Goal: Task Accomplishment & Management: Manage account settings

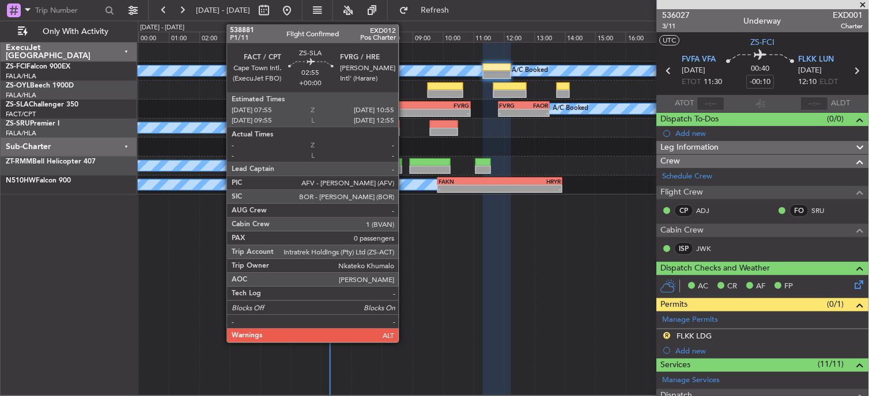
click at [404, 103] on div "FACT" at bounding box center [402, 105] width 45 height 7
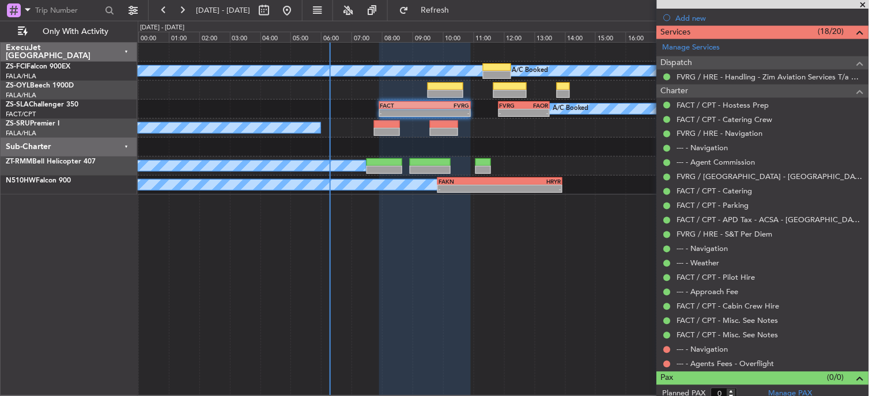
scroll to position [369, 0]
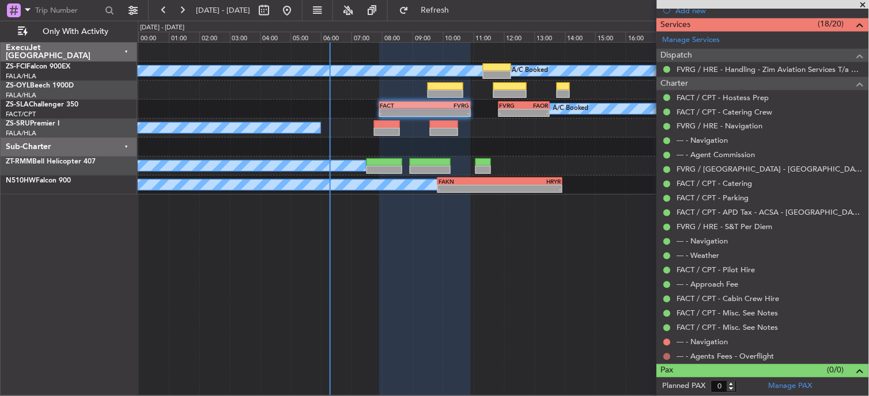
click at [665, 359] on button at bounding box center [667, 357] width 7 height 7
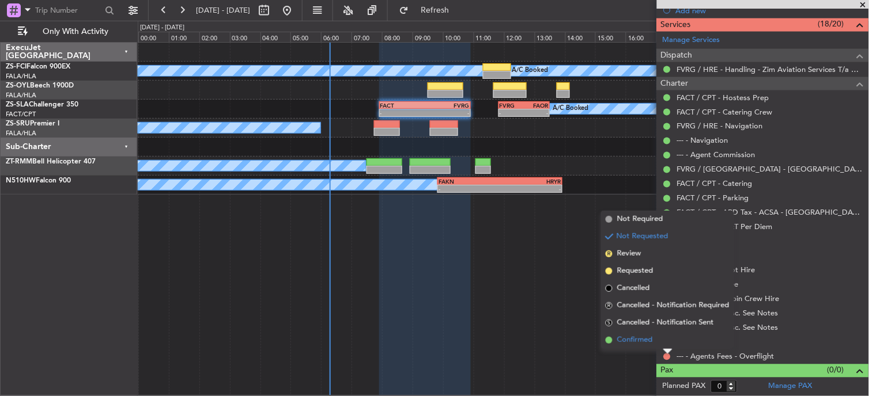
click at [618, 336] on span "Confirmed" at bounding box center [635, 341] width 36 height 12
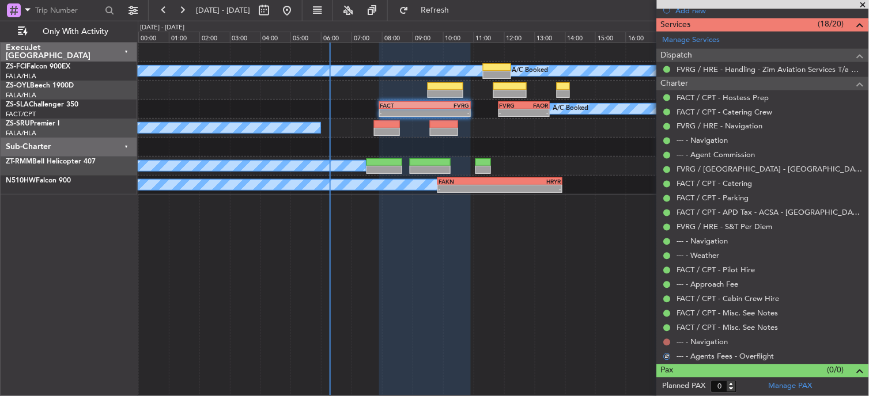
click at [666, 343] on button at bounding box center [667, 342] width 7 height 7
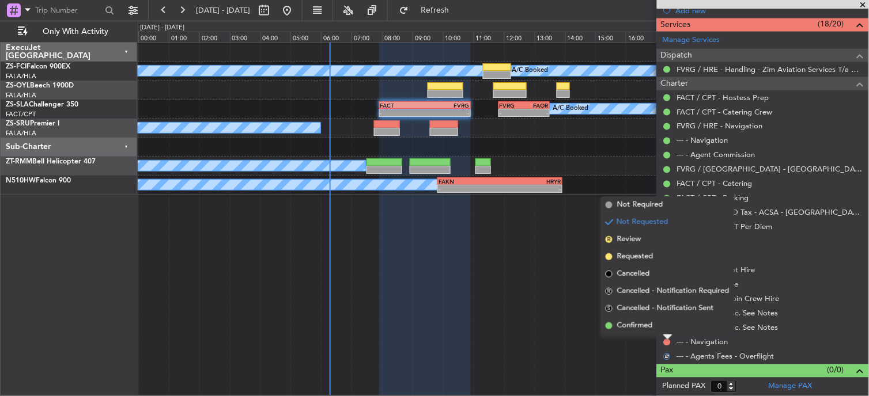
click at [647, 323] on span "Confirmed" at bounding box center [635, 326] width 36 height 12
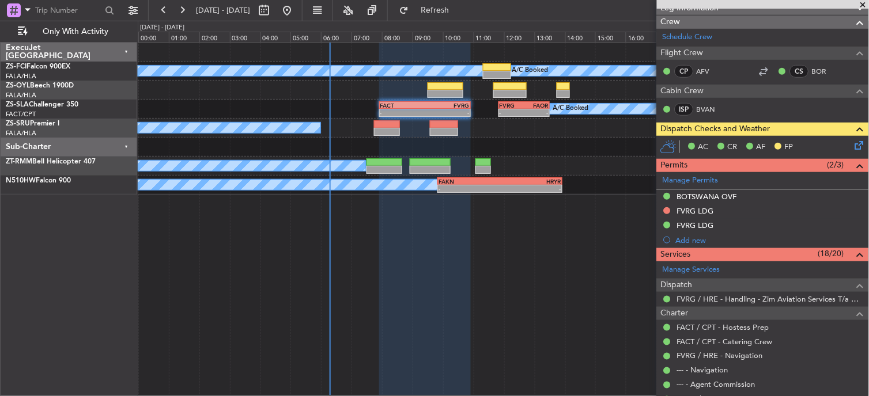
scroll to position [0, 0]
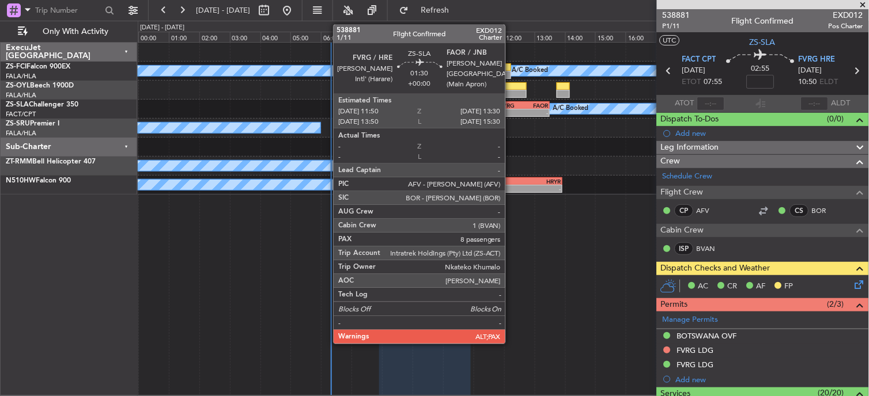
click at [511, 113] on div "-" at bounding box center [511, 112] width 24 height 7
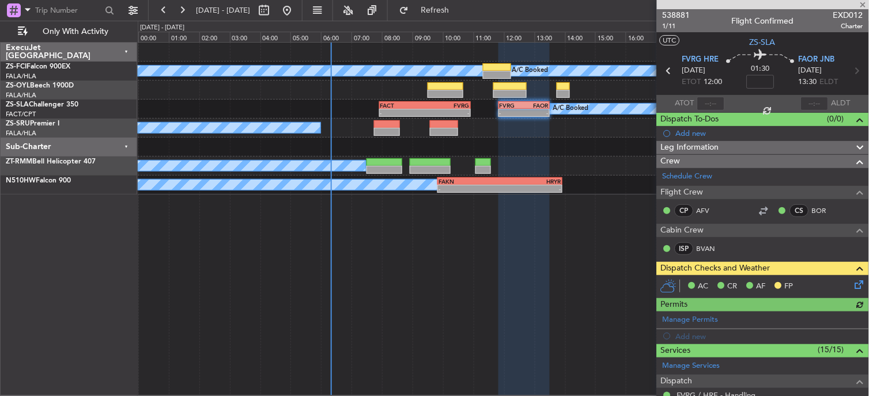
scroll to position [192, 0]
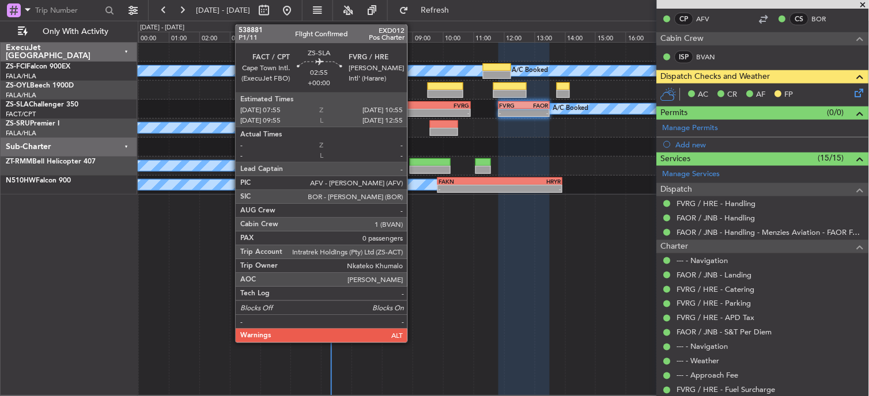
click at [416, 115] on div "-" at bounding box center [402, 112] width 45 height 7
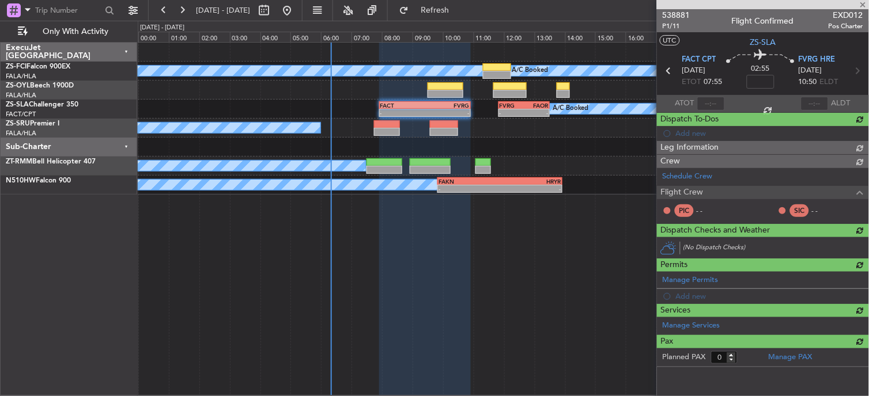
scroll to position [0, 0]
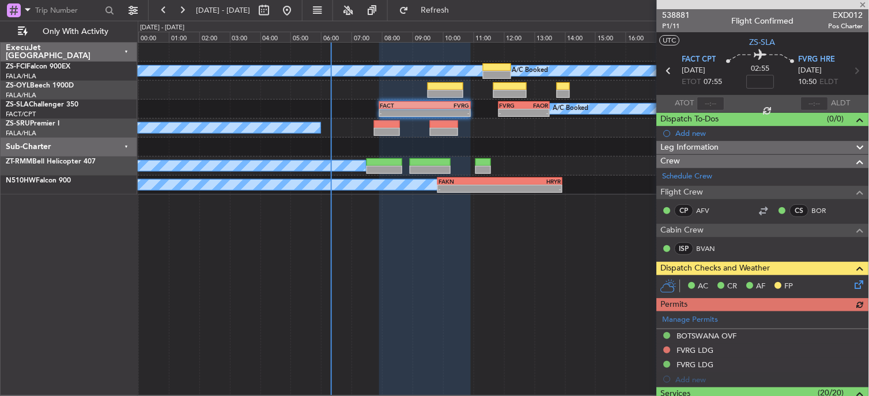
click at [669, 351] on div "Manage Permits BOTSWANA OVF FVRG LDG FVRG LDG Add new" at bounding box center [763, 349] width 212 height 75
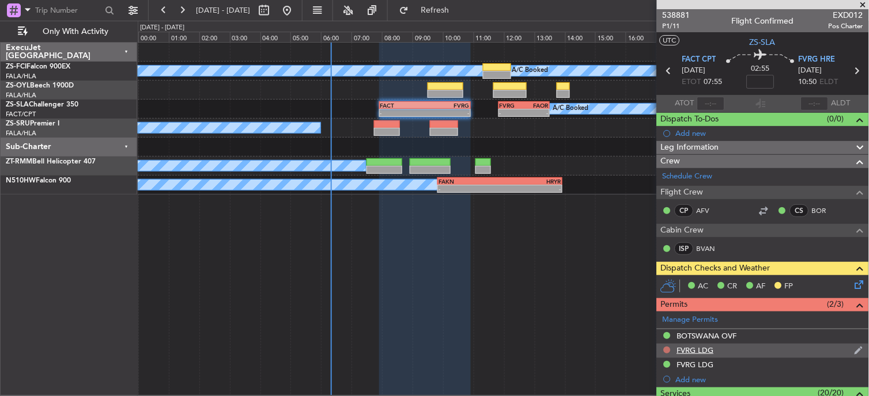
click at [665, 348] on button at bounding box center [667, 350] width 7 height 7
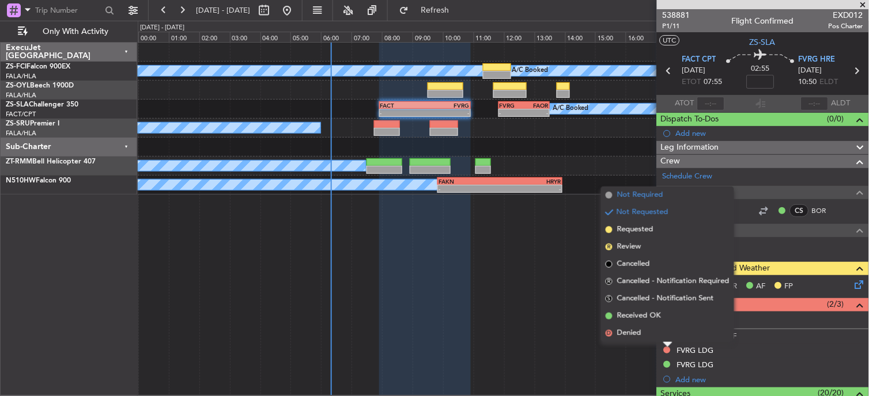
click at [644, 194] on span "Not Required" at bounding box center [640, 196] width 46 height 12
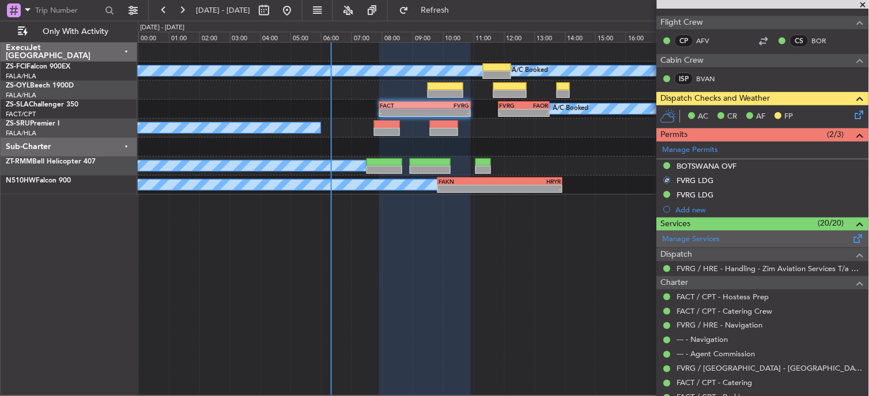
scroll to position [192, 0]
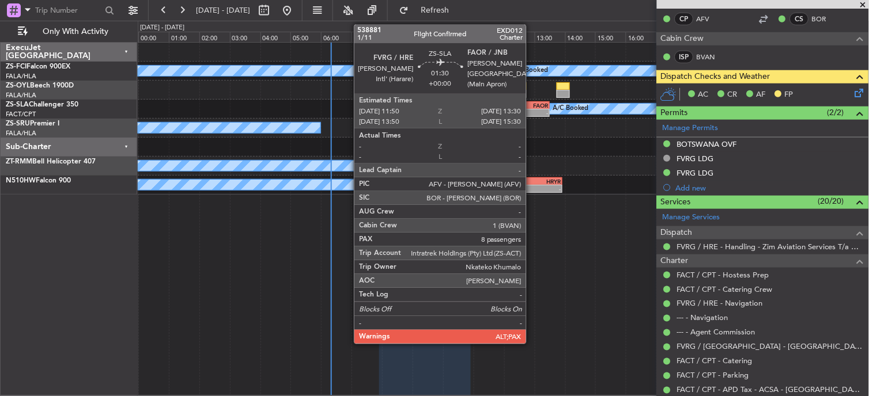
click at [532, 111] on div "-" at bounding box center [536, 112] width 24 height 7
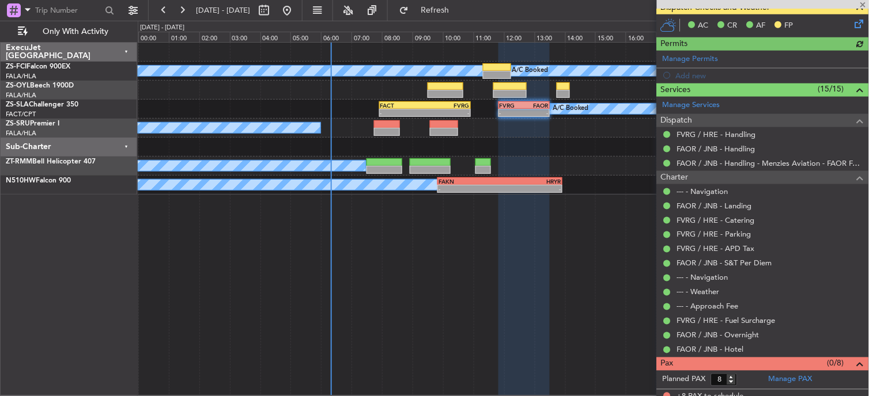
scroll to position [268, 0]
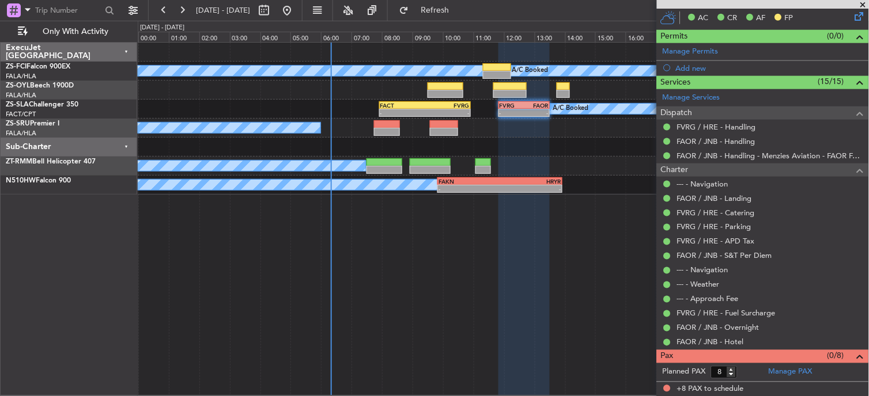
click at [544, 233] on div at bounding box center [523, 220] width 51 height 354
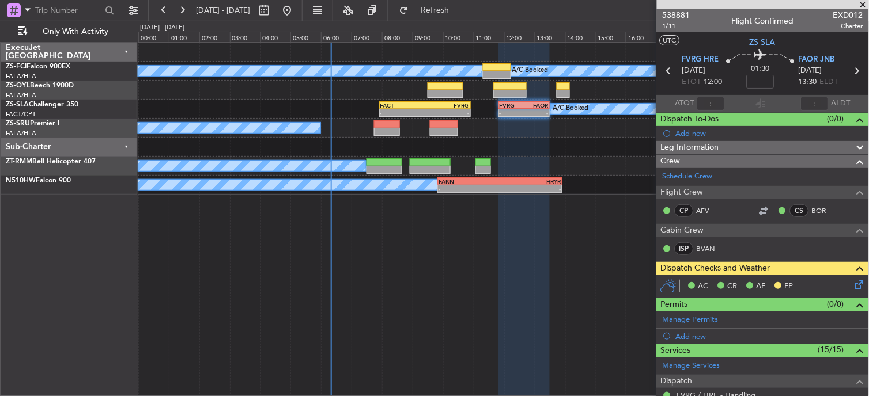
click at [865, 2] on span at bounding box center [863, 5] width 12 height 10
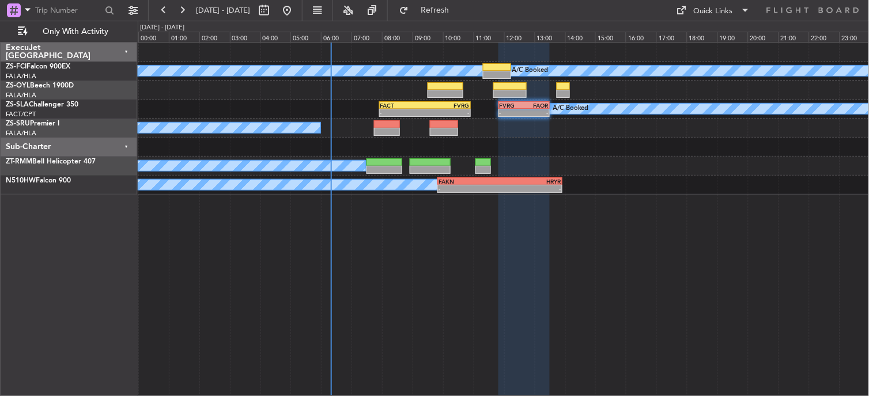
type input "0"
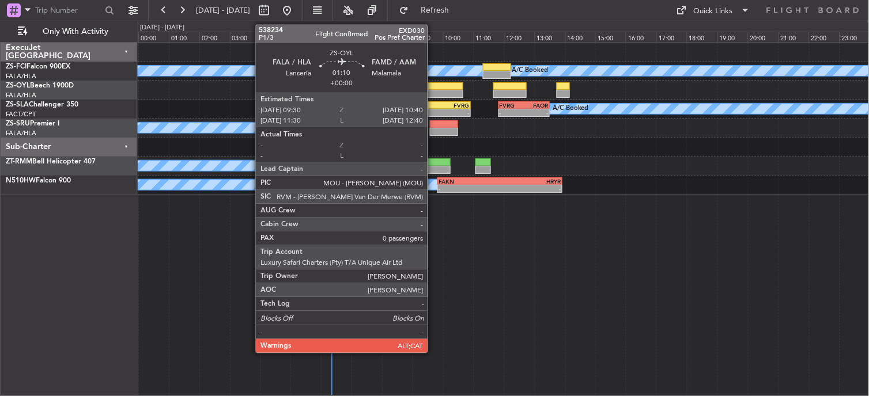
click at [433, 90] on div at bounding box center [445, 94] width 36 height 8
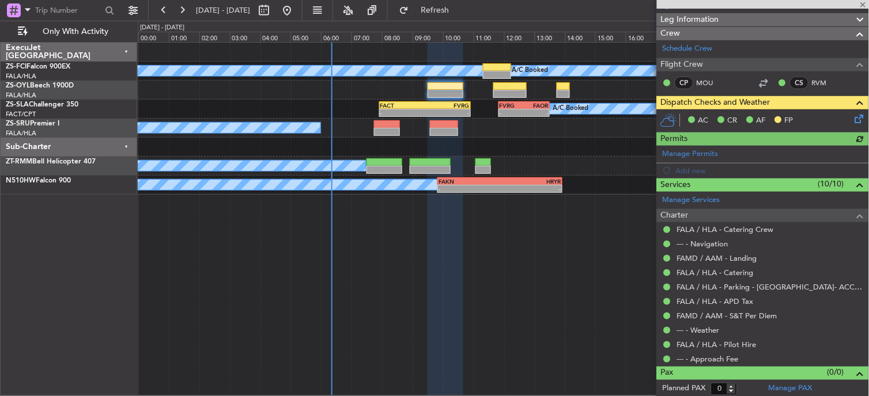
scroll to position [130, 0]
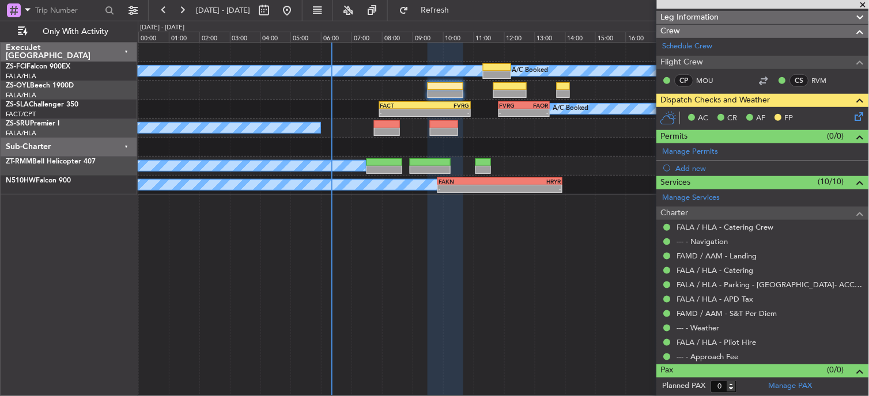
click at [855, 119] on icon at bounding box center [856, 114] width 9 height 9
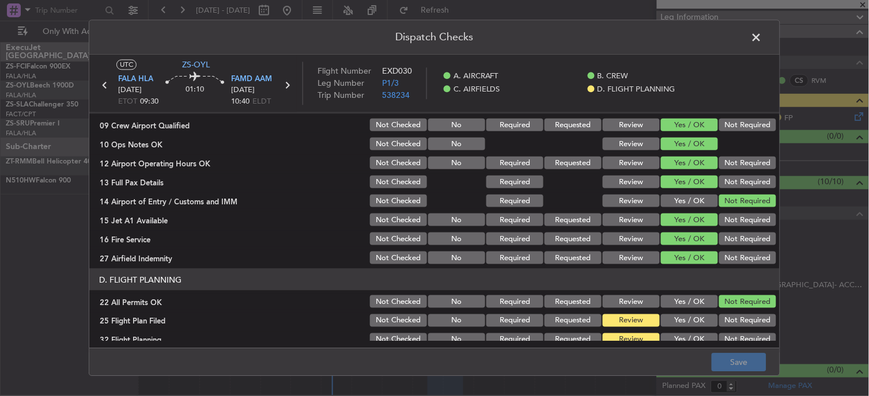
scroll to position [288, 0]
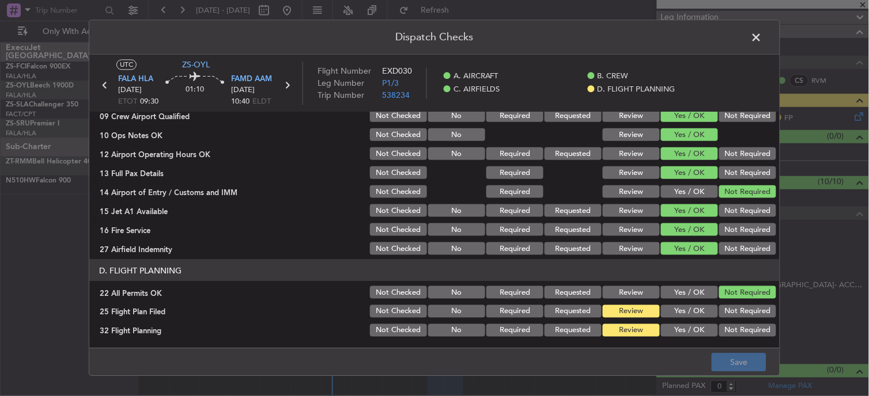
click at [683, 309] on button "Yes / OK" at bounding box center [689, 311] width 57 height 13
click at [683, 332] on button "Yes / OK" at bounding box center [689, 330] width 57 height 13
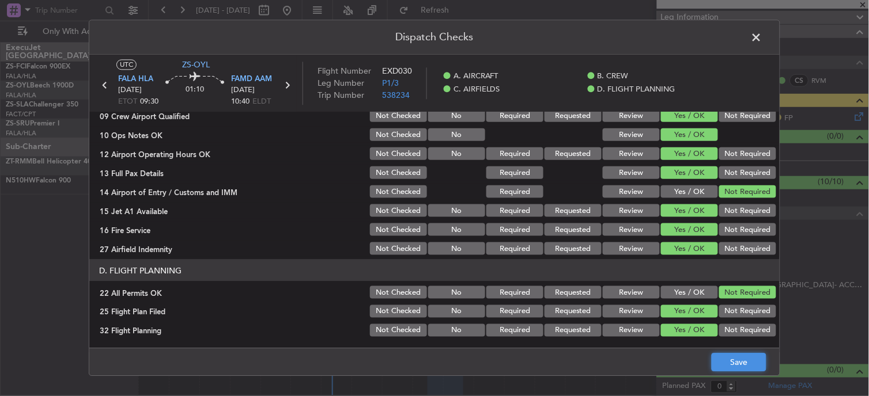
click at [713, 363] on button "Save" at bounding box center [738, 363] width 55 height 18
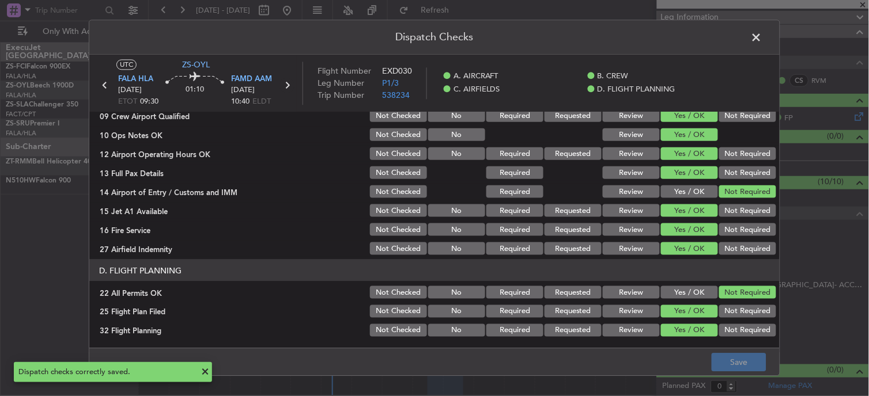
click at [289, 86] on icon at bounding box center [286, 85] width 15 height 15
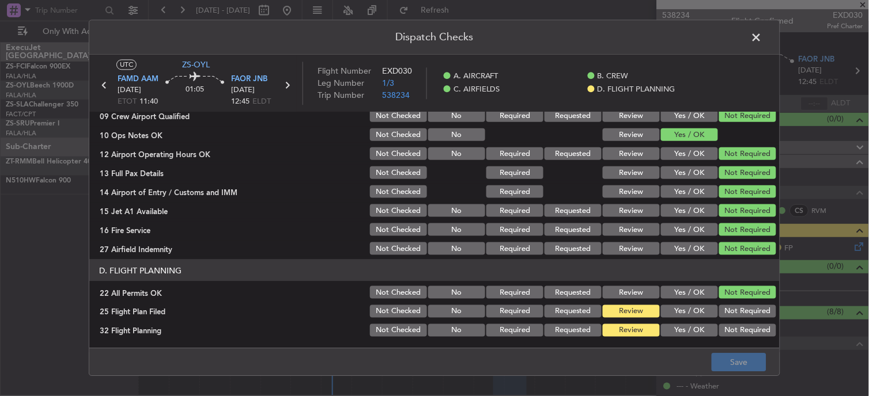
drag, startPoint x: 676, startPoint y: 314, endPoint x: 679, endPoint y: 349, distance: 35.3
click at [677, 319] on section "D. FLIGHT PLANNING 22 All Permits OK Not Checked No Required Requested Review Y…" at bounding box center [434, 299] width 690 height 79
click at [679, 349] on footer "Save" at bounding box center [434, 362] width 690 height 28
drag, startPoint x: 676, startPoint y: 312, endPoint x: 682, endPoint y: 329, distance: 17.7
click at [677, 313] on button "Yes / OK" at bounding box center [689, 311] width 57 height 13
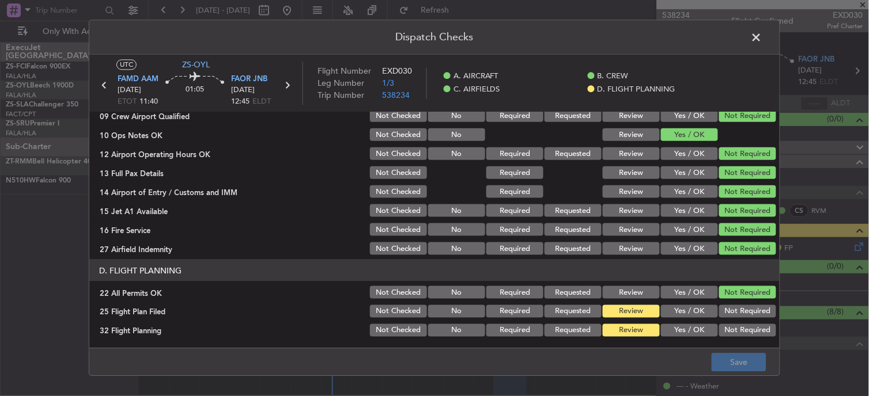
click at [682, 329] on button "Yes / OK" at bounding box center [689, 330] width 57 height 13
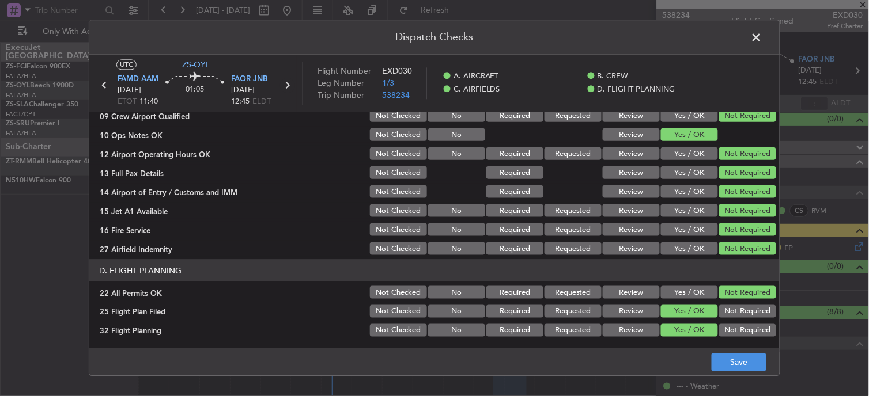
click at [291, 90] on icon at bounding box center [287, 85] width 15 height 15
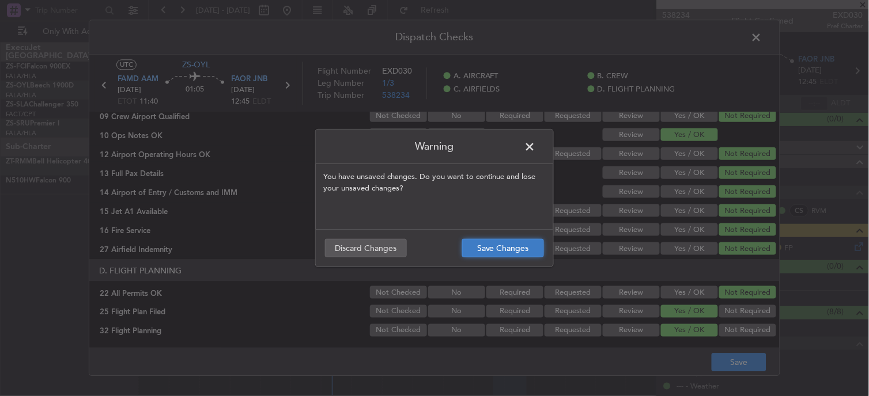
click at [511, 252] on button "Save Changes" at bounding box center [503, 248] width 82 height 18
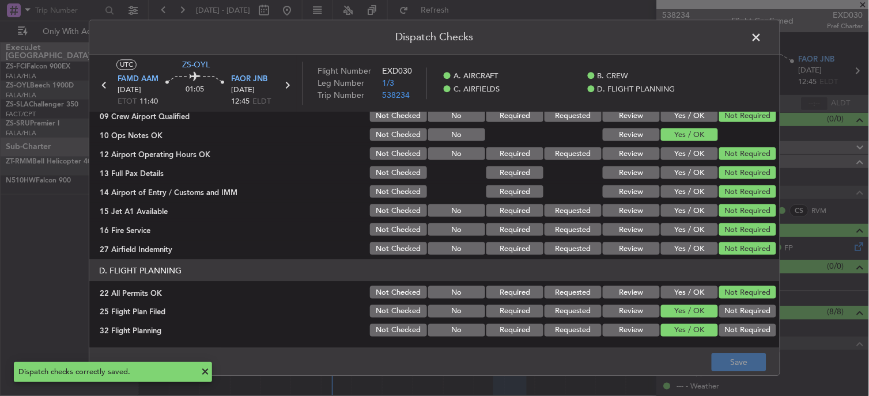
scroll to position [0, 0]
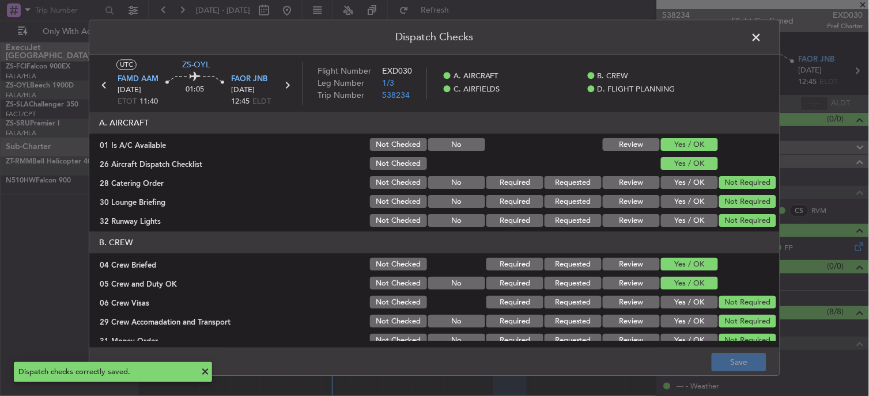
click at [290, 87] on icon at bounding box center [287, 85] width 15 height 15
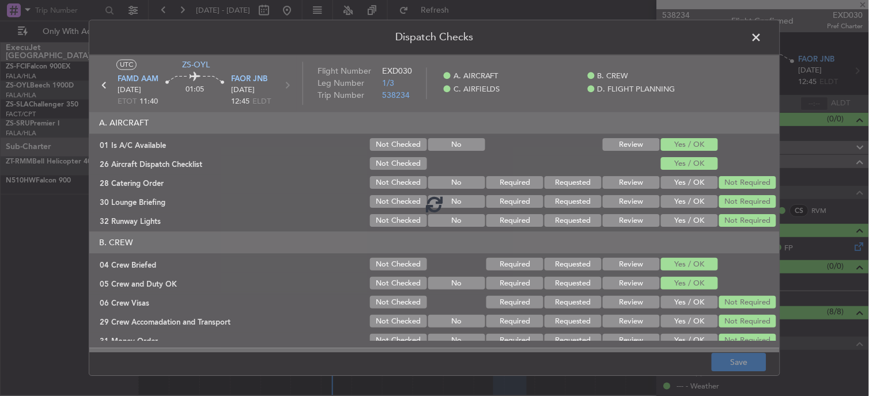
type input "0"
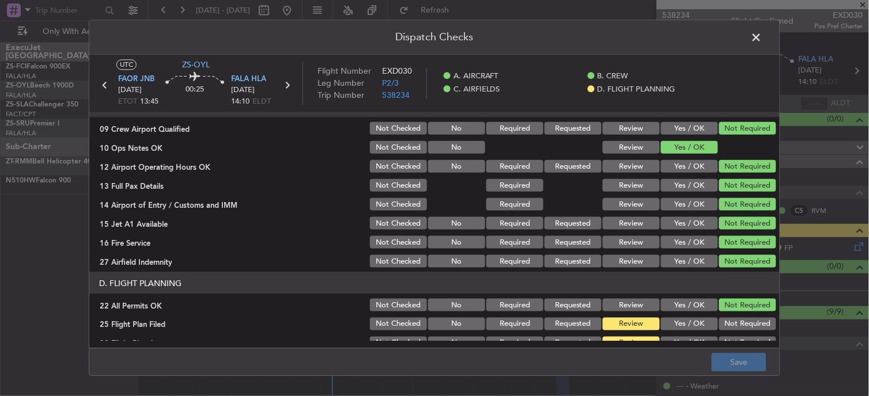
scroll to position [288, 0]
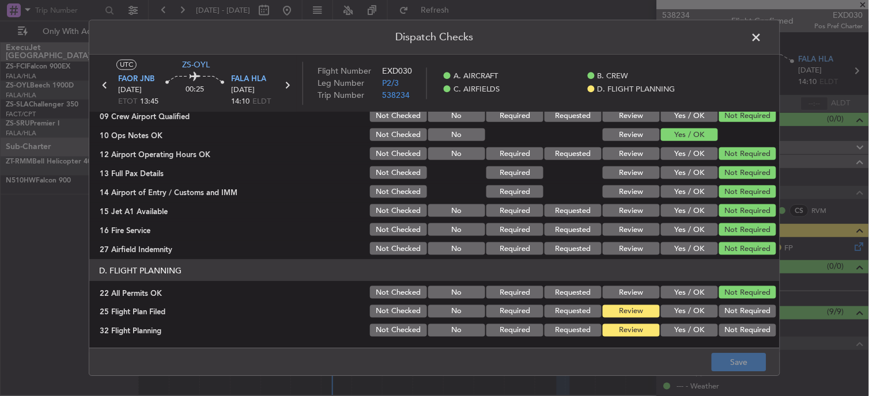
click at [664, 308] on button "Yes / OK" at bounding box center [689, 311] width 57 height 13
drag, startPoint x: 666, startPoint y: 333, endPoint x: 677, endPoint y: 334, distance: 10.4
click at [667, 334] on button "Yes / OK" at bounding box center [689, 330] width 57 height 13
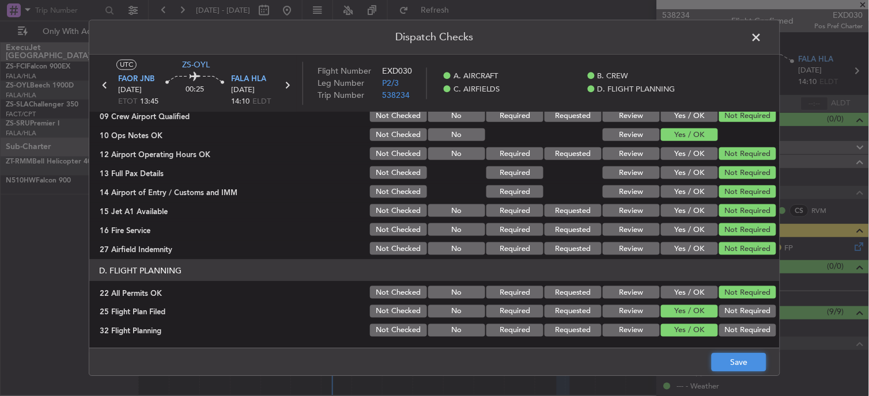
click at [746, 365] on button "Save" at bounding box center [738, 363] width 55 height 18
click at [762, 40] on span at bounding box center [762, 40] width 0 height 23
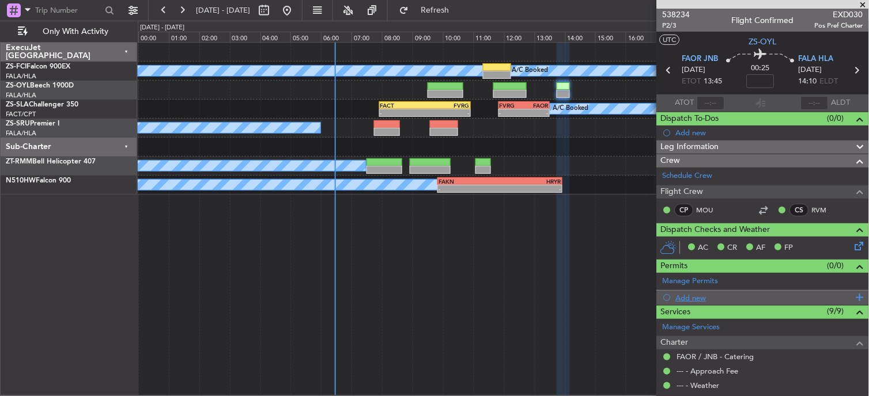
scroll to position [0, 0]
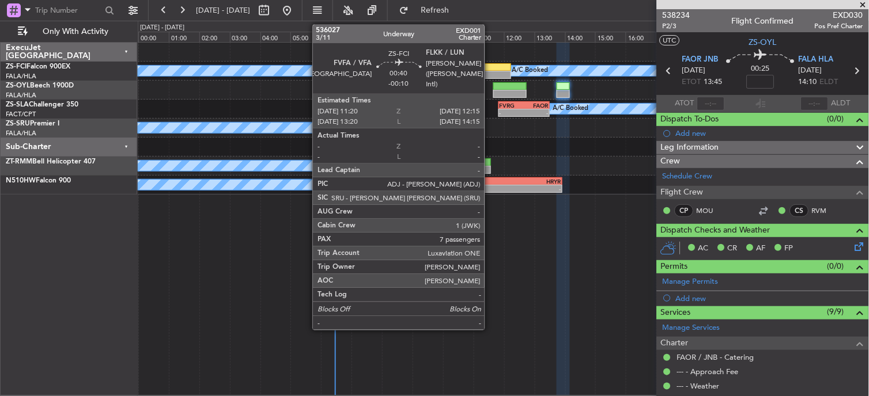
click at [490, 73] on div at bounding box center [497, 75] width 28 height 8
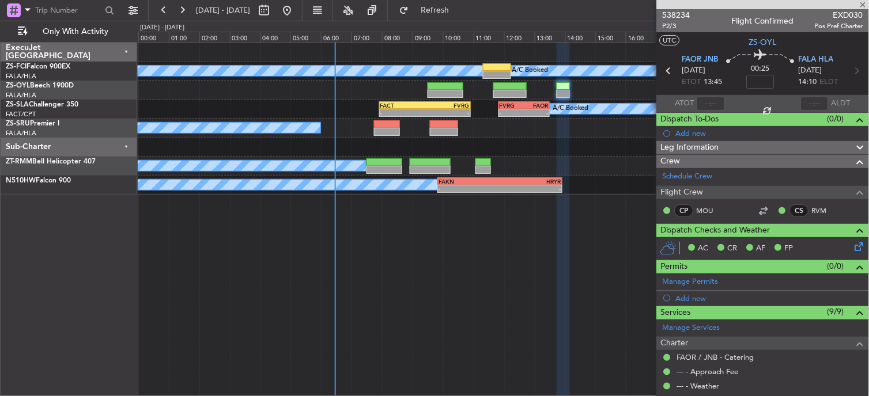
type input "-00:10"
type input "7"
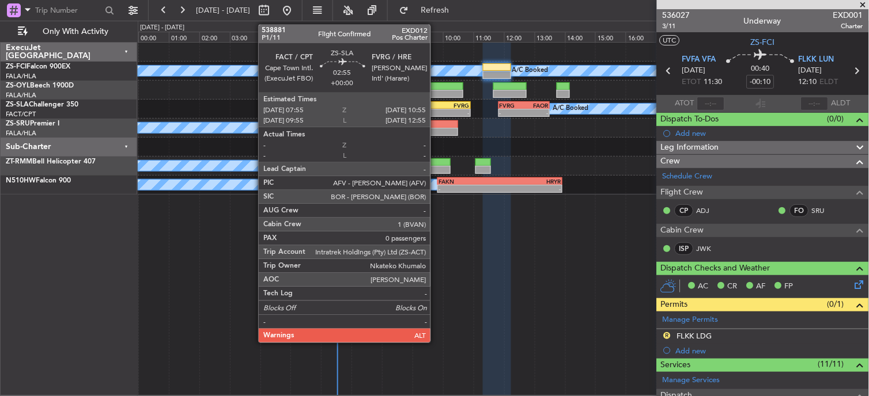
click at [436, 107] on div "FVRG" at bounding box center [447, 105] width 45 height 7
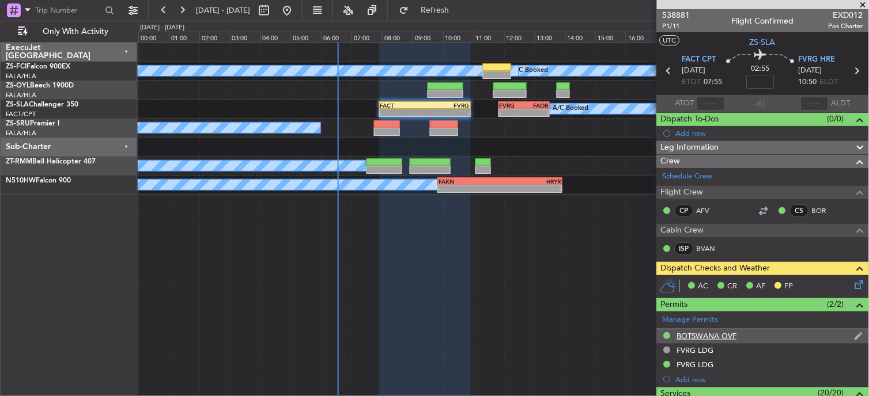
click at [733, 335] on div "BOTSWANA OVF" at bounding box center [707, 336] width 60 height 10
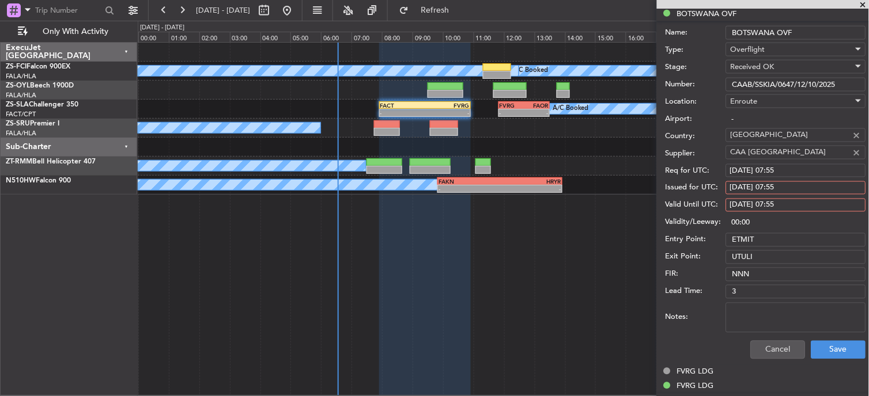
scroll to position [320, 0]
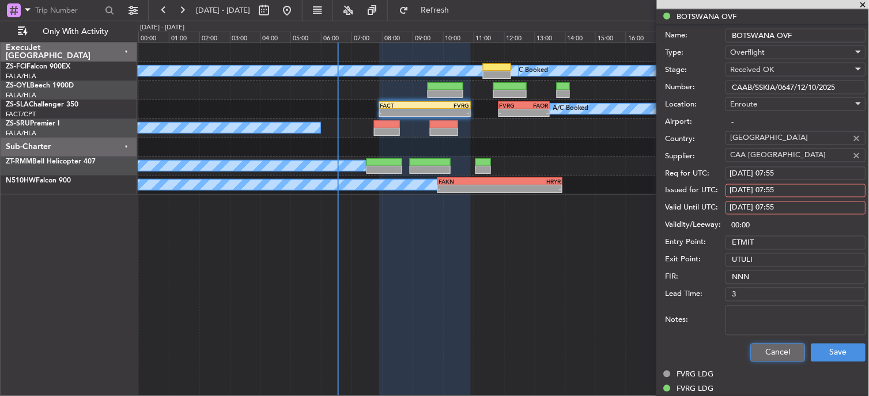
click at [751, 354] on button "Cancel" at bounding box center [778, 353] width 55 height 18
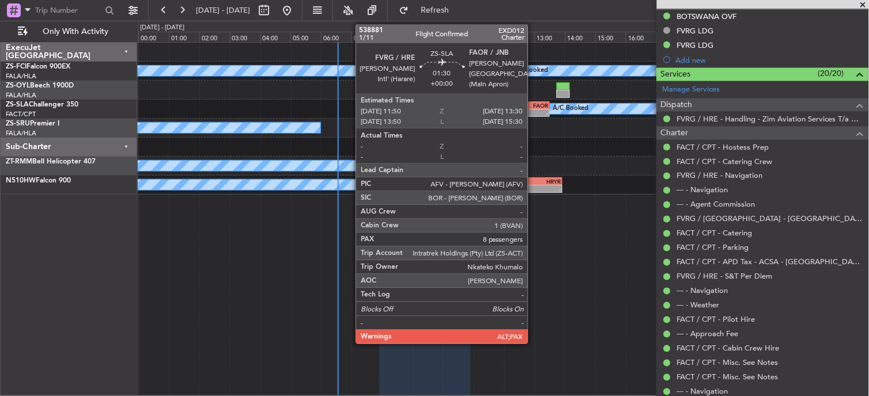
click at [532, 107] on div "FAOR" at bounding box center [536, 105] width 24 height 7
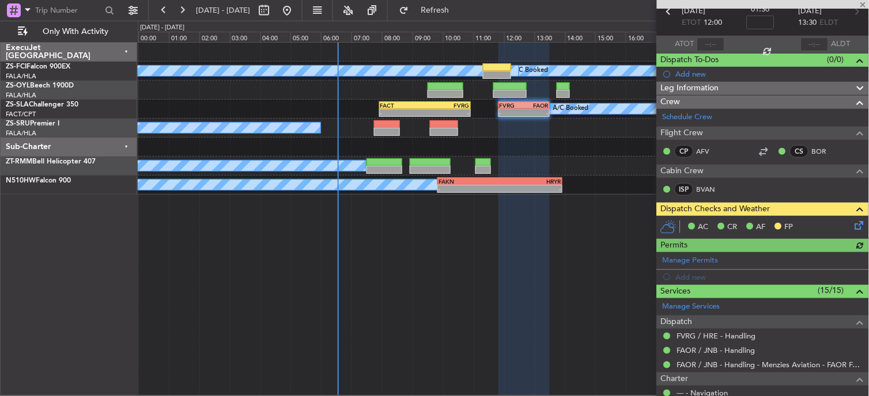
scroll to position [64, 0]
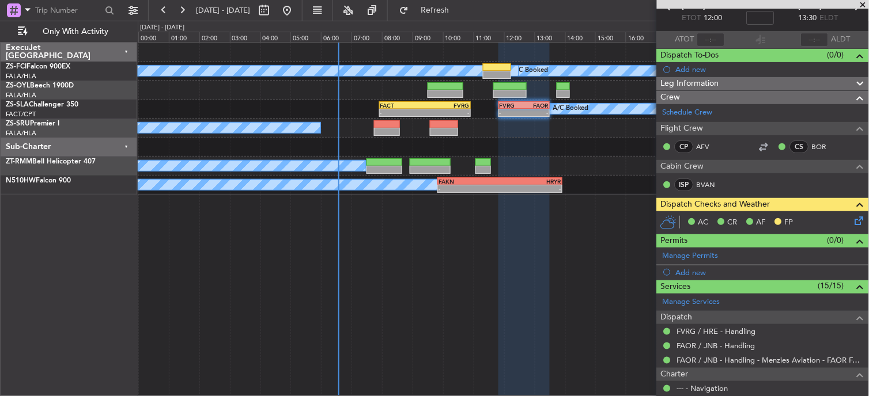
click at [415, 119] on div "A/C Booked A/C Booked A/C Booked" at bounding box center [503, 128] width 731 height 19
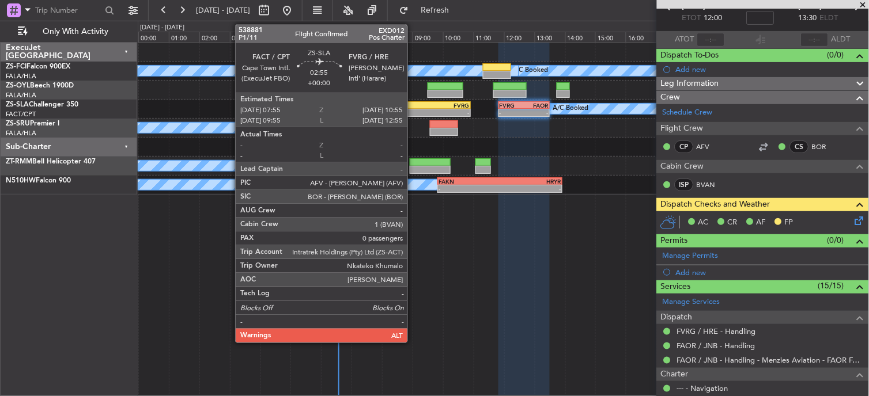
click at [413, 106] on div "FACT" at bounding box center [402, 105] width 45 height 7
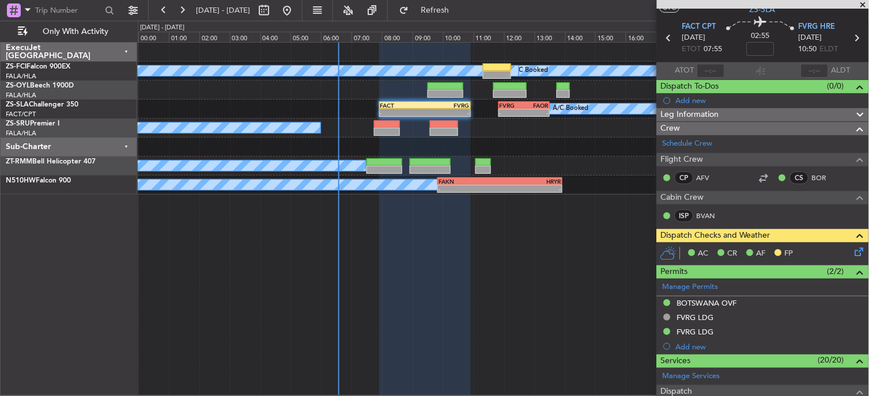
scroll to position [0, 0]
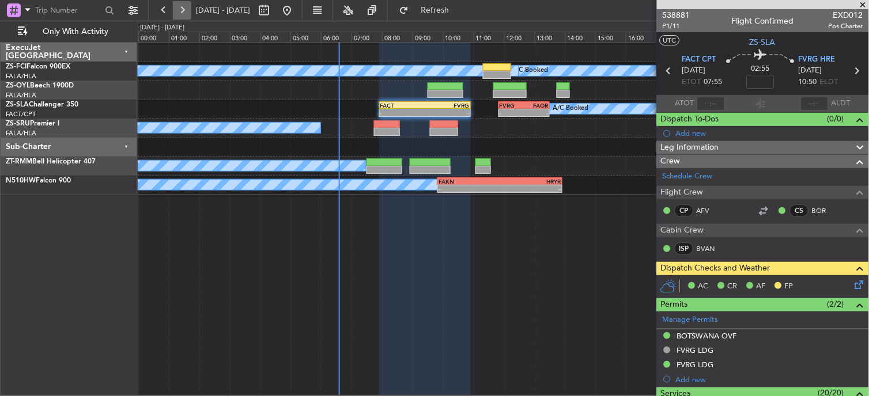
click at [179, 10] on button at bounding box center [182, 10] width 18 height 18
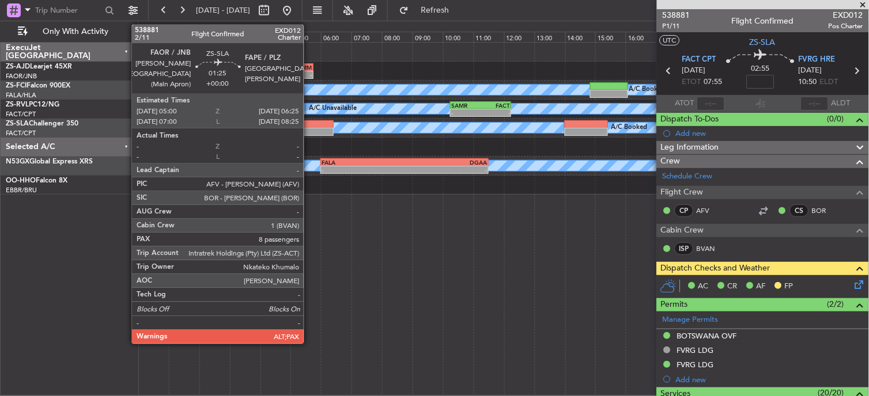
click at [310, 120] on div at bounding box center [311, 124] width 43 height 8
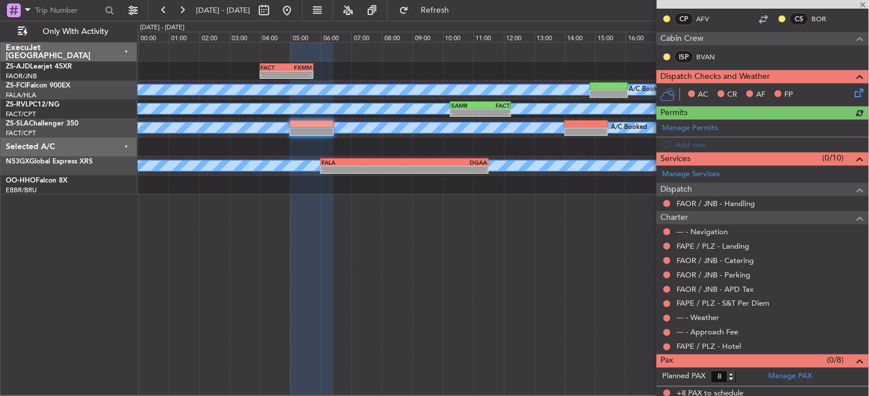
scroll to position [197, 0]
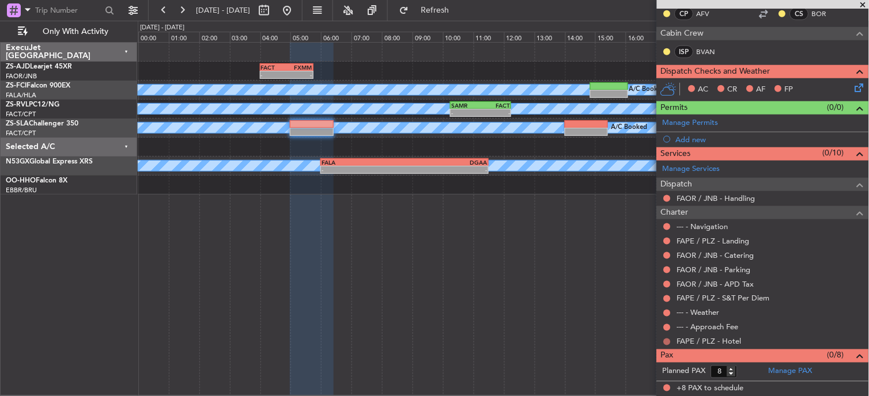
click at [665, 342] on button at bounding box center [667, 342] width 7 height 7
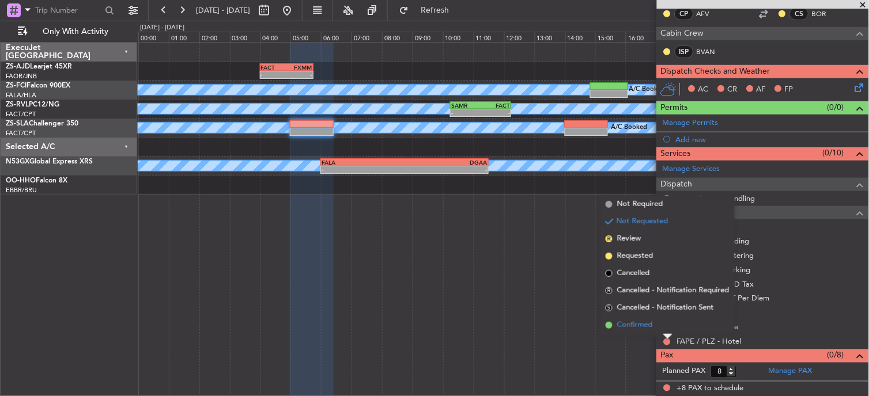
click at [651, 321] on span "Confirmed" at bounding box center [635, 326] width 36 height 12
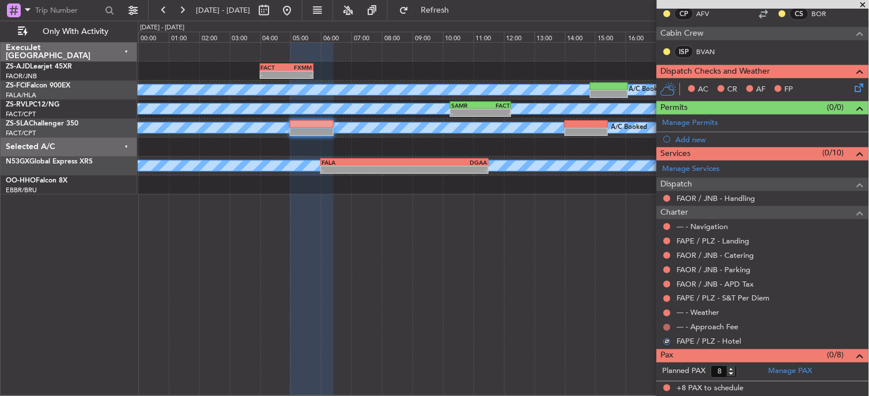
click at [669, 327] on button at bounding box center [667, 327] width 7 height 7
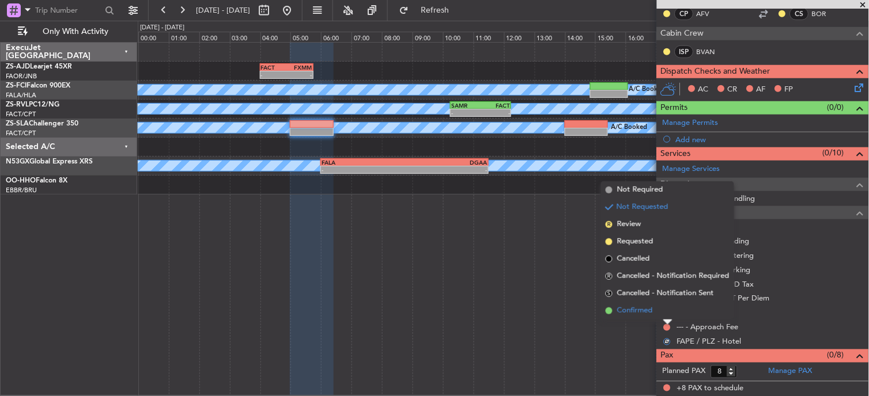
click at [661, 304] on li "Confirmed" at bounding box center [667, 310] width 133 height 17
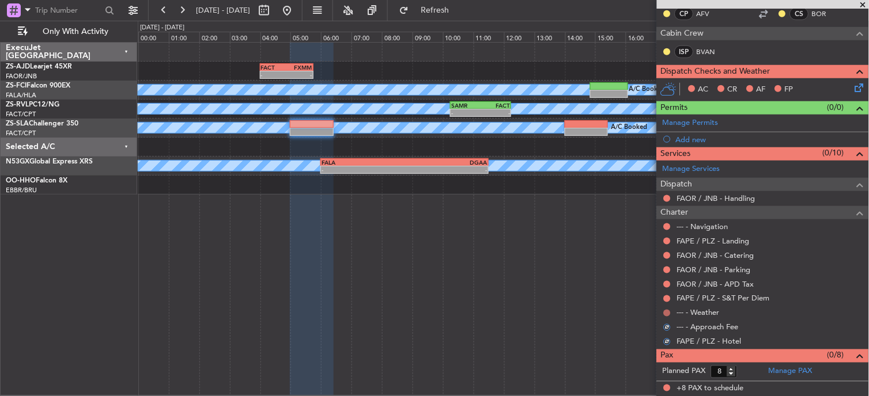
click at [670, 312] on button at bounding box center [667, 313] width 7 height 7
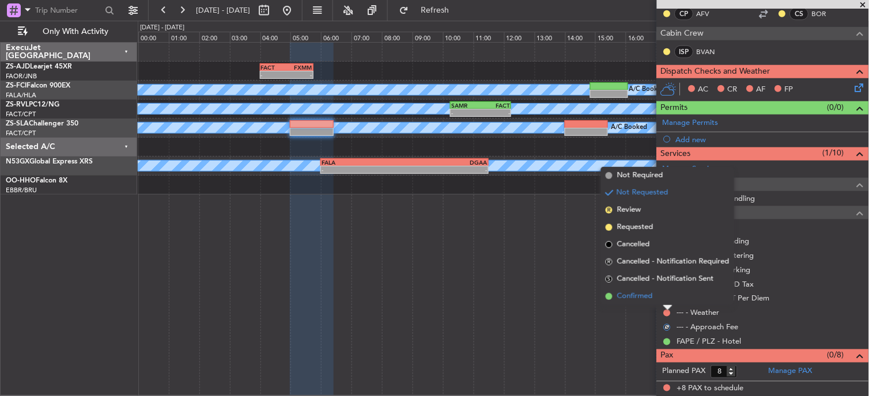
click at [664, 300] on li "Confirmed" at bounding box center [667, 296] width 133 height 17
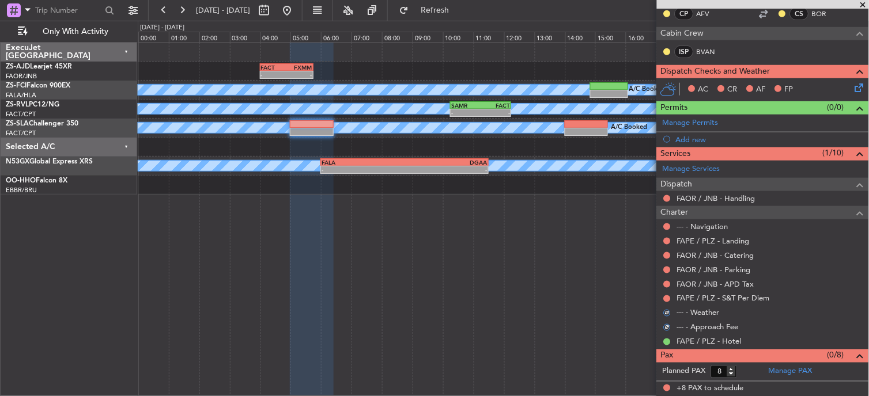
click at [664, 300] on button at bounding box center [667, 298] width 7 height 7
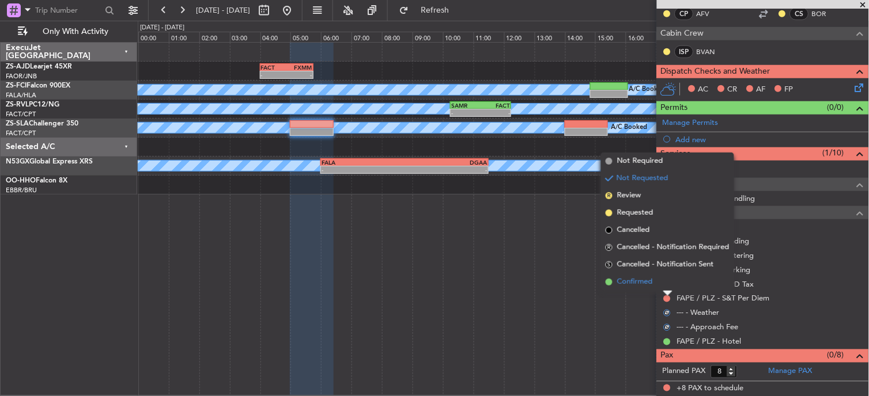
click at [665, 275] on li "Confirmed" at bounding box center [667, 282] width 133 height 17
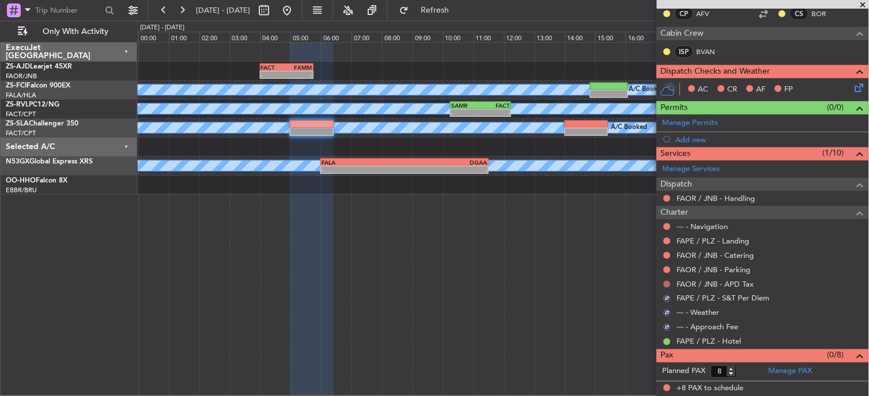
click at [669, 285] on button at bounding box center [667, 284] width 7 height 7
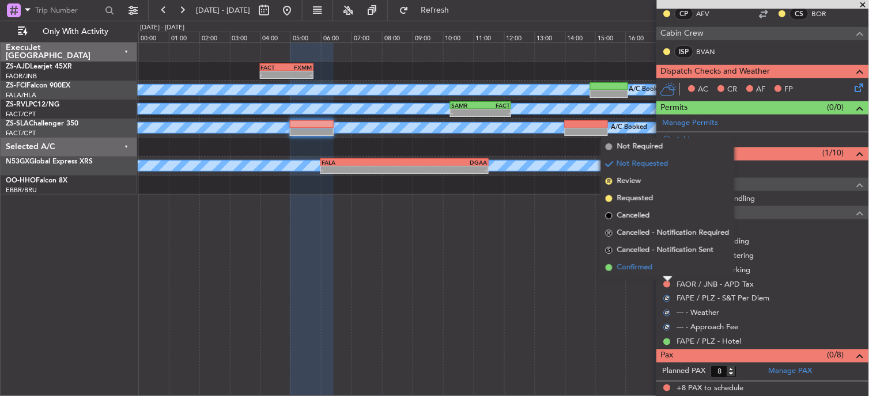
click at [662, 265] on li "Confirmed" at bounding box center [667, 267] width 133 height 17
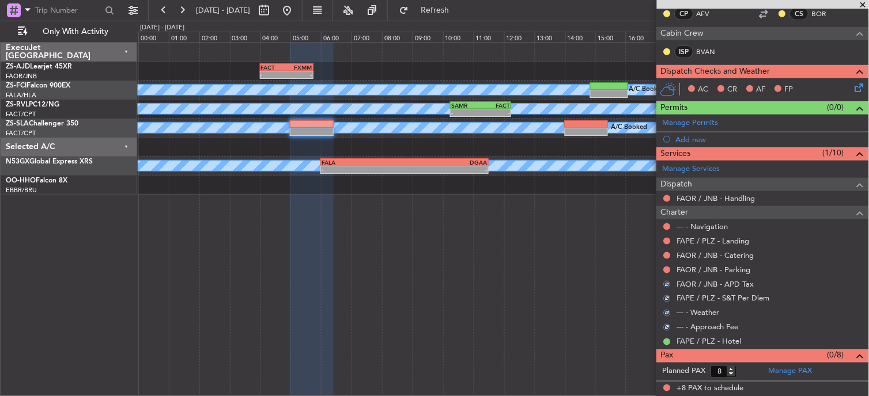
click at [672, 266] on nimbus-traffic-light at bounding box center [666, 270] width 9 height 9
click at [666, 269] on button at bounding box center [667, 270] width 7 height 7
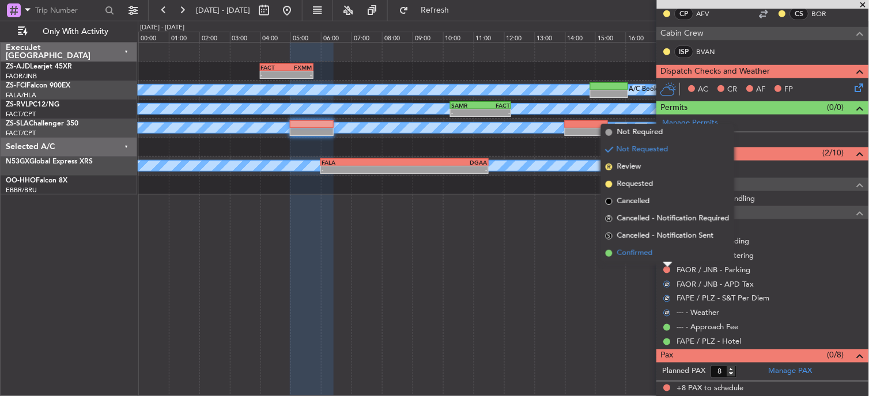
click at [654, 251] on li "Confirmed" at bounding box center [667, 253] width 133 height 17
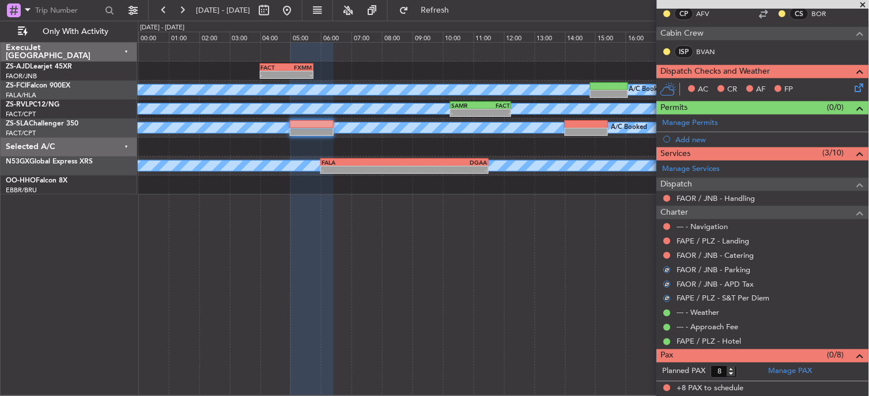
click at [666, 251] on div at bounding box center [666, 255] width 9 height 9
click at [666, 256] on button at bounding box center [667, 255] width 7 height 7
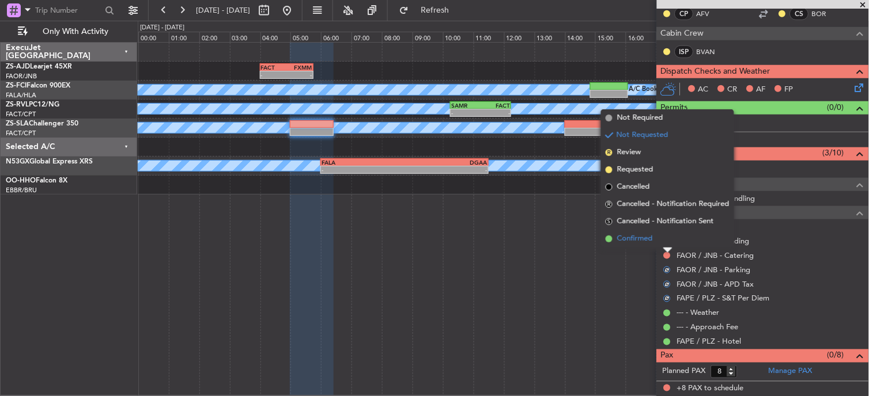
click at [668, 242] on li "Confirmed" at bounding box center [667, 238] width 133 height 17
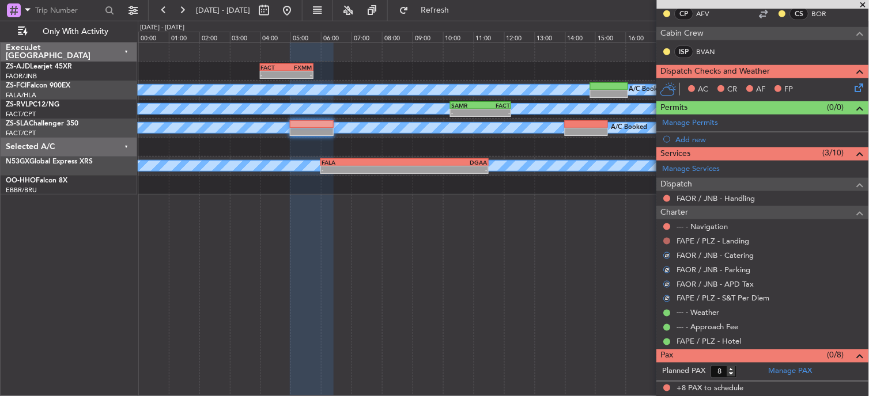
click at [669, 244] on button at bounding box center [667, 241] width 7 height 7
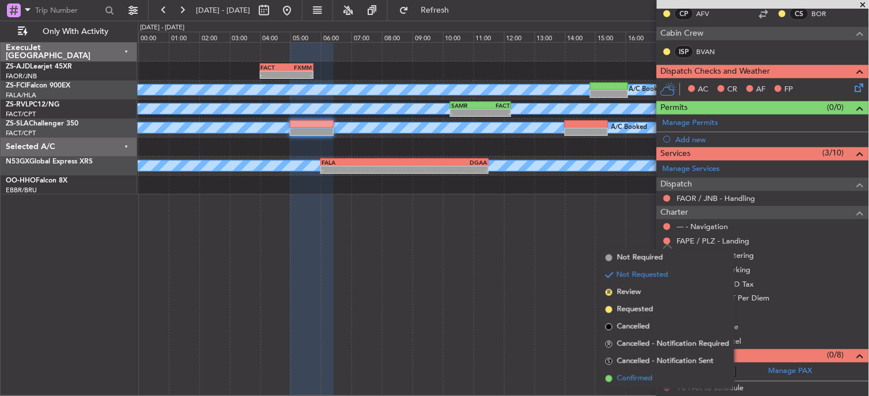
click at [660, 373] on li "Confirmed" at bounding box center [667, 378] width 133 height 17
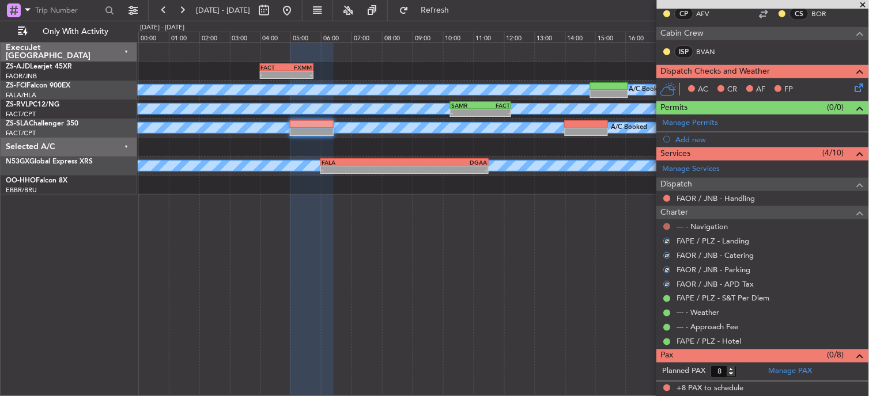
click at [666, 229] on button at bounding box center [667, 226] width 7 height 7
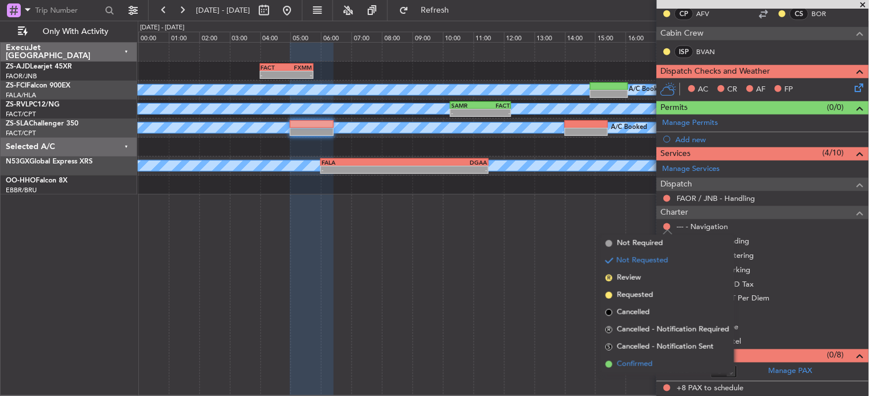
click at [643, 363] on span "Confirmed" at bounding box center [635, 365] width 36 height 12
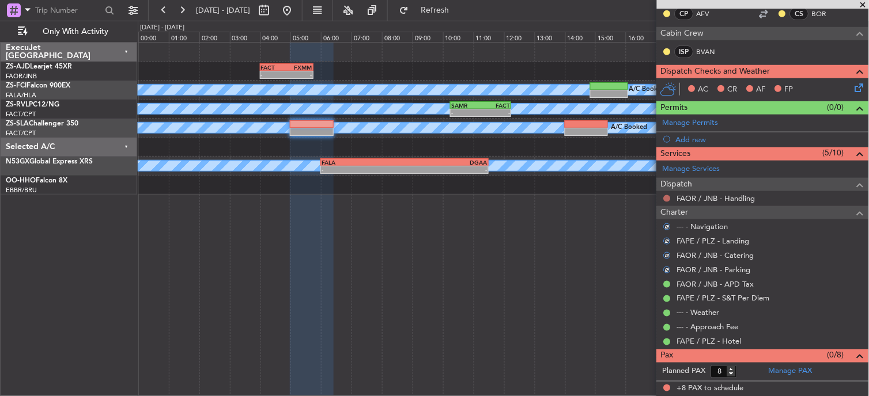
click at [666, 196] on button at bounding box center [667, 198] width 7 height 7
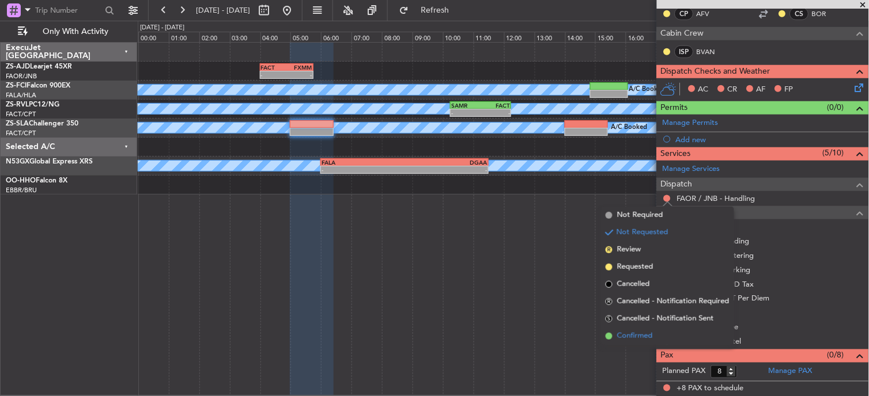
click at [659, 335] on li "Confirmed" at bounding box center [667, 336] width 133 height 17
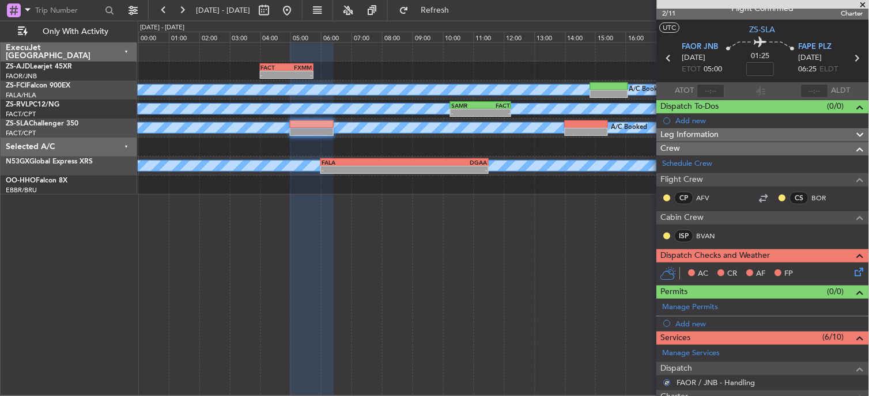
scroll to position [0, 0]
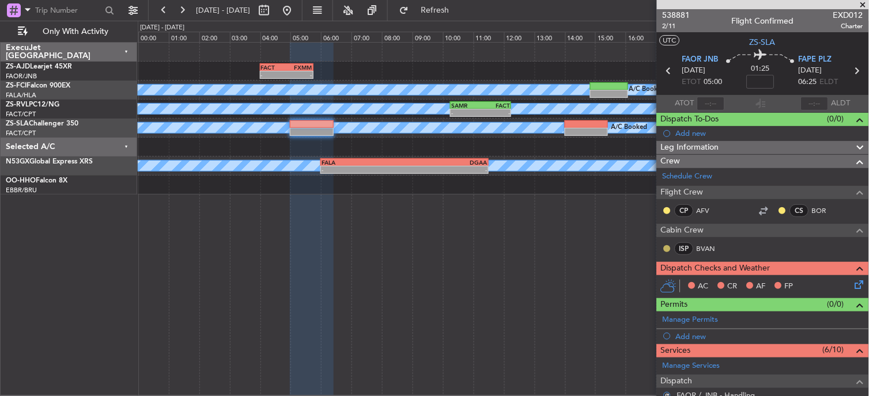
click at [669, 249] on button at bounding box center [667, 248] width 7 height 7
click at [665, 283] on span "Acknowledged" at bounding box center [670, 283] width 51 height 12
click at [665, 211] on button at bounding box center [667, 210] width 7 height 7
click at [658, 243] on span "Acknowledged" at bounding box center [670, 244] width 51 height 12
click at [772, 214] on mat-tooltip-component "Unread" at bounding box center [773, 229] width 42 height 31
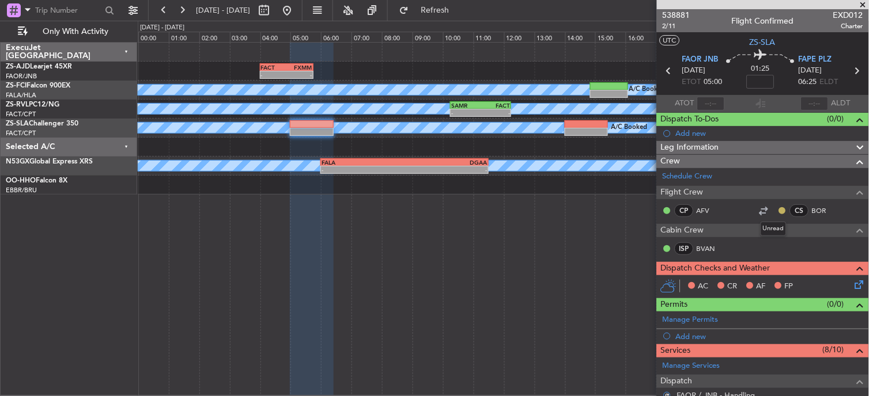
click at [779, 208] on button at bounding box center [782, 210] width 7 height 7
click at [751, 243] on span "Acknowledged" at bounding box center [776, 244] width 51 height 12
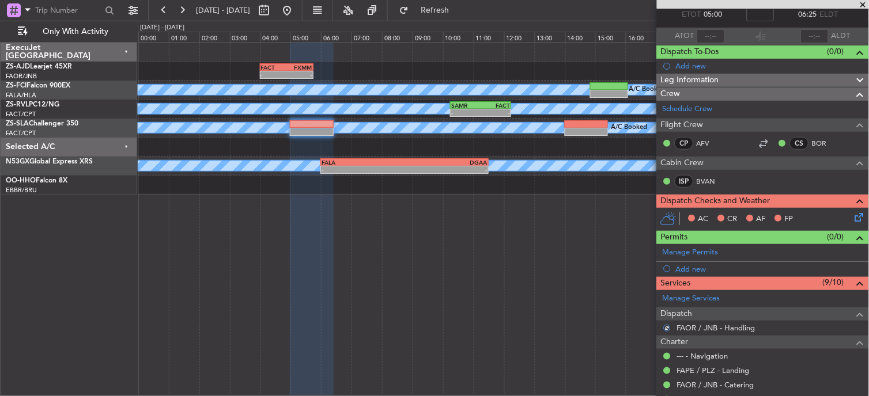
scroll to position [5, 0]
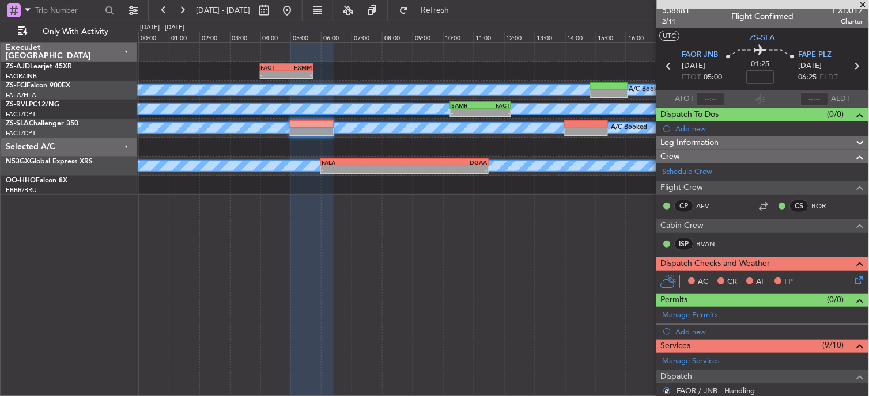
click at [853, 282] on icon at bounding box center [856, 278] width 9 height 9
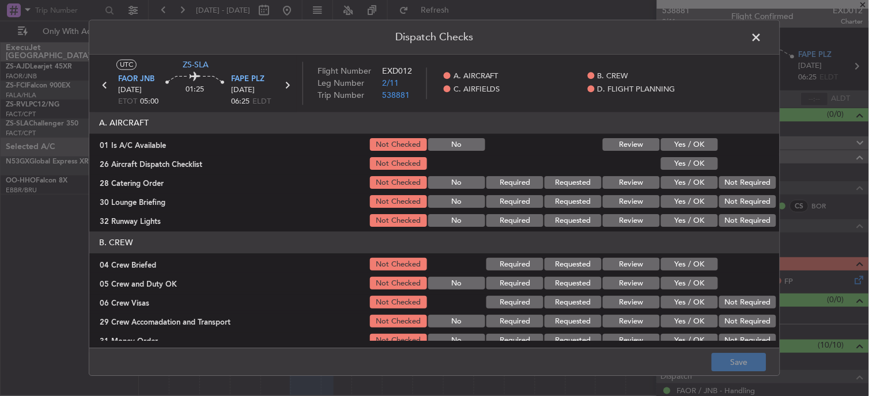
click at [696, 148] on button "Yes / OK" at bounding box center [689, 145] width 57 height 13
drag, startPoint x: 703, startPoint y: 165, endPoint x: 736, endPoint y: 177, distance: 35.0
click at [703, 166] on button "Yes / OK" at bounding box center [689, 164] width 57 height 13
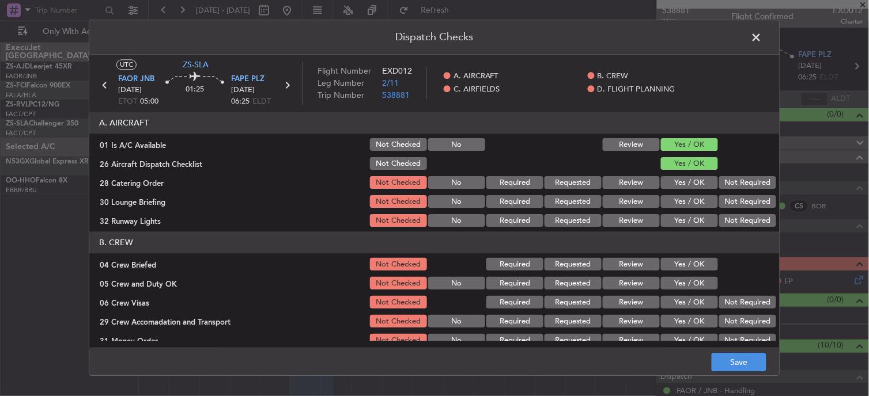
drag, startPoint x: 732, startPoint y: 170, endPoint x: 730, endPoint y: 191, distance: 20.3
click at [728, 170] on div at bounding box center [746, 164] width 58 height 16
click at [730, 194] on div "Not Required" at bounding box center [746, 202] width 58 height 16
drag, startPoint x: 730, startPoint y: 182, endPoint x: 732, endPoint y: 192, distance: 9.9
click at [729, 185] on button "Not Required" at bounding box center [747, 183] width 57 height 13
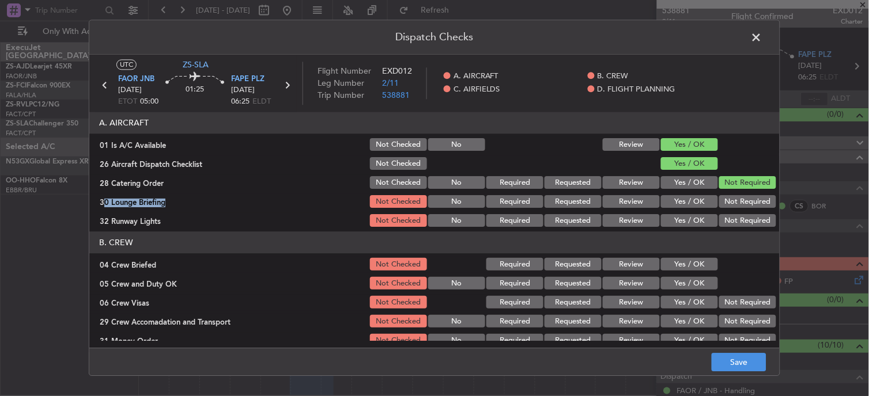
click at [733, 193] on section "A. AIRCRAFT 01 Is A/C Available Not Checked No Review Yes / OK 26 Aircraft Disp…" at bounding box center [434, 170] width 690 height 117
drag, startPoint x: 733, startPoint y: 193, endPoint x: 733, endPoint y: 203, distance: 9.8
click at [733, 203] on button "Not Required" at bounding box center [747, 202] width 57 height 13
click at [730, 218] on button "Not Required" at bounding box center [747, 221] width 57 height 13
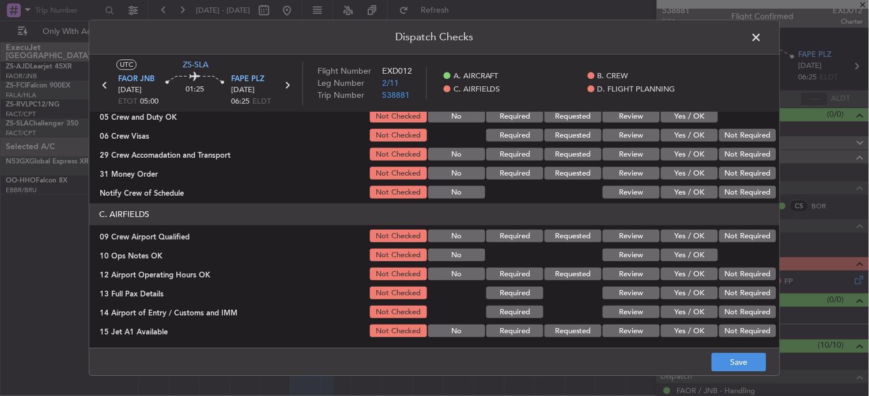
scroll to position [128, 0]
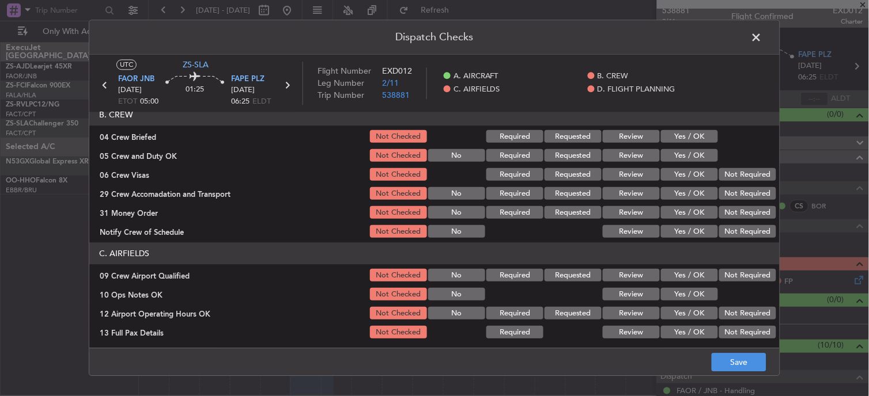
click at [676, 141] on button "Yes / OK" at bounding box center [689, 137] width 57 height 13
click at [679, 153] on button "Yes / OK" at bounding box center [689, 156] width 57 height 13
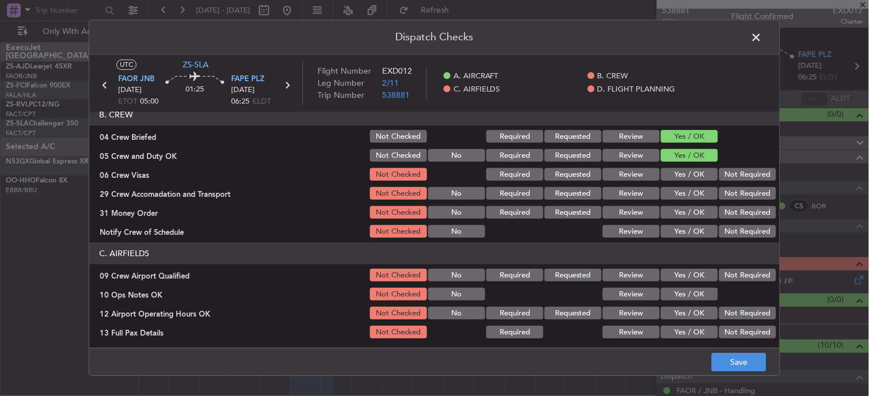
drag, startPoint x: 680, startPoint y: 154, endPoint x: 706, endPoint y: 163, distance: 27.3
click at [689, 159] on button "Yes / OK" at bounding box center [689, 156] width 57 height 13
click at [757, 181] on div "Not Required" at bounding box center [746, 175] width 58 height 16
click at [757, 183] on section "B. CREW 04 Crew Briefed Not Checked Required Requested Review Yes / OK 05 Crew …" at bounding box center [434, 172] width 690 height 136
click at [736, 181] on div "Not Required" at bounding box center [746, 175] width 58 height 16
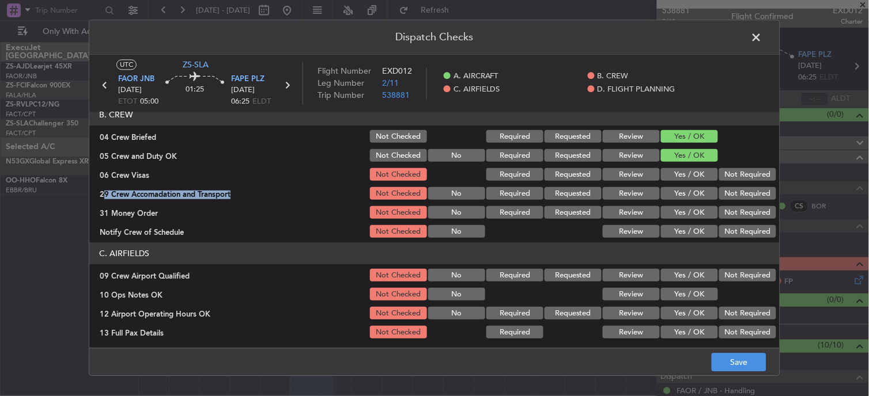
click at [736, 185] on section "B. CREW 04 Crew Briefed Not Checked Required Requested Review Yes / OK 05 Crew …" at bounding box center [434, 172] width 690 height 136
click at [736, 194] on button "Not Required" at bounding box center [747, 194] width 57 height 13
click at [729, 173] on button "Not Required" at bounding box center [747, 175] width 57 height 13
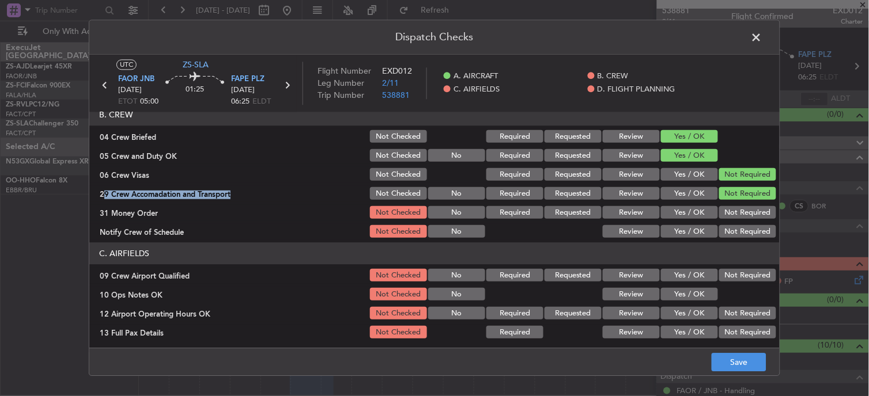
click at [730, 207] on div "Not Required" at bounding box center [746, 213] width 58 height 16
click at [730, 214] on button "Not Required" at bounding box center [747, 213] width 57 height 13
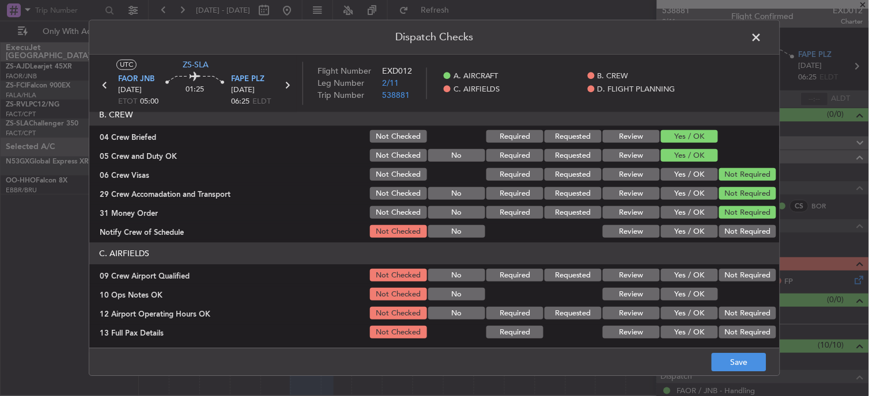
click at [730, 222] on section "B. CREW 04 Crew Briefed Not Checked Required Requested Review Yes / OK 05 Crew …" at bounding box center [434, 172] width 690 height 136
click at [730, 233] on button "Not Required" at bounding box center [747, 232] width 57 height 13
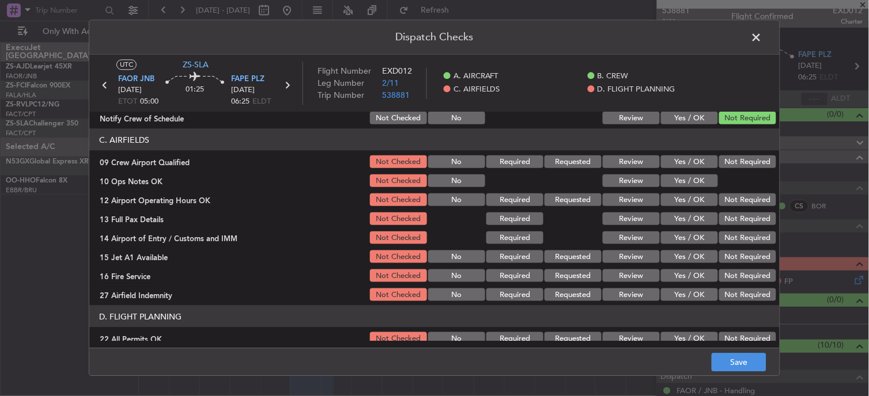
scroll to position [256, 0]
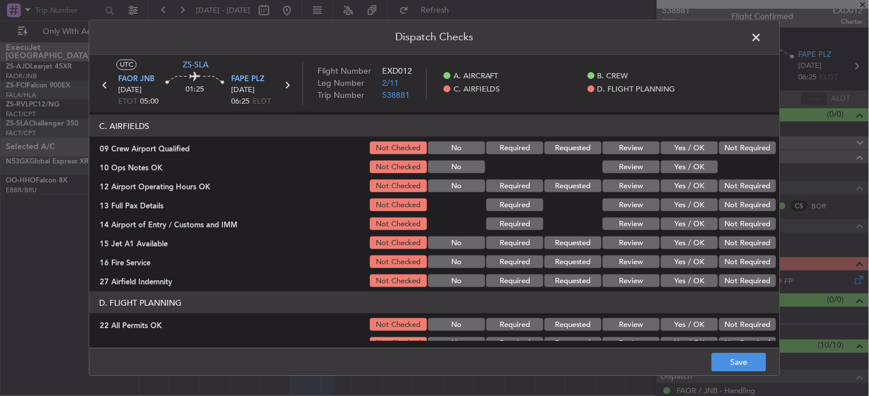
click at [720, 147] on button "Not Required" at bounding box center [747, 148] width 57 height 13
click at [687, 164] on button "Yes / OK" at bounding box center [689, 167] width 57 height 13
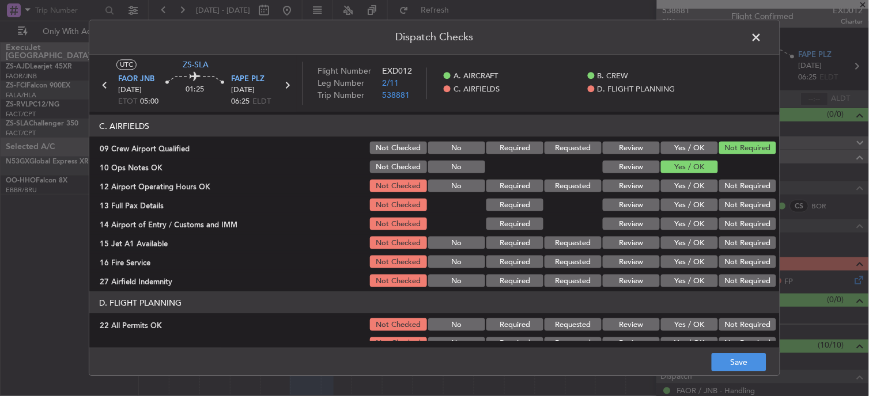
click at [751, 193] on div "Not Required" at bounding box center [746, 186] width 58 height 16
click at [752, 197] on section "C. AIRFIELDS 09 Crew Airport Qualified Not Checked No Required Requested Review…" at bounding box center [434, 202] width 690 height 174
click at [734, 192] on div "Not Required" at bounding box center [746, 186] width 58 height 16
click at [730, 187] on button "Not Required" at bounding box center [747, 186] width 57 height 13
click at [732, 205] on button "Not Required" at bounding box center [747, 205] width 57 height 13
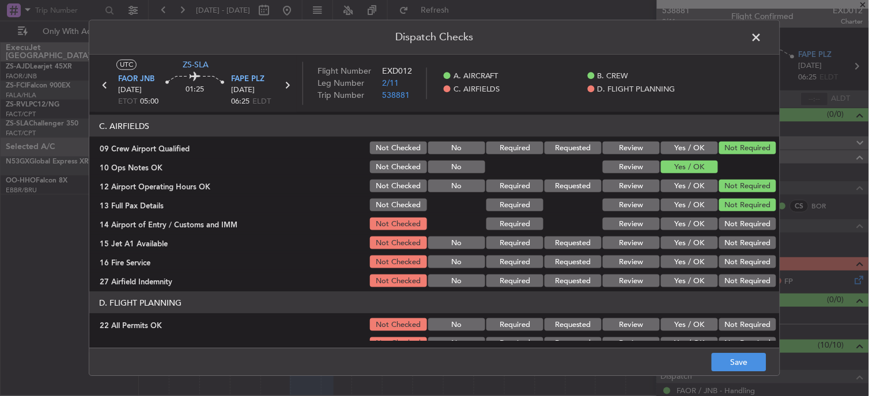
drag, startPoint x: 732, startPoint y: 205, endPoint x: 732, endPoint y: 222, distance: 16.7
click at [732, 206] on button "Not Required" at bounding box center [747, 205] width 57 height 13
drag, startPoint x: 732, startPoint y: 222, endPoint x: 732, endPoint y: 229, distance: 7.5
click at [732, 228] on div "Not Required" at bounding box center [746, 224] width 58 height 16
drag, startPoint x: 732, startPoint y: 232, endPoint x: 732, endPoint y: 242, distance: 10.4
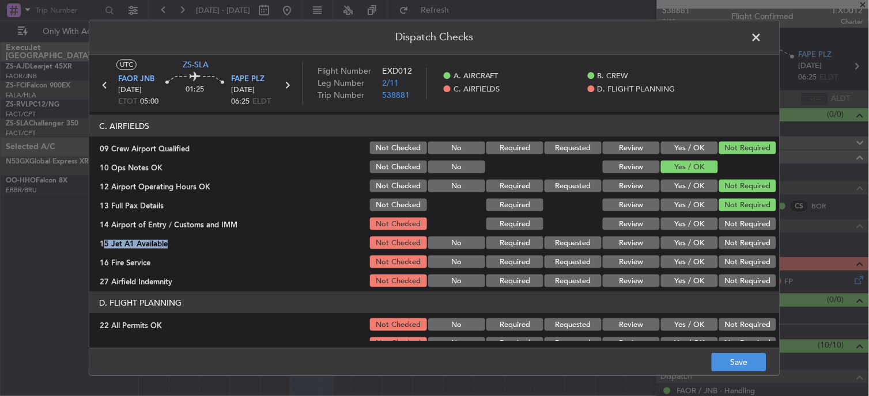
click at [732, 235] on section "C. AIRFIELDS 09 Crew Airport Qualified Not Checked No Required Requested Review…" at bounding box center [434, 202] width 690 height 174
click at [723, 229] on button "Not Required" at bounding box center [747, 224] width 57 height 13
click at [727, 234] on section "C. AIRFIELDS 09 Crew Airport Qualified Not Checked No Required Requested Review…" at bounding box center [434, 202] width 690 height 174
click at [727, 251] on section "C. AIRFIELDS 09 Crew Airport Qualified Not Checked No Required Requested Review…" at bounding box center [434, 202] width 690 height 174
click at [727, 256] on button "Not Required" at bounding box center [747, 262] width 57 height 13
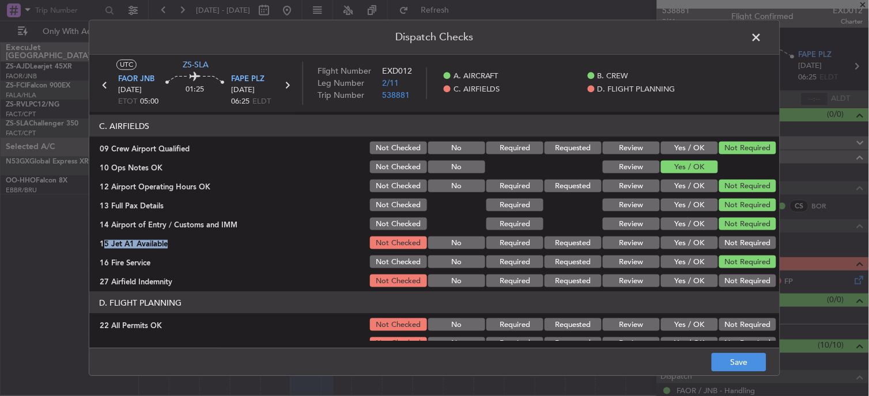
click at [722, 237] on button "Not Required" at bounding box center [747, 243] width 57 height 13
click at [723, 273] on div "Not Required" at bounding box center [746, 281] width 58 height 16
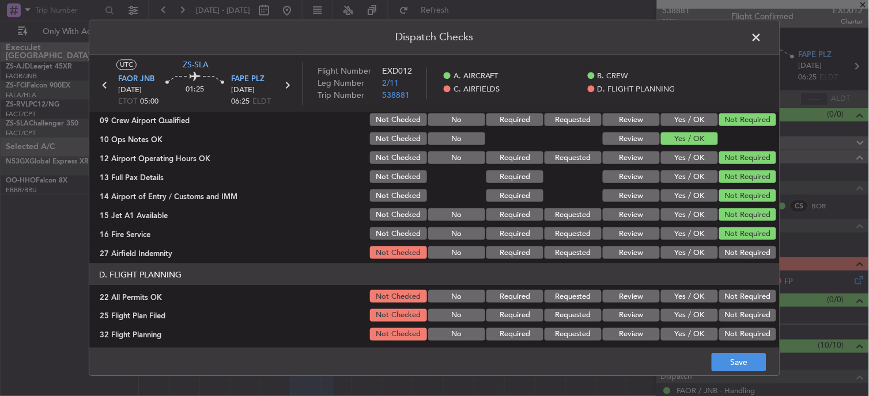
scroll to position [288, 0]
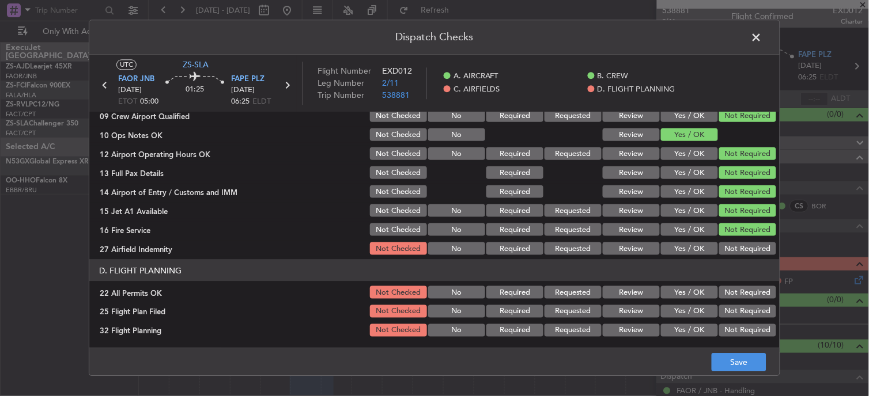
click at [728, 243] on button "Not Required" at bounding box center [747, 248] width 57 height 13
click at [728, 291] on button "Not Required" at bounding box center [747, 292] width 57 height 13
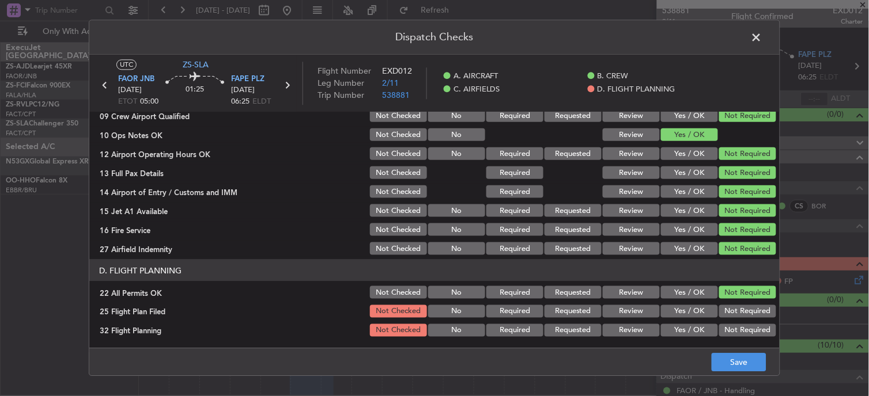
click at [642, 314] on button "Review" at bounding box center [630, 311] width 57 height 13
click at [636, 329] on button "Review" at bounding box center [630, 330] width 57 height 13
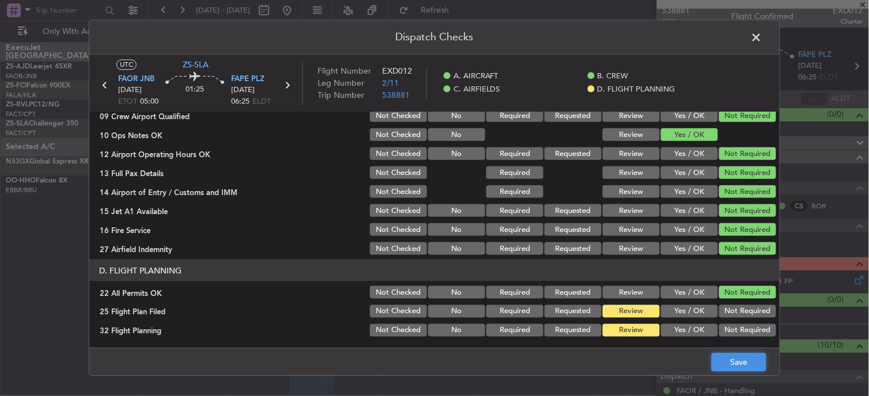
click at [740, 367] on button "Save" at bounding box center [738, 363] width 55 height 18
click at [762, 39] on span at bounding box center [762, 40] width 0 height 23
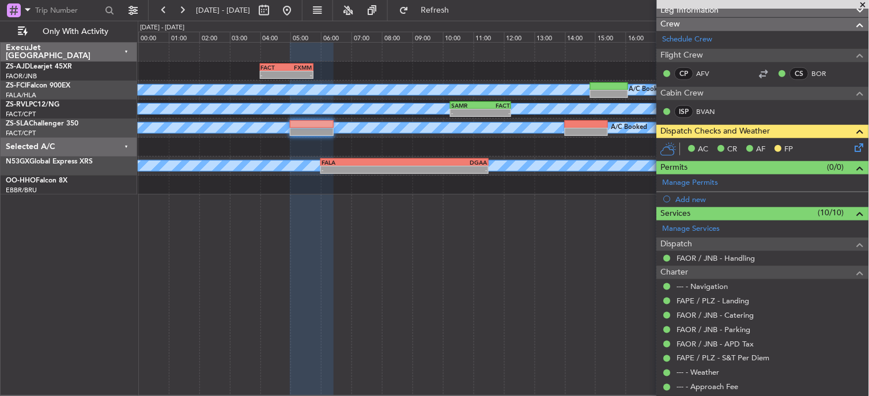
scroll to position [5, 0]
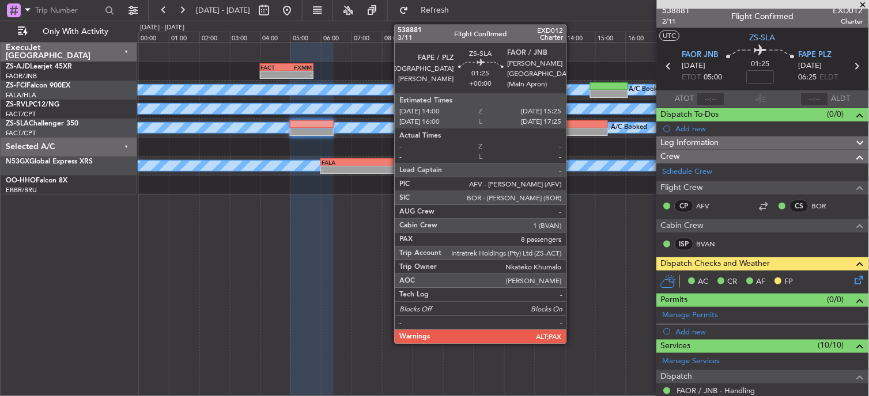
click at [570, 120] on div at bounding box center [585, 124] width 43 height 8
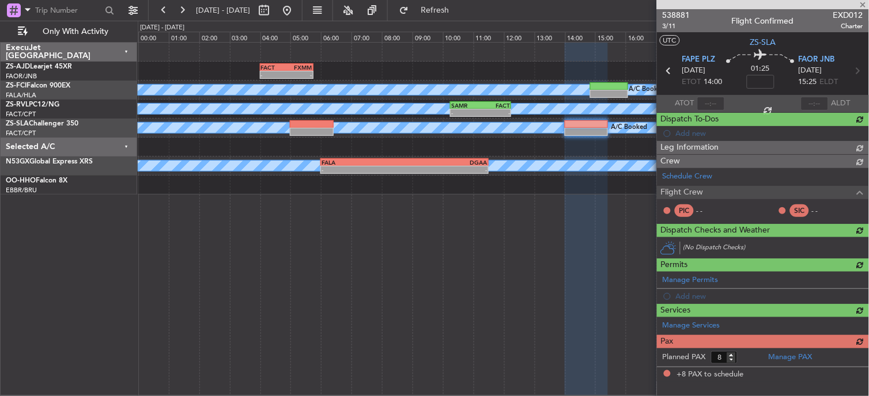
scroll to position [0, 0]
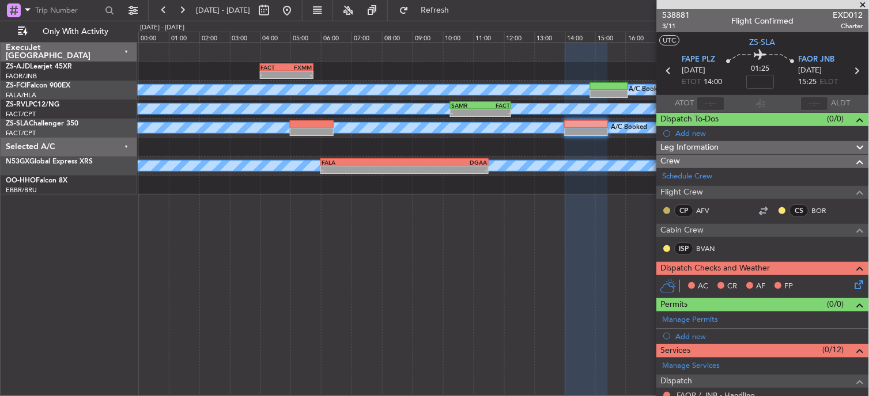
click at [668, 210] on button at bounding box center [667, 210] width 7 height 7
drag, startPoint x: 672, startPoint y: 245, endPoint x: 726, endPoint y: 230, distance: 56.6
click at [672, 245] on span "Acknowledged" at bounding box center [670, 244] width 51 height 12
click at [779, 213] on button at bounding box center [782, 210] width 7 height 7
click at [760, 244] on span "Acknowledged" at bounding box center [776, 244] width 51 height 12
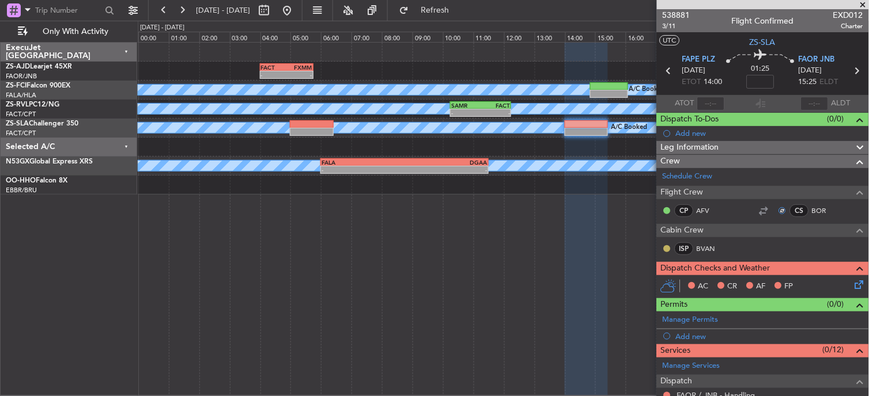
click at [670, 249] on button at bounding box center [667, 248] width 7 height 7
click at [682, 280] on span "Acknowledged" at bounding box center [670, 283] width 51 height 12
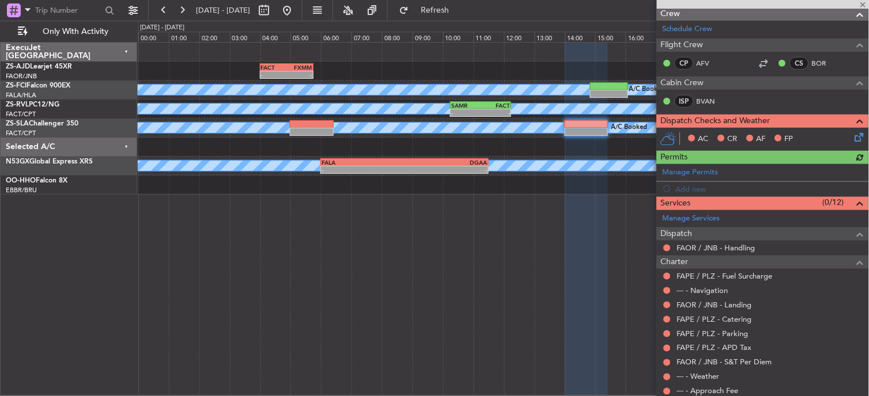
scroll to position [226, 0]
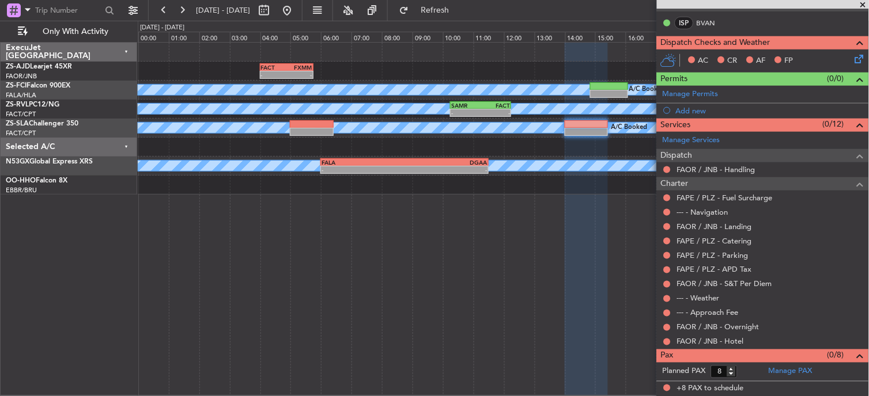
click at [666, 347] on div "FAOR / JNB - Hotel" at bounding box center [763, 342] width 212 height 14
click at [666, 346] on div at bounding box center [666, 342] width 9 height 9
click at [666, 344] on button at bounding box center [667, 342] width 7 height 7
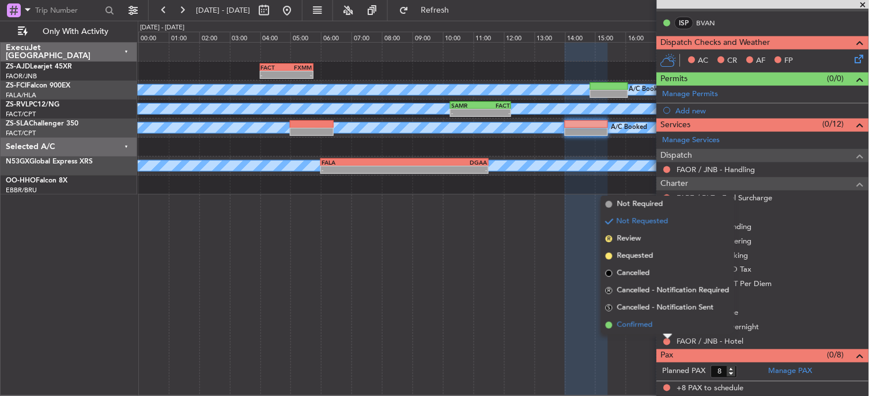
click at [662, 329] on li "Confirmed" at bounding box center [667, 325] width 133 height 17
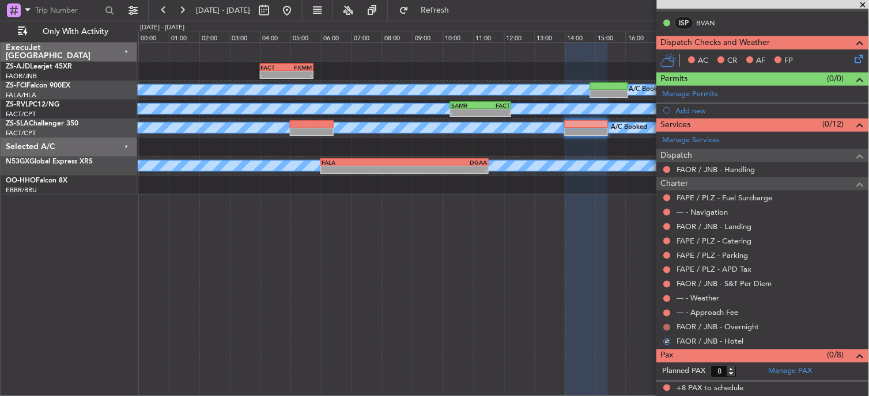
click at [671, 328] on nimbus-traffic-light at bounding box center [666, 327] width 9 height 9
click at [670, 327] on button at bounding box center [667, 327] width 7 height 7
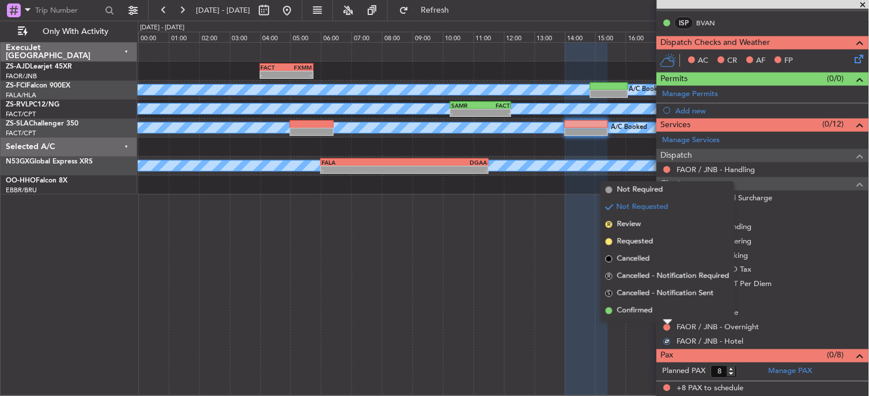
click at [665, 320] on div at bounding box center [667, 322] width 9 height 5
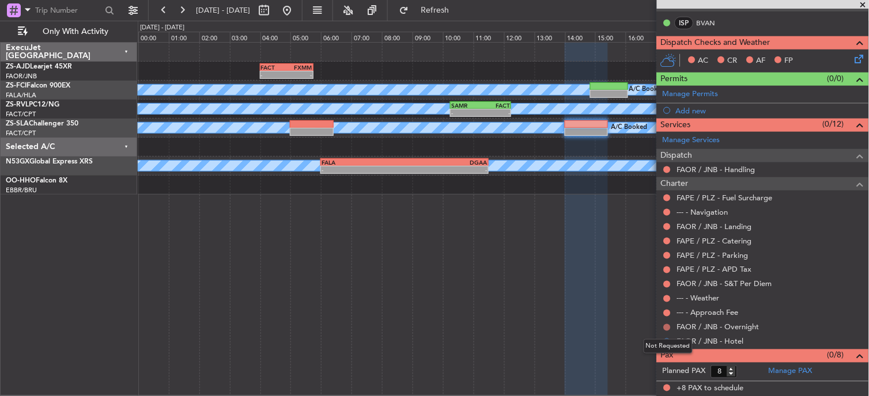
click at [669, 325] on button at bounding box center [667, 327] width 7 height 7
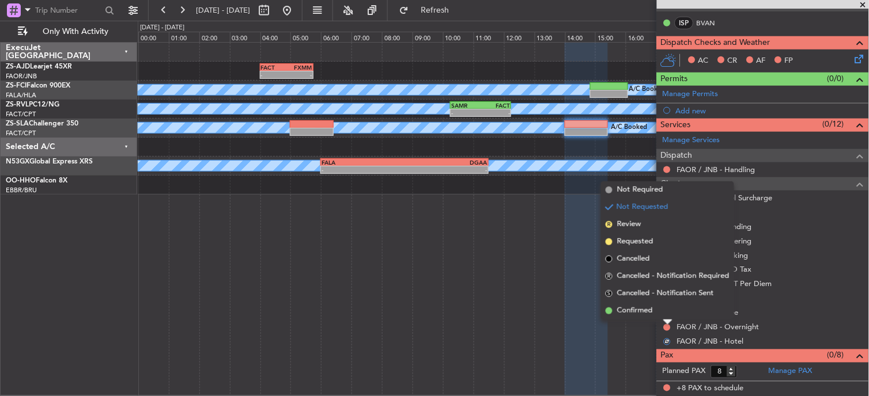
click at [665, 313] on li "Confirmed" at bounding box center [667, 310] width 133 height 17
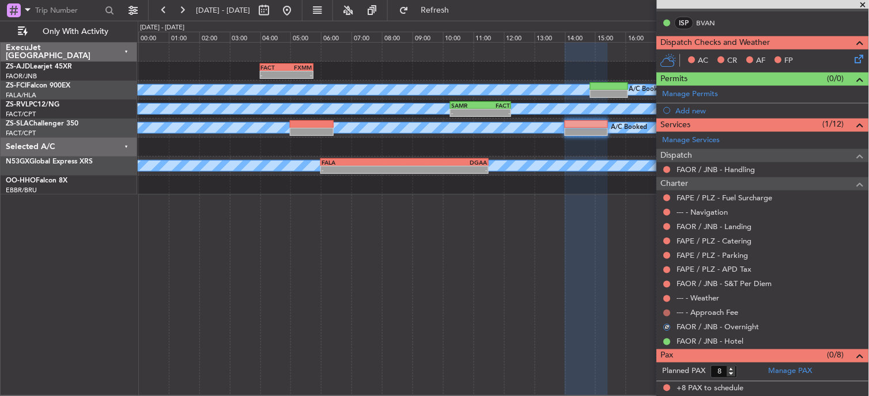
click at [665, 313] on button at bounding box center [667, 313] width 7 height 7
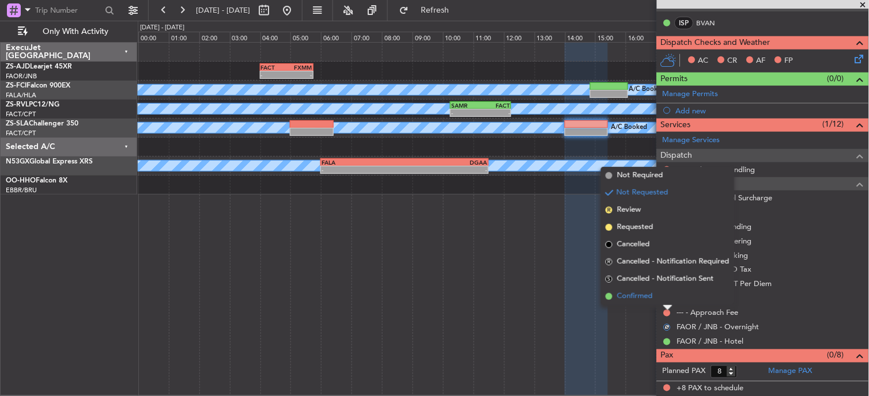
click at [665, 301] on li "Confirmed" at bounding box center [667, 296] width 133 height 17
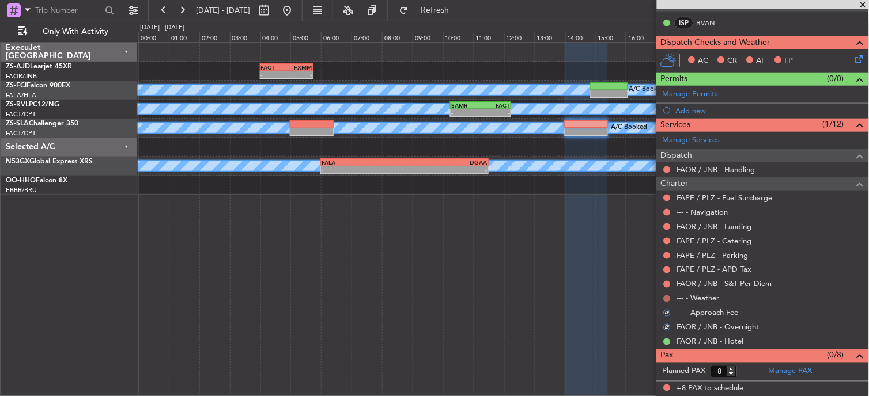
click at [666, 298] on button at bounding box center [667, 298] width 7 height 7
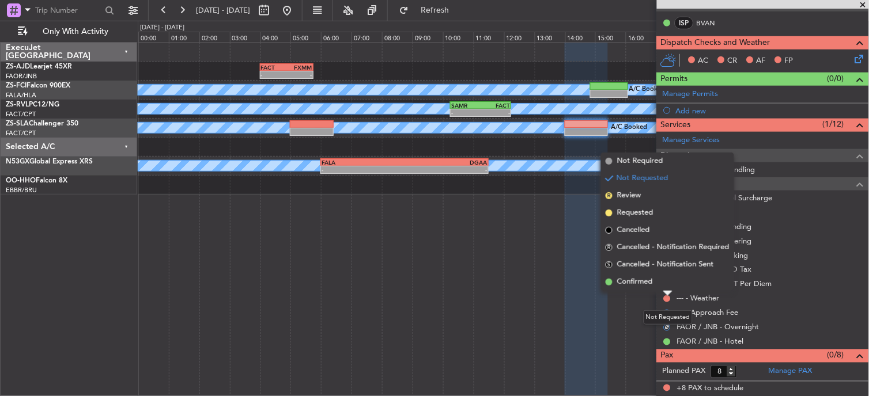
click at [666, 284] on li "Confirmed" at bounding box center [667, 282] width 133 height 17
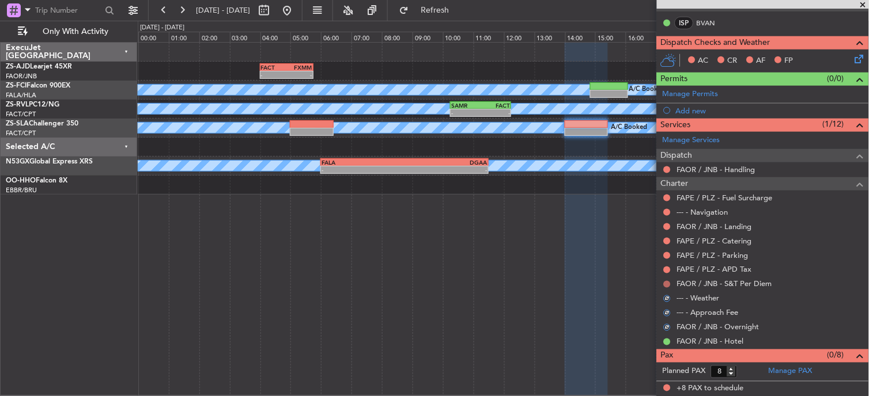
click at [666, 285] on button at bounding box center [667, 284] width 7 height 7
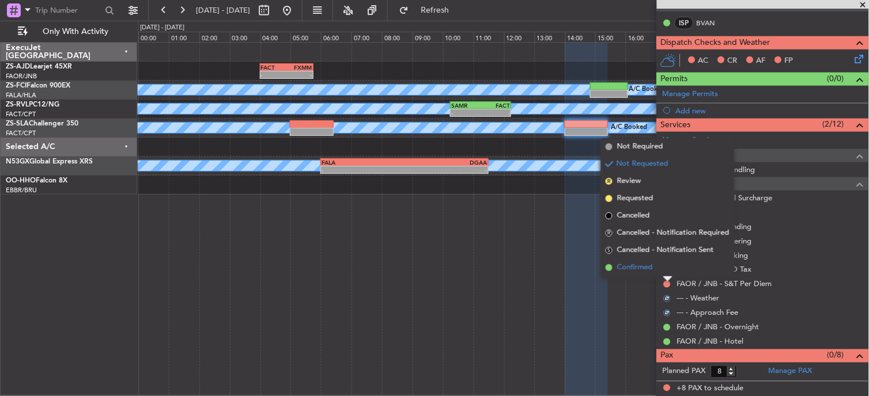
click at [664, 267] on li "Confirmed" at bounding box center [667, 267] width 133 height 17
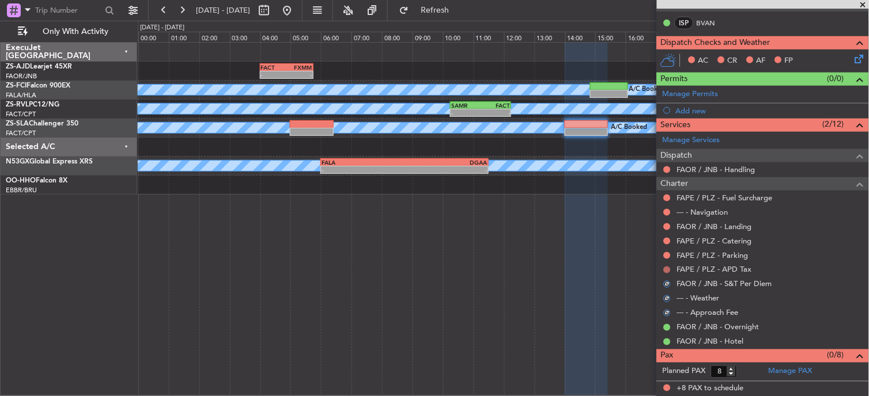
click at [668, 269] on button at bounding box center [667, 270] width 7 height 7
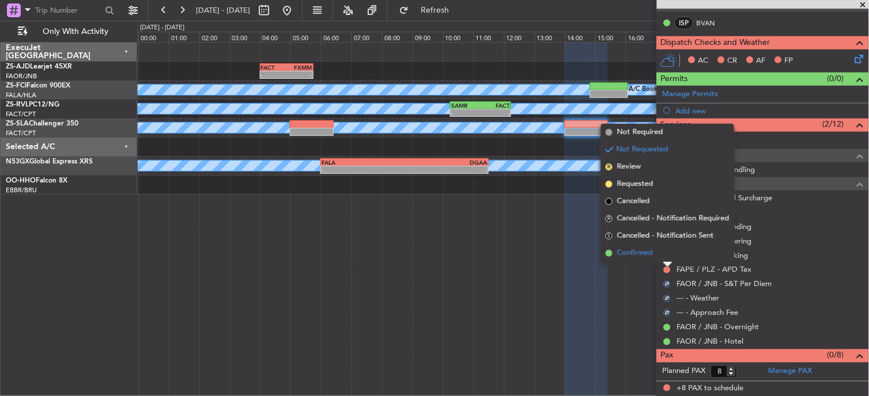
click at [665, 261] on li "Confirmed" at bounding box center [667, 253] width 133 height 17
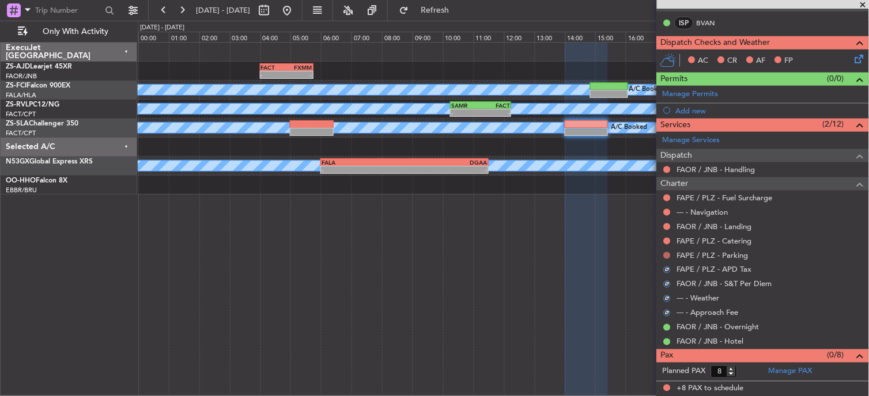
click at [666, 255] on button at bounding box center [667, 255] width 7 height 7
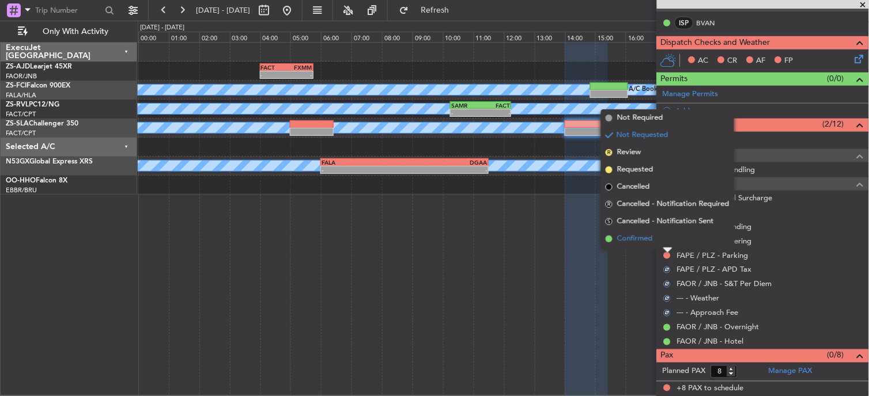
click at [667, 246] on li "Confirmed" at bounding box center [667, 238] width 133 height 17
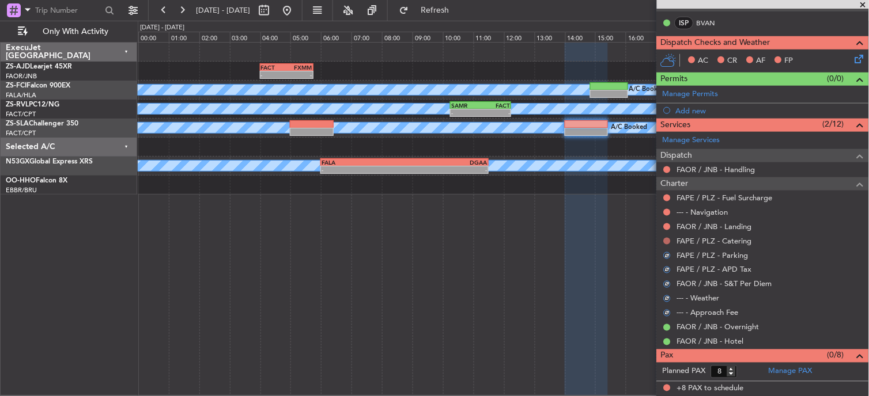
click at [667, 242] on button at bounding box center [667, 241] width 7 height 7
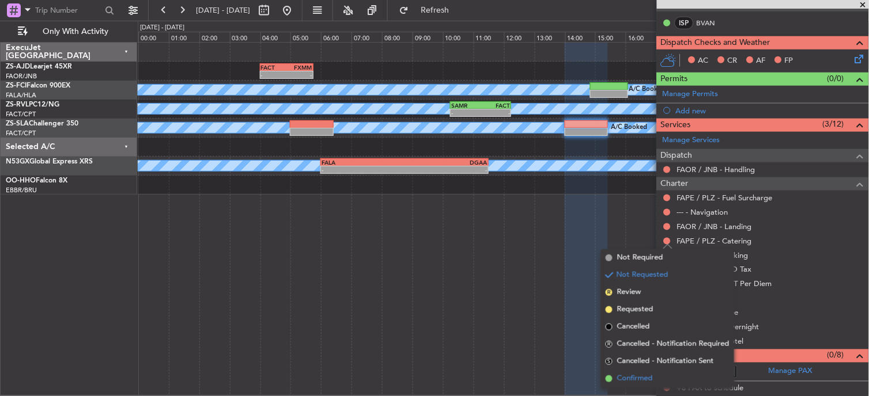
click at [657, 382] on li "Confirmed" at bounding box center [667, 378] width 133 height 17
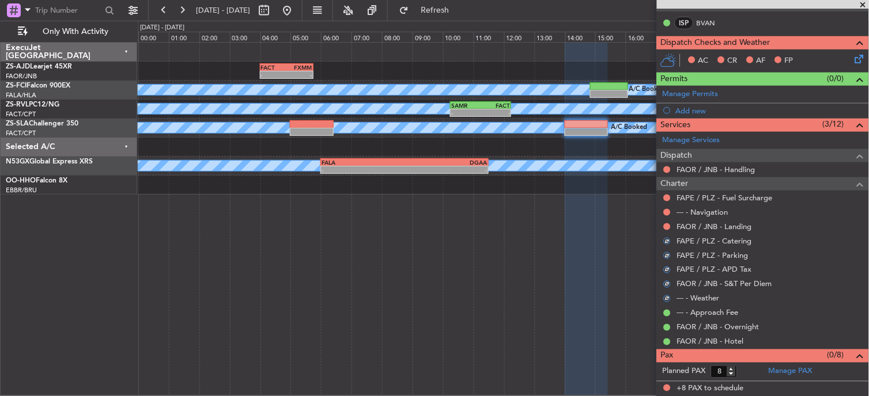
click at [664, 228] on div at bounding box center [666, 226] width 9 height 9
click at [665, 228] on button at bounding box center [667, 226] width 7 height 7
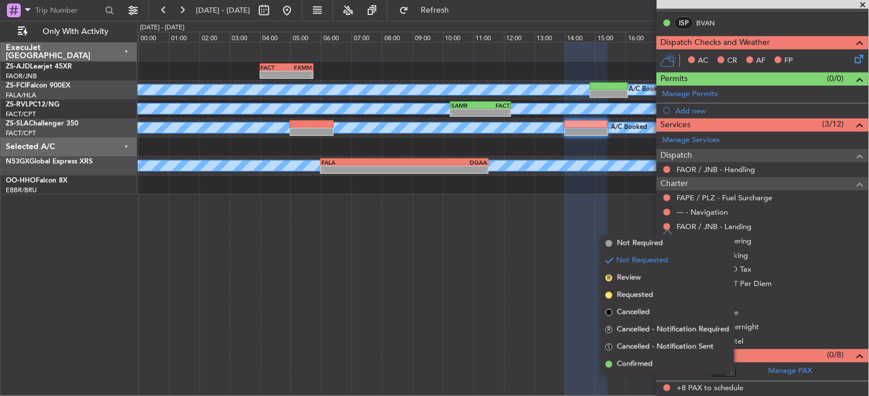
click at [651, 366] on span "Confirmed" at bounding box center [635, 365] width 36 height 12
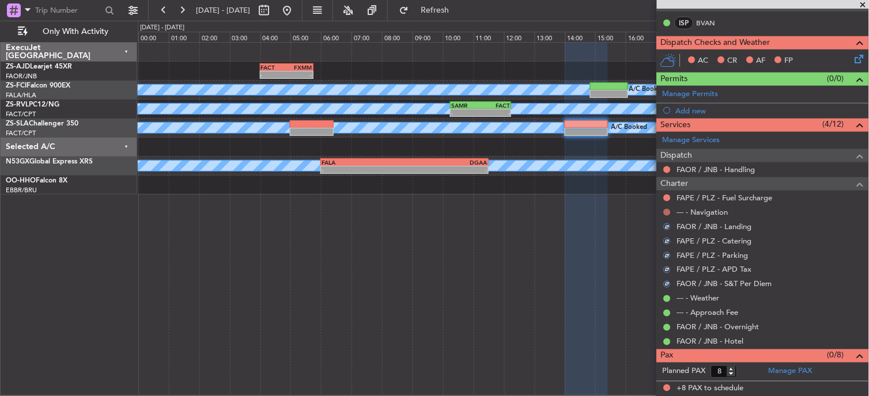
click at [667, 211] on button at bounding box center [667, 212] width 7 height 7
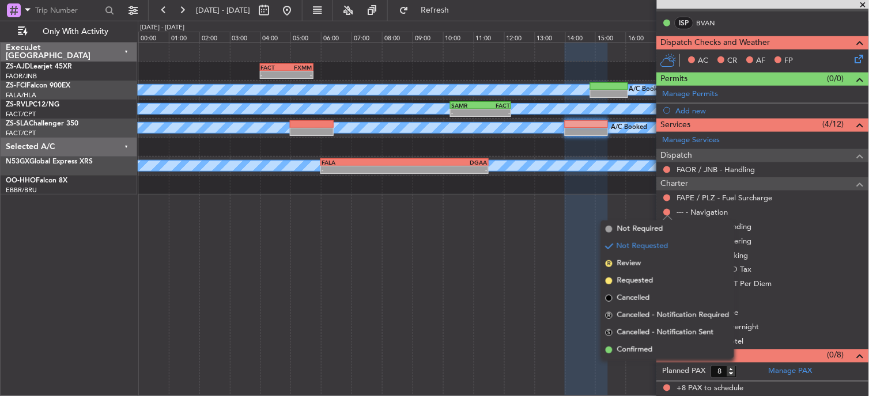
drag, startPoint x: 645, startPoint y: 347, endPoint x: 660, endPoint y: 207, distance: 140.1
click at [645, 344] on span "Confirmed" at bounding box center [635, 350] width 36 height 12
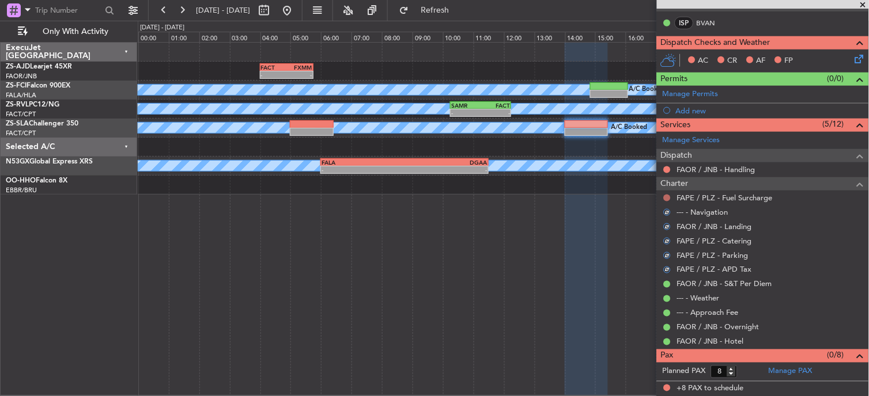
click at [669, 196] on button at bounding box center [667, 198] width 7 height 7
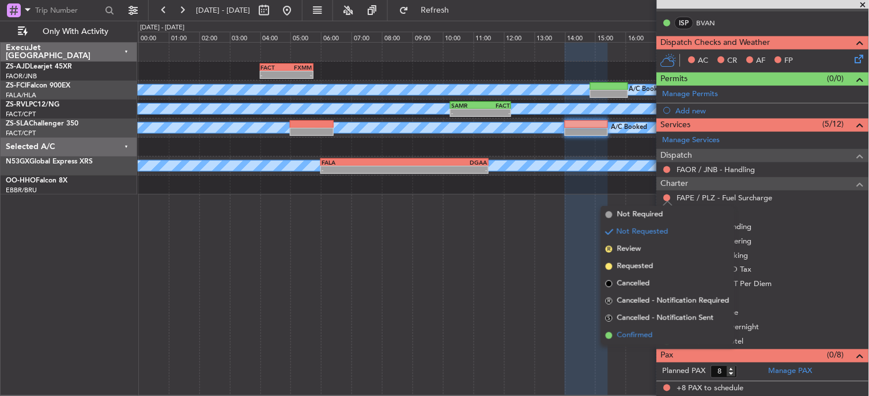
click at [636, 335] on span "Confirmed" at bounding box center [635, 336] width 36 height 12
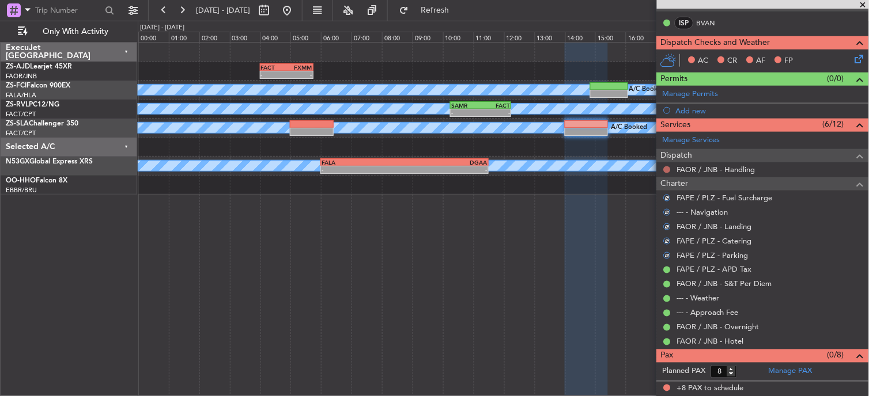
click at [666, 170] on button at bounding box center [667, 169] width 7 height 7
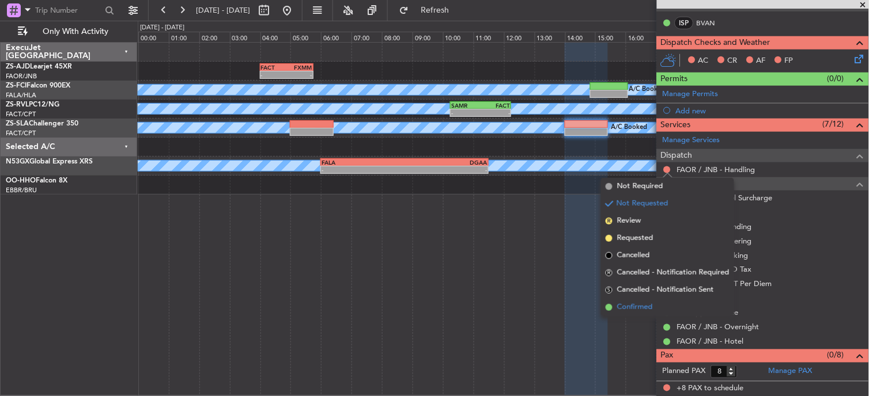
click at [647, 309] on span "Confirmed" at bounding box center [635, 308] width 36 height 12
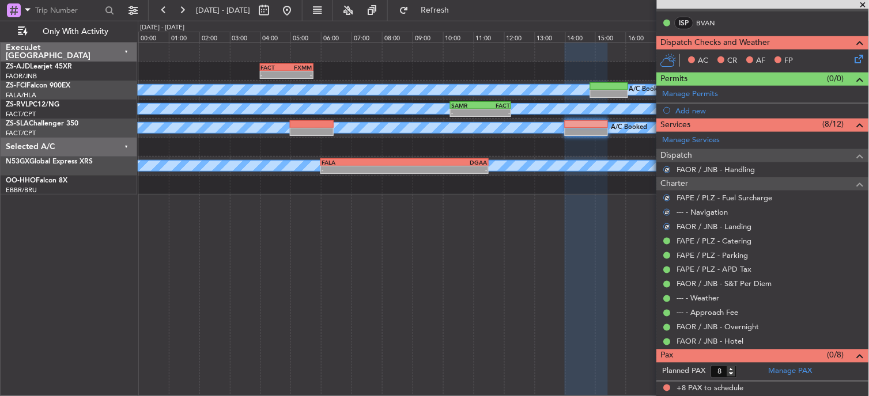
click at [852, 56] on icon at bounding box center [856, 56] width 9 height 9
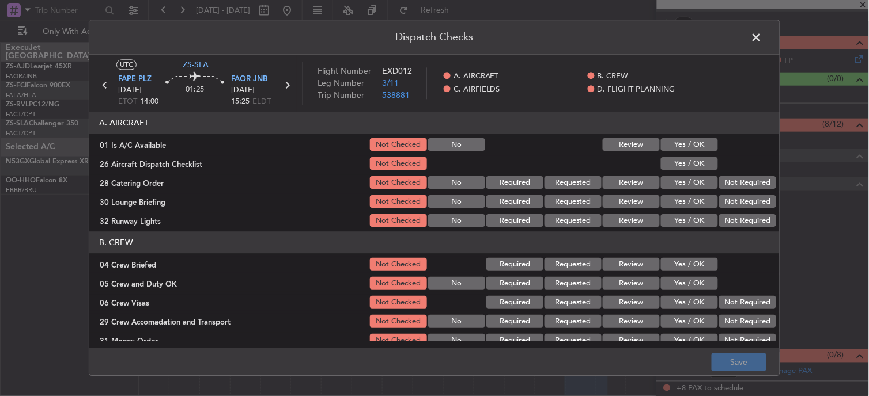
click at [681, 146] on button "Yes / OK" at bounding box center [689, 145] width 57 height 13
drag, startPoint x: 681, startPoint y: 147, endPoint x: 684, endPoint y: 159, distance: 12.4
click at [682, 150] on button "Yes / OK" at bounding box center [689, 145] width 57 height 13
click at [688, 165] on button "Yes / OK" at bounding box center [689, 164] width 57 height 13
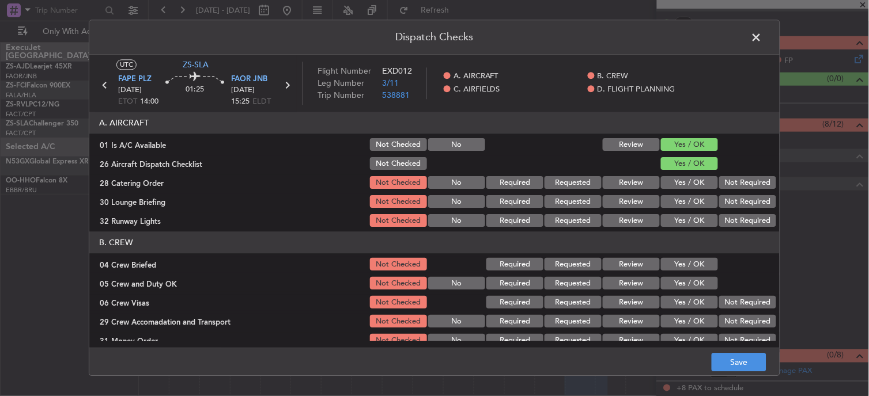
click at [720, 179] on button "Not Required" at bounding box center [747, 183] width 57 height 13
click at [733, 191] on div "Not Required" at bounding box center [746, 183] width 58 height 16
drag, startPoint x: 734, startPoint y: 198, endPoint x: 735, endPoint y: 213, distance: 15.6
click at [735, 206] on button "Not Required" at bounding box center [747, 202] width 57 height 13
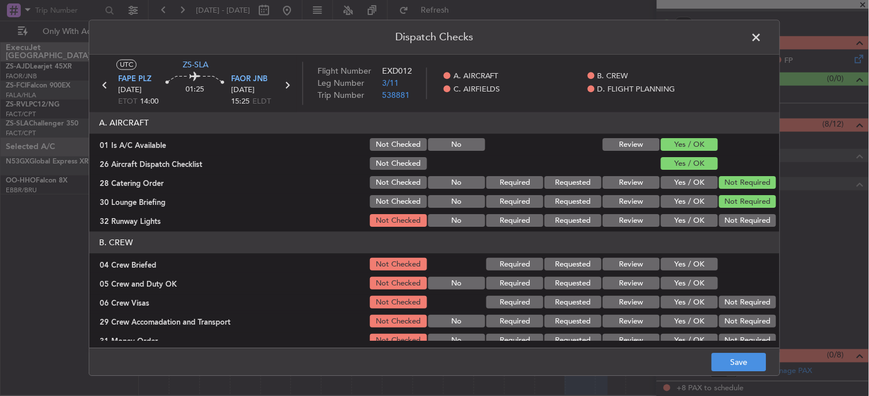
click at [735, 214] on div "Not Required" at bounding box center [746, 221] width 58 height 16
click at [735, 217] on button "Not Required" at bounding box center [747, 221] width 57 height 13
click at [734, 225] on button "Not Required" at bounding box center [747, 221] width 57 height 13
click at [672, 266] on button "Yes / OK" at bounding box center [689, 265] width 57 height 13
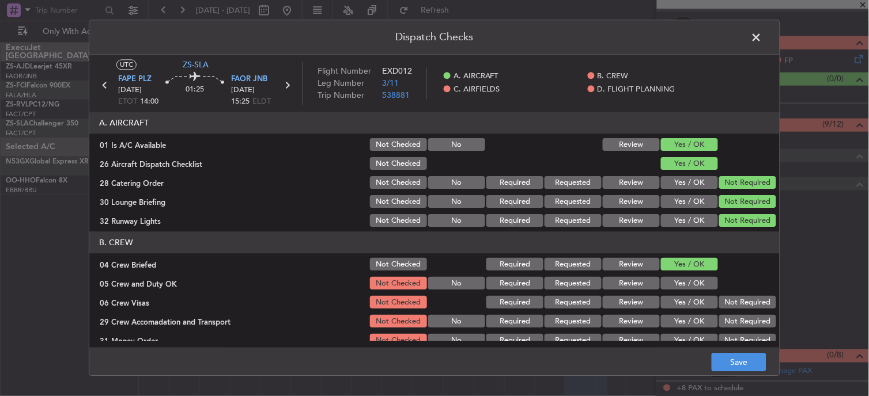
click at [684, 285] on button "Yes / OK" at bounding box center [689, 284] width 57 height 13
drag, startPoint x: 684, startPoint y: 285, endPoint x: 699, endPoint y: 288, distance: 15.3
click at [685, 286] on button "Yes / OK" at bounding box center [689, 284] width 57 height 13
click at [730, 300] on div "Not Required" at bounding box center [746, 303] width 58 height 16
click at [730, 317] on button "Not Required" at bounding box center [747, 322] width 57 height 13
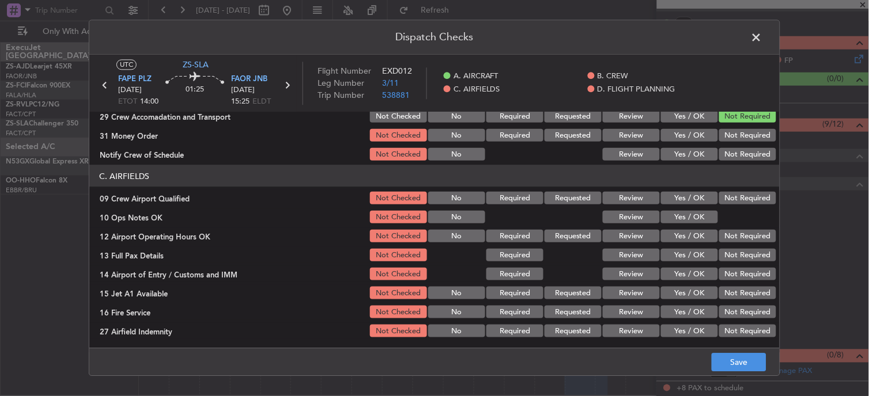
scroll to position [128, 0]
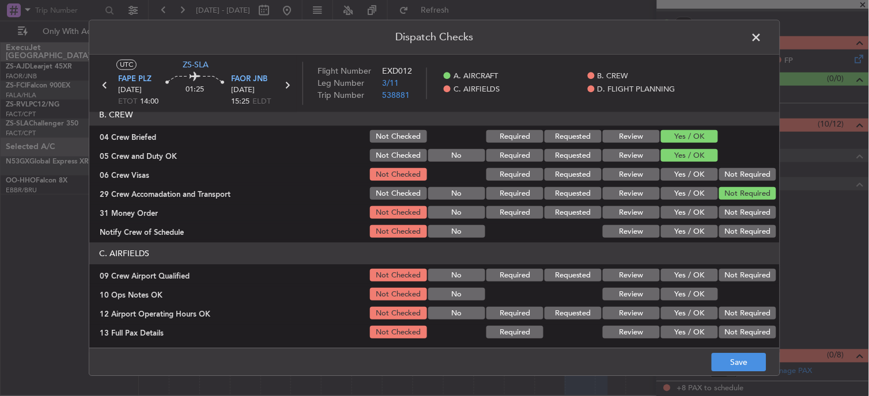
click at [738, 174] on button "Not Required" at bounding box center [747, 175] width 57 height 13
click at [749, 206] on section "B. CREW 04 Crew Briefed Not Checked Required Requested Review Yes / OK 05 Crew …" at bounding box center [434, 172] width 690 height 136
click at [749, 209] on button "Not Required" at bounding box center [747, 213] width 57 height 13
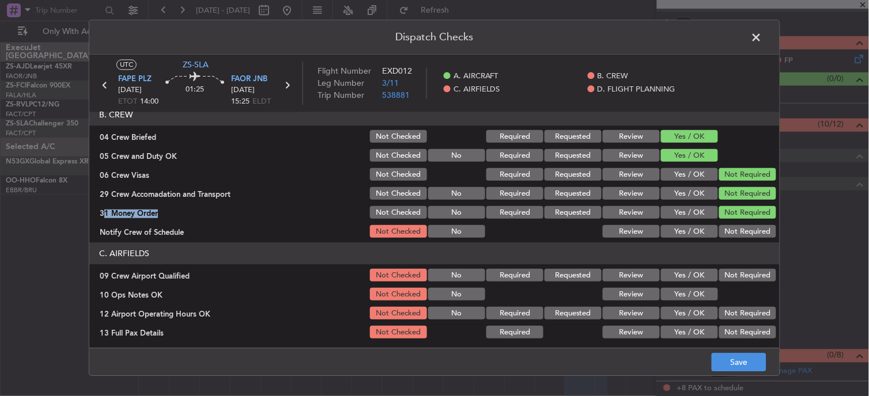
drag, startPoint x: 734, startPoint y: 238, endPoint x: 718, endPoint y: 253, distance: 22.0
click at [733, 239] on div "Not Required" at bounding box center [746, 232] width 58 height 16
drag, startPoint x: 723, startPoint y: 228, endPoint x: 736, endPoint y: 254, distance: 28.9
click at [726, 228] on button "Not Required" at bounding box center [747, 232] width 57 height 13
click at [737, 274] on button "Not Required" at bounding box center [747, 276] width 57 height 13
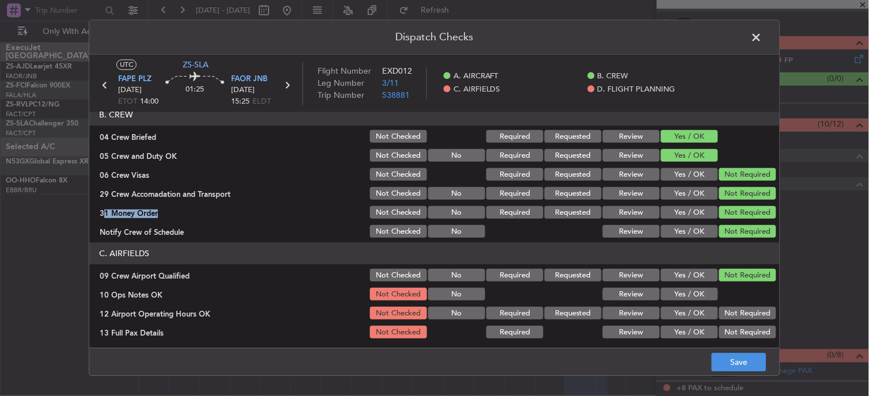
click at [666, 304] on section "C. AIRFIELDS 09 Crew Airport Qualified Not Checked No Required Requested Review…" at bounding box center [434, 330] width 690 height 174
click at [670, 297] on button "Yes / OK" at bounding box center [689, 295] width 57 height 13
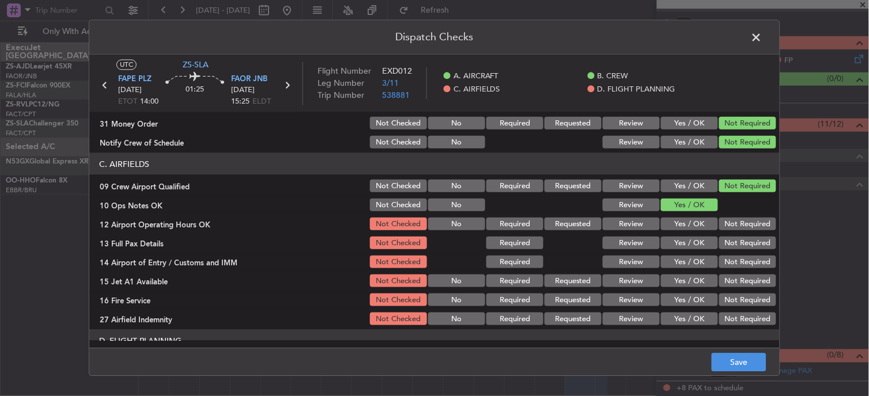
scroll to position [223, 0]
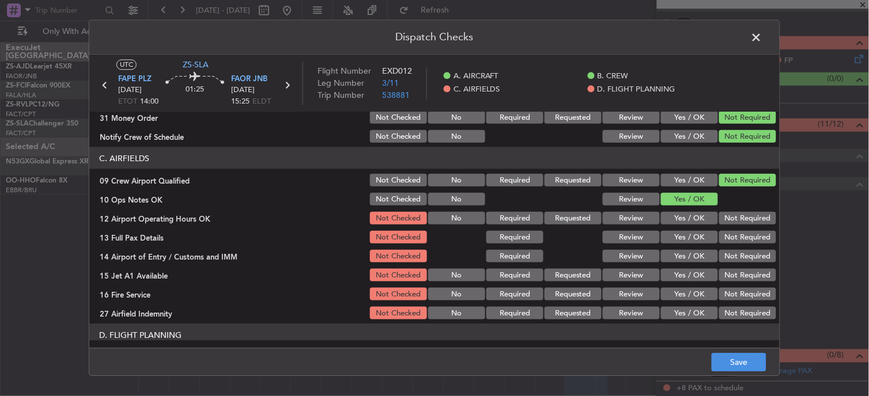
click at [724, 204] on div at bounding box center [746, 199] width 58 height 16
click at [726, 219] on button "Not Required" at bounding box center [747, 218] width 57 height 13
click at [726, 226] on section "C. AIRFIELDS 09 Crew Airport Qualified Not Checked No Required Requested Review…" at bounding box center [434, 234] width 690 height 174
drag, startPoint x: 728, startPoint y: 234, endPoint x: 729, endPoint y: 249, distance: 14.4
click at [729, 242] on button "Not Required" at bounding box center [747, 237] width 57 height 13
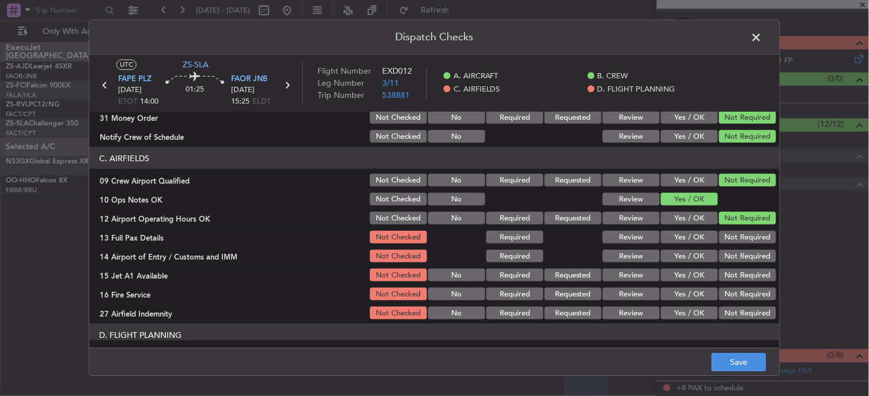
click at [729, 249] on section "C. AIRFIELDS 09 Crew Airport Qualified Not Checked No Required Requested Review…" at bounding box center [434, 234] width 690 height 174
click at [727, 257] on button "Not Required" at bounding box center [747, 256] width 57 height 13
click at [725, 269] on button "Not Required" at bounding box center [747, 275] width 57 height 13
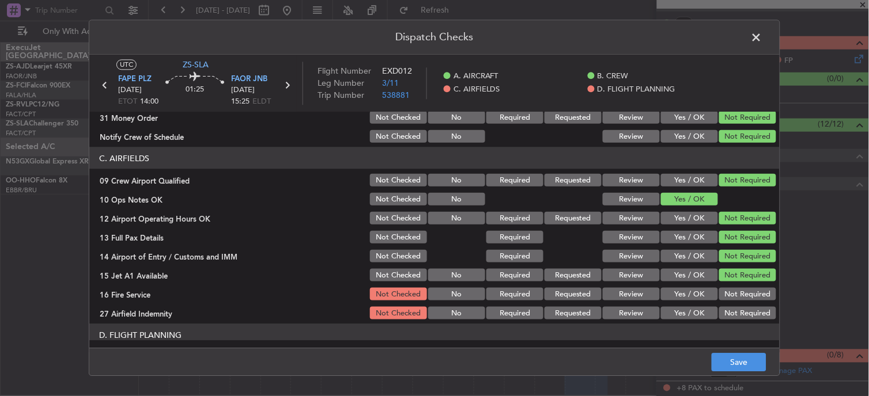
click at [722, 279] on button "Not Required" at bounding box center [747, 275] width 57 height 13
click at [722, 283] on section "C. AIRFIELDS 09 Crew Airport Qualified Not Checked No Required Requested Review…" at bounding box center [434, 234] width 690 height 174
drag, startPoint x: 722, startPoint y: 297, endPoint x: 722, endPoint y: 304, distance: 6.3
click at [722, 300] on div "Not Required" at bounding box center [746, 294] width 58 height 16
click at [721, 306] on section "C. AIRFIELDS 09 Crew Airport Qualified Not Checked No Required Requested Review…" at bounding box center [434, 234] width 690 height 174
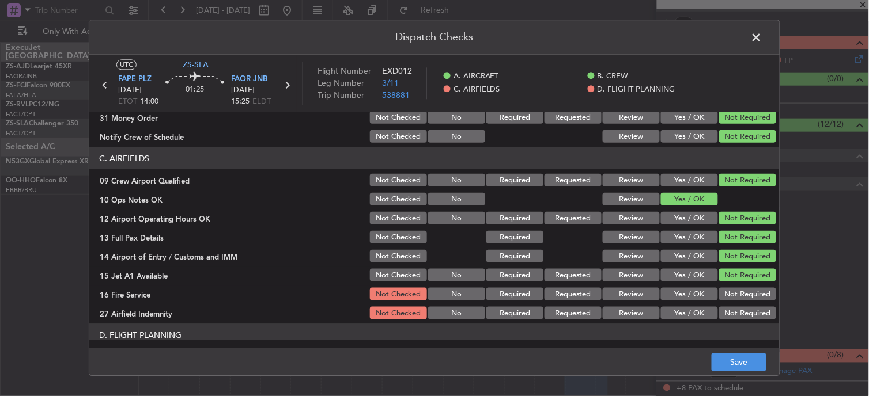
click at [721, 309] on button "Not Required" at bounding box center [747, 313] width 57 height 13
click at [719, 297] on button "Not Required" at bounding box center [747, 294] width 57 height 13
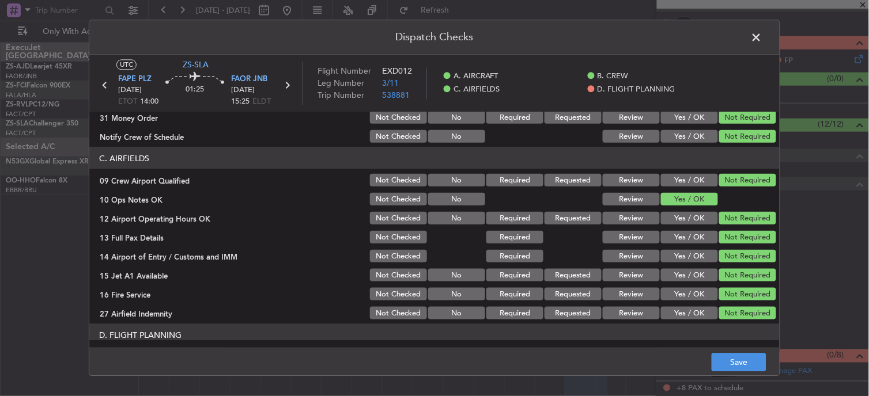
scroll to position [288, 0]
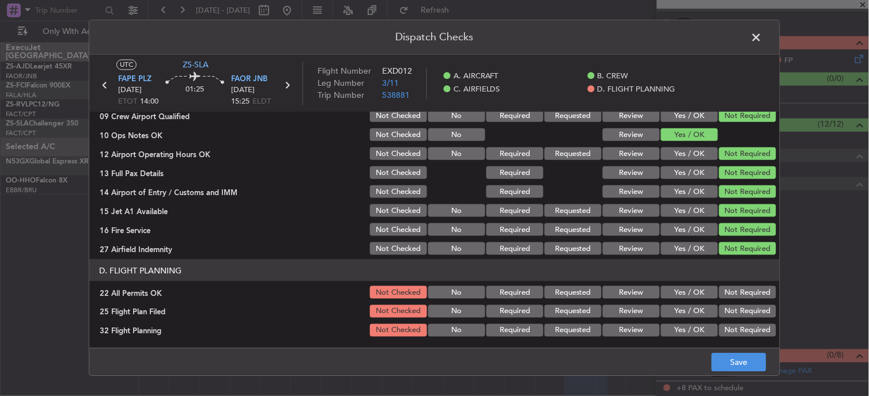
click at [730, 288] on button "Not Required" at bounding box center [747, 292] width 57 height 13
click at [641, 317] on button "Review" at bounding box center [630, 311] width 57 height 13
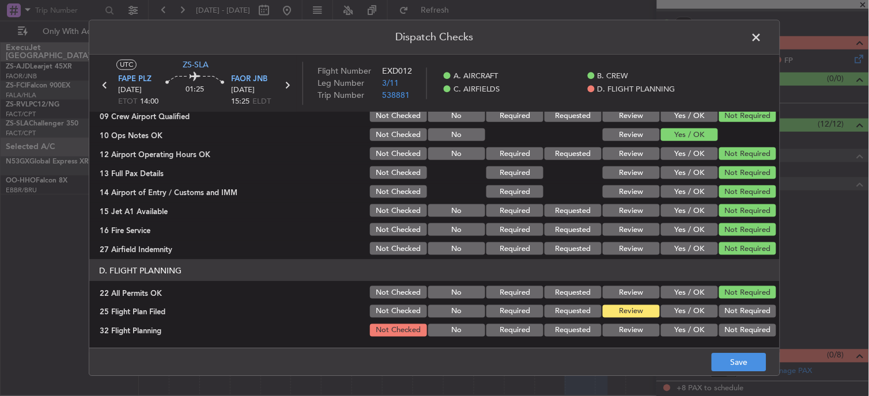
click at [636, 335] on button "Review" at bounding box center [630, 330] width 57 height 13
click at [728, 367] on button "Save" at bounding box center [738, 363] width 55 height 18
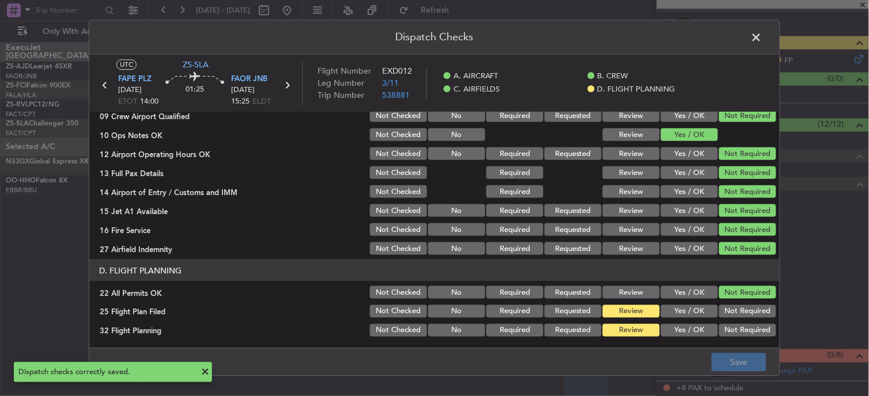
click at [762, 45] on span at bounding box center [762, 40] width 0 height 23
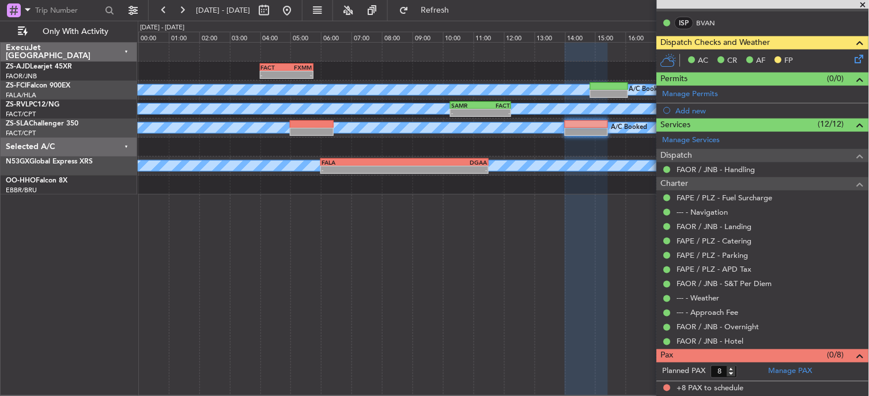
scroll to position [0, 0]
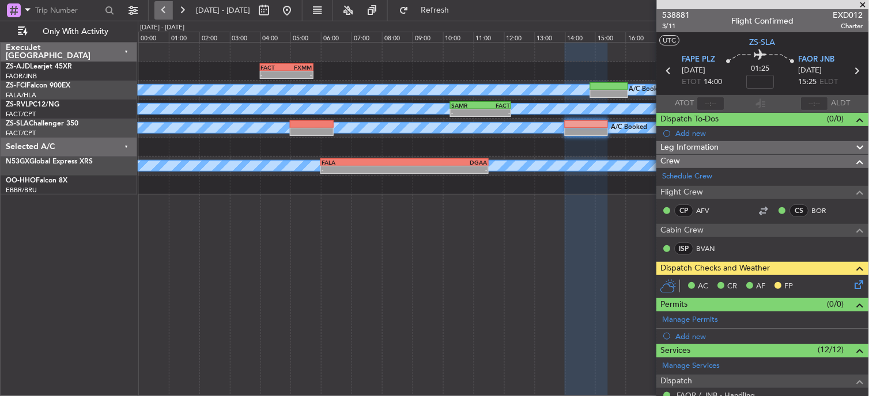
click at [168, 7] on button at bounding box center [163, 10] width 18 height 18
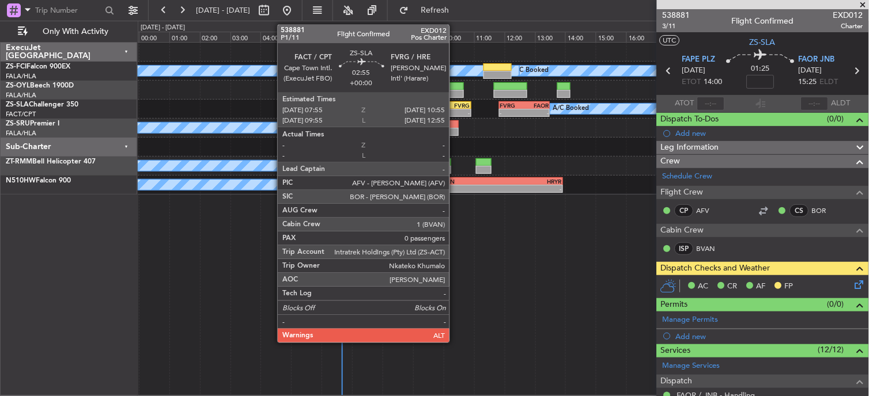
click at [455, 112] on div "-" at bounding box center [447, 112] width 45 height 7
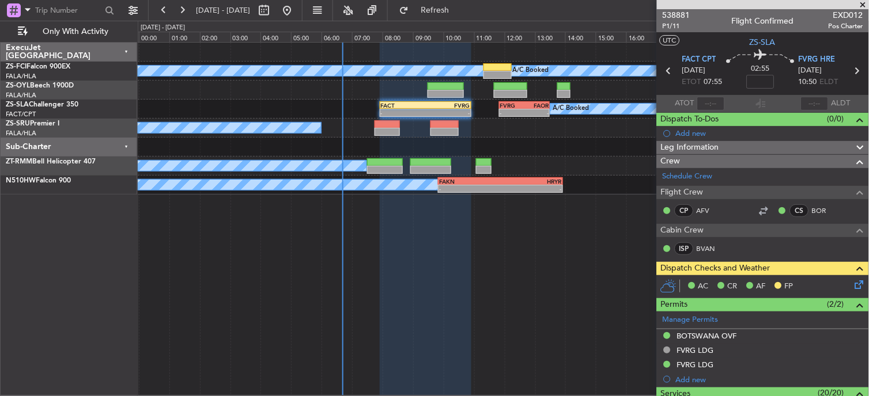
click at [852, 283] on icon at bounding box center [856, 282] width 9 height 9
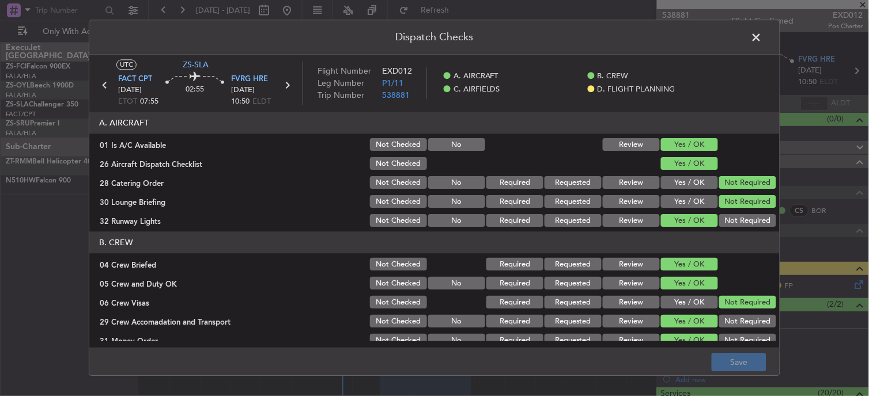
click at [762, 37] on span at bounding box center [762, 40] width 0 height 23
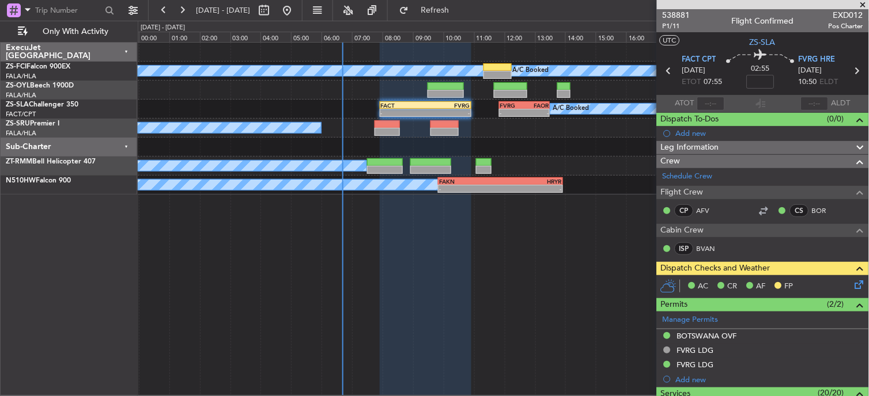
click at [0, 0] on img at bounding box center [0, 0] width 0 height 0
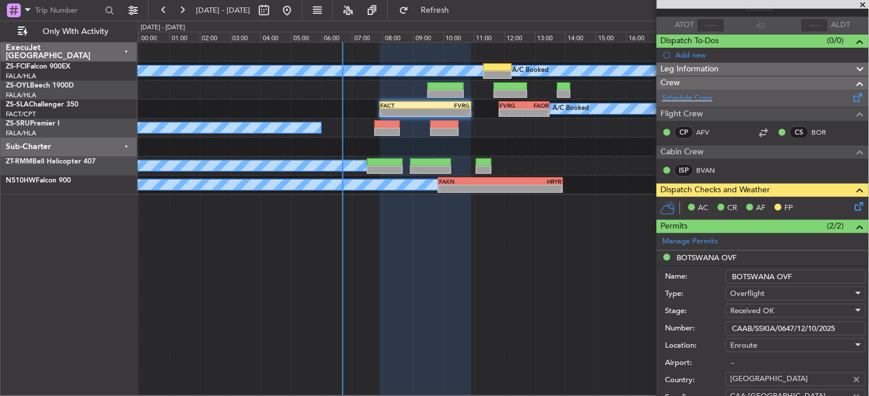
scroll to position [128, 0]
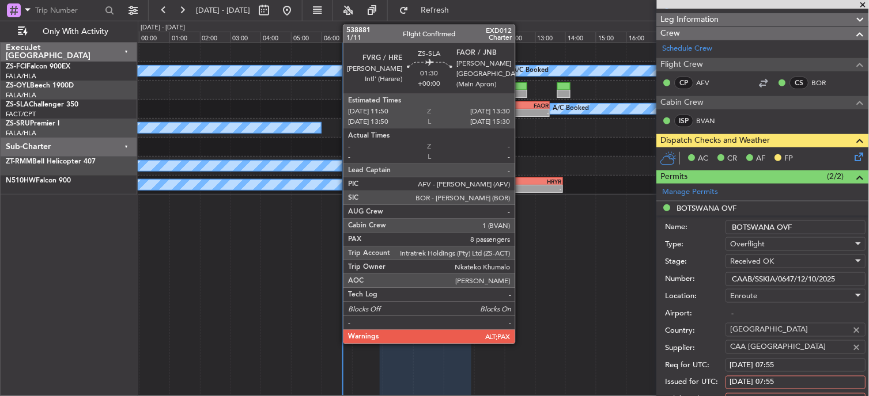
click at [521, 101] on div "FVRG 11:50 Z FAOR 13:30 Z" at bounding box center [524, 105] width 51 height 8
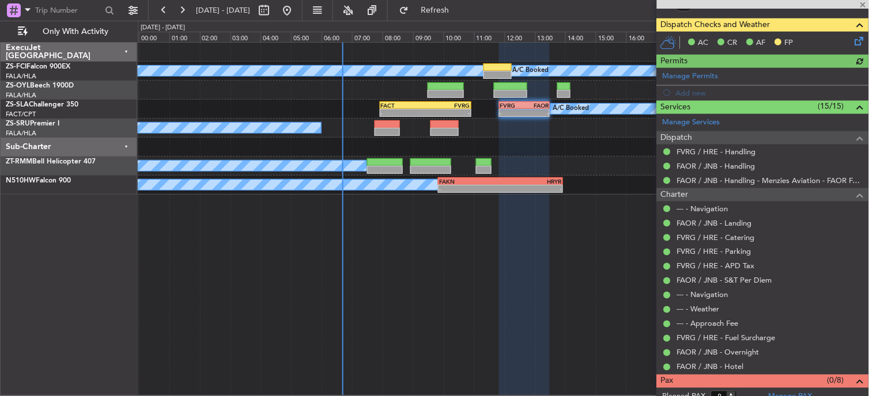
scroll to position [268, 0]
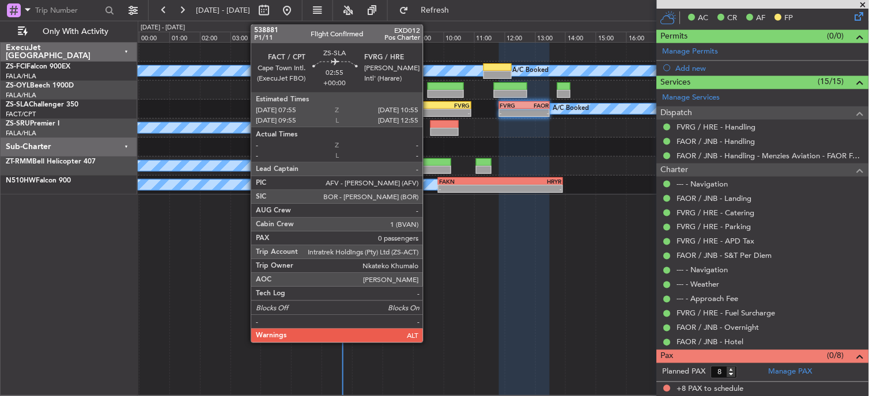
click at [429, 106] on div "FVRG" at bounding box center [447, 105] width 45 height 7
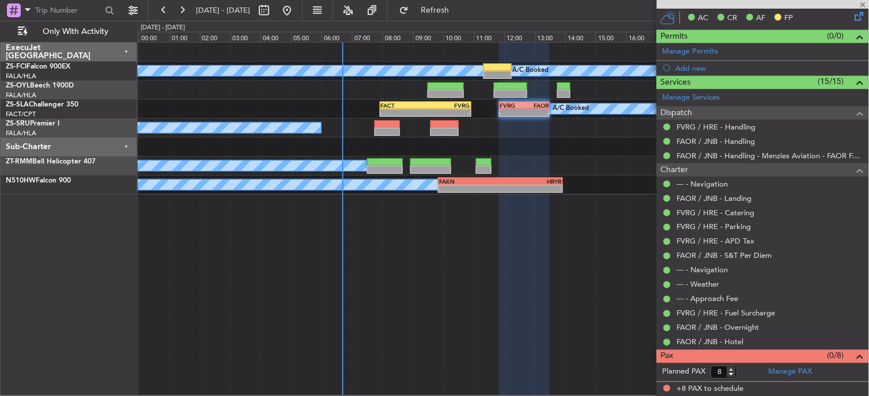
type input "0"
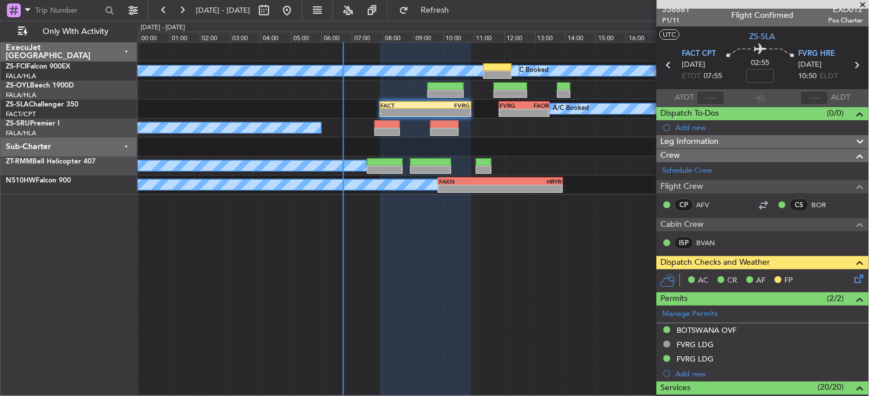
scroll to position [0, 0]
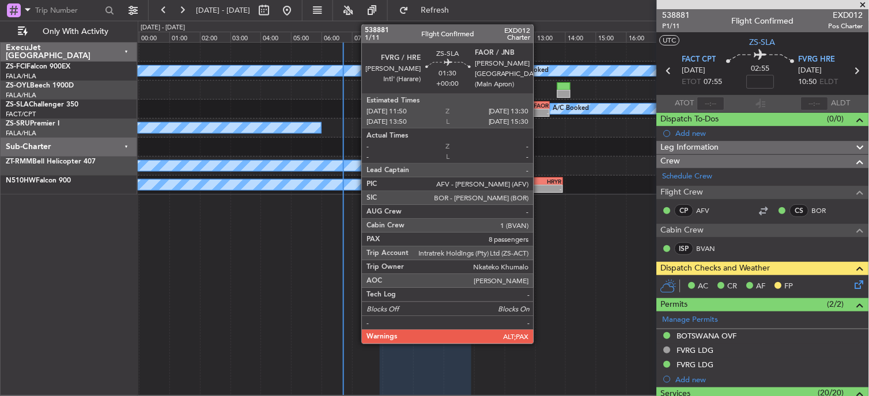
click at [540, 104] on div "A/C Booked A/C Booked A/C Booked - - FACT 07:55 Z FVRG 10:55 Z - - FVRG 11:50 Z…" at bounding box center [503, 109] width 731 height 19
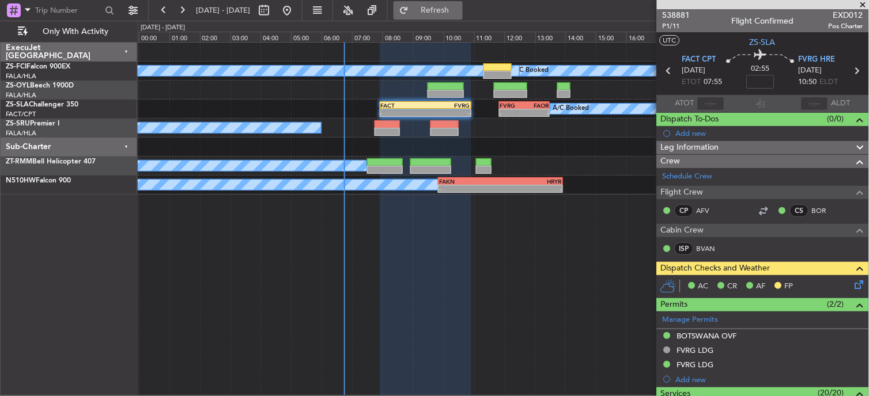
click at [459, 12] on span "Refresh" at bounding box center [435, 10] width 48 height 8
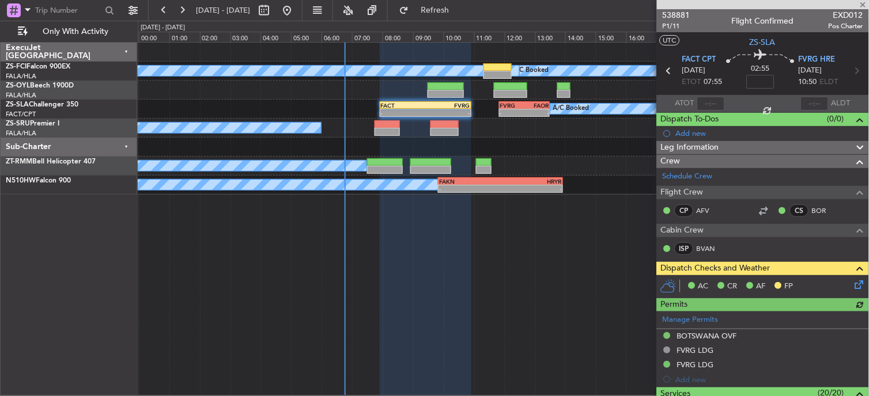
click at [866, 5] on div at bounding box center [763, 4] width 212 height 9
click at [861, 2] on span at bounding box center [863, 5] width 12 height 10
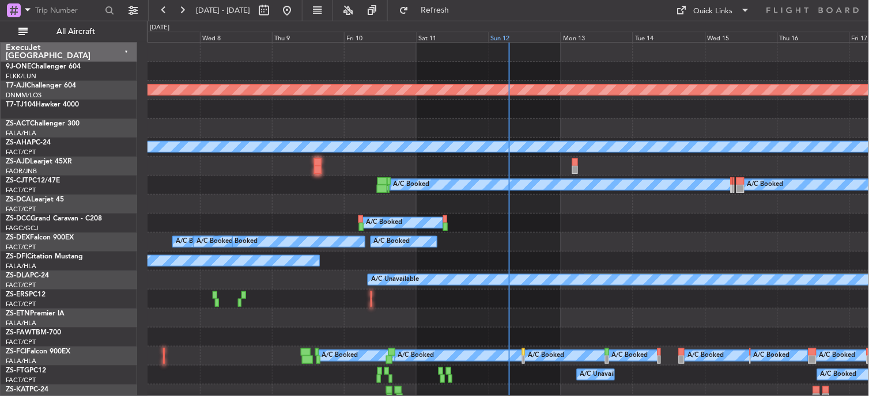
click at [498, 41] on div "Sun 12" at bounding box center [524, 37] width 72 height 10
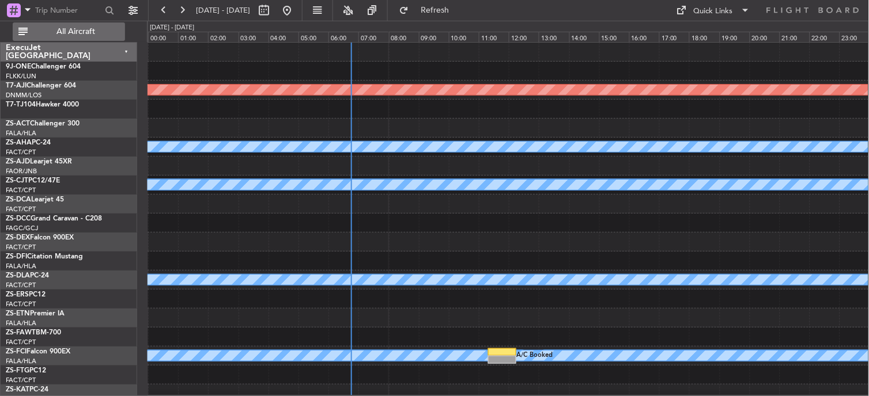
click at [89, 23] on button "All Aircraft" at bounding box center [69, 31] width 112 height 18
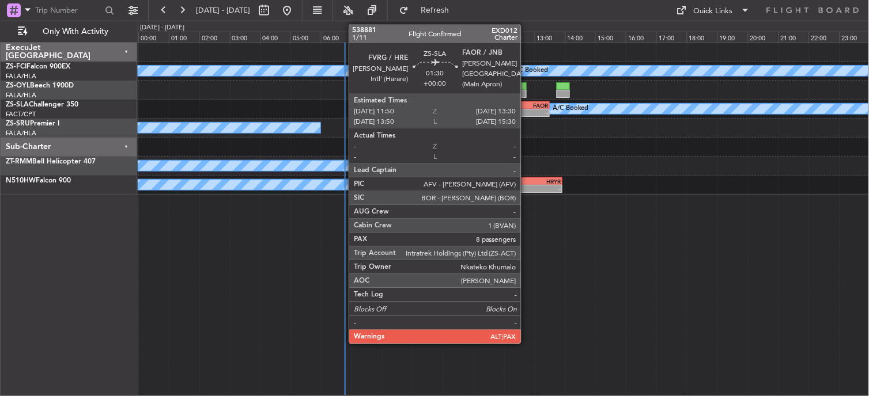
click at [526, 106] on div "FAOR" at bounding box center [536, 105] width 24 height 7
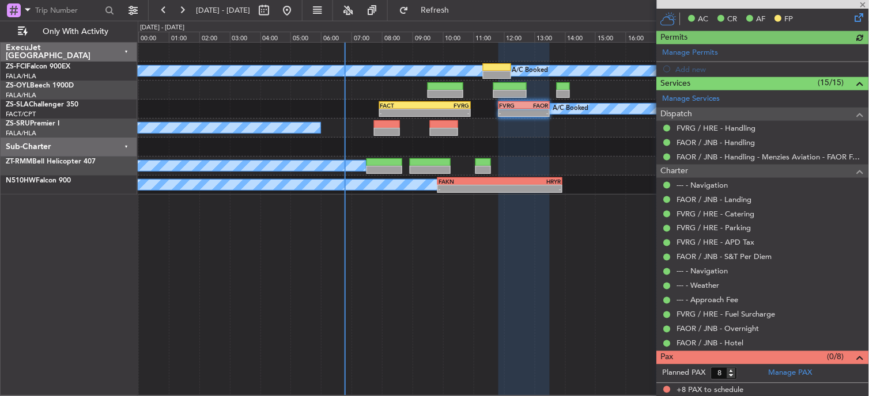
scroll to position [268, 0]
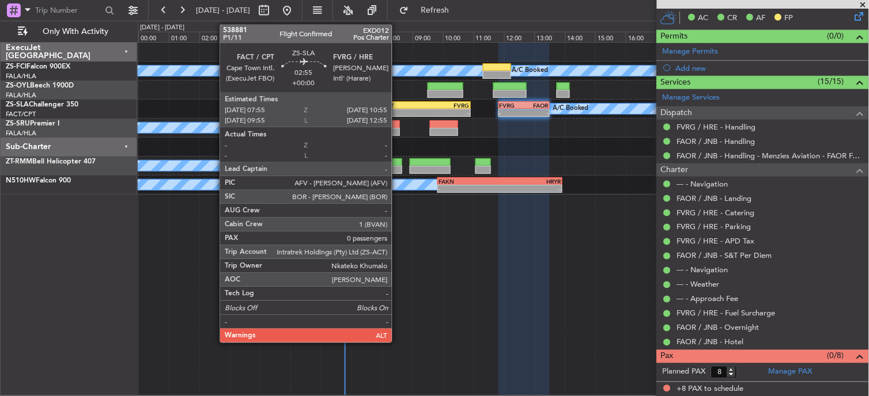
click at [397, 105] on div "FACT" at bounding box center [402, 105] width 45 height 7
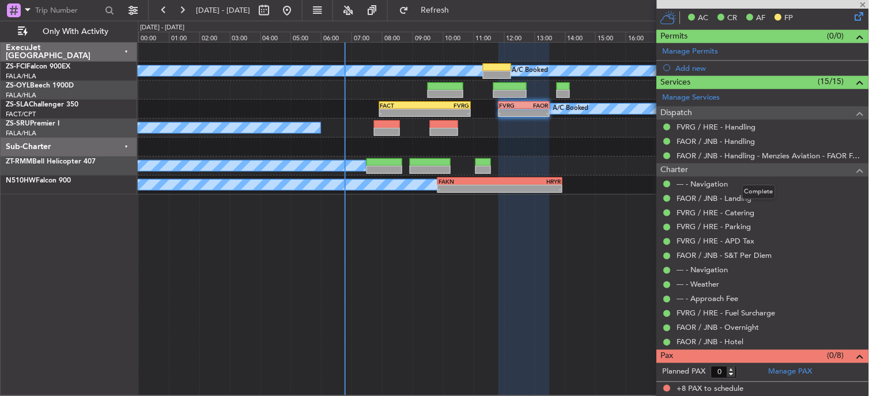
scroll to position [0, 0]
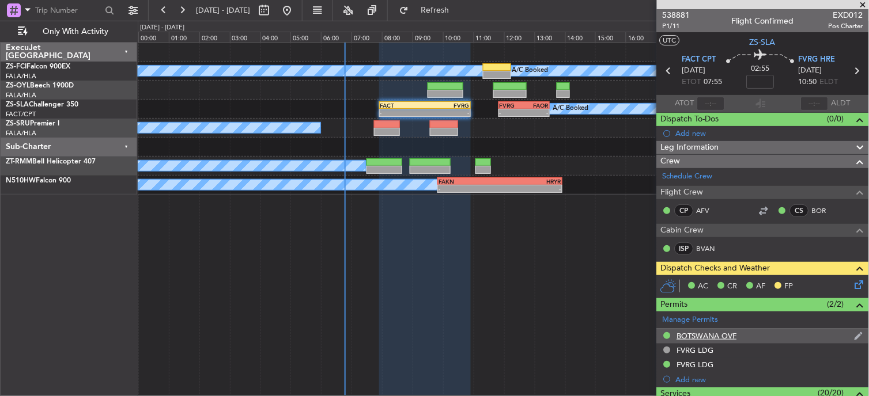
click at [697, 335] on div "BOTSWANA OVF" at bounding box center [707, 336] width 60 height 10
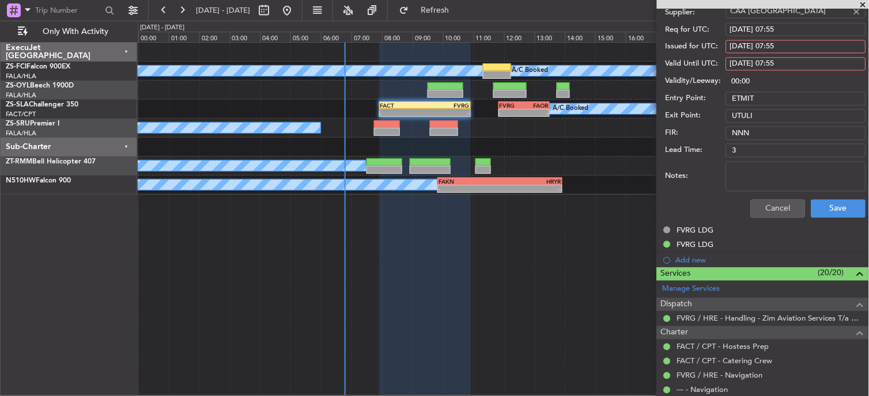
scroll to position [511, 0]
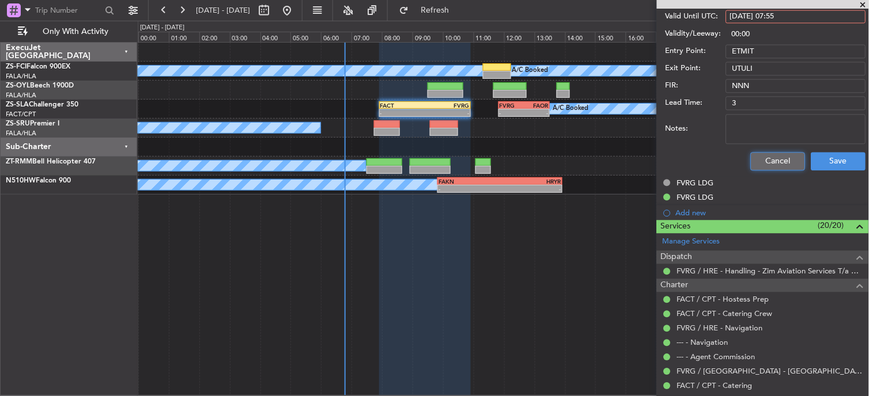
click at [779, 169] on button "Cancel" at bounding box center [778, 161] width 55 height 18
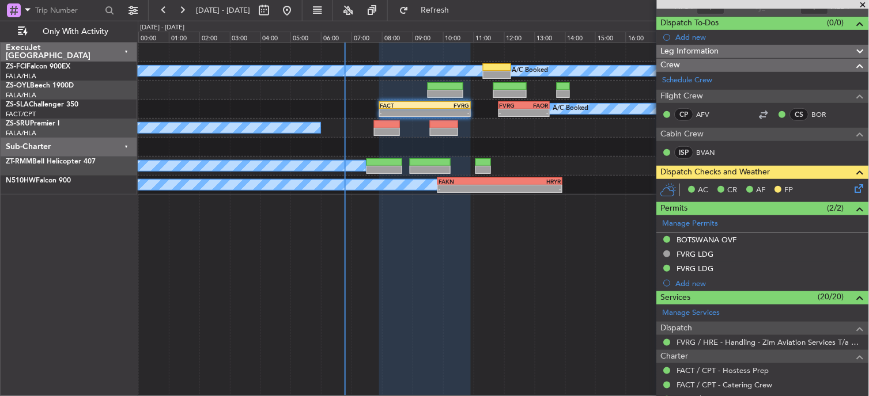
scroll to position [0, 0]
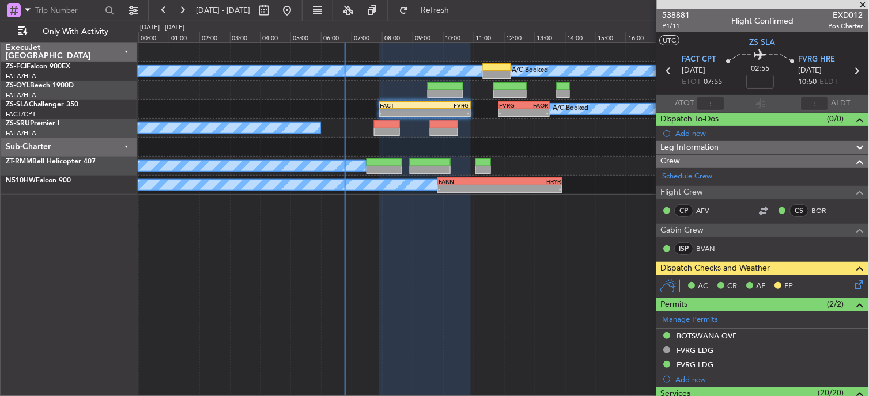
click at [524, 309] on div "A/C Booked A/C Booked A/C Booked A/C Booked A/C Booked A/C Booked A/C Booked A/…" at bounding box center [504, 219] width 732 height 354
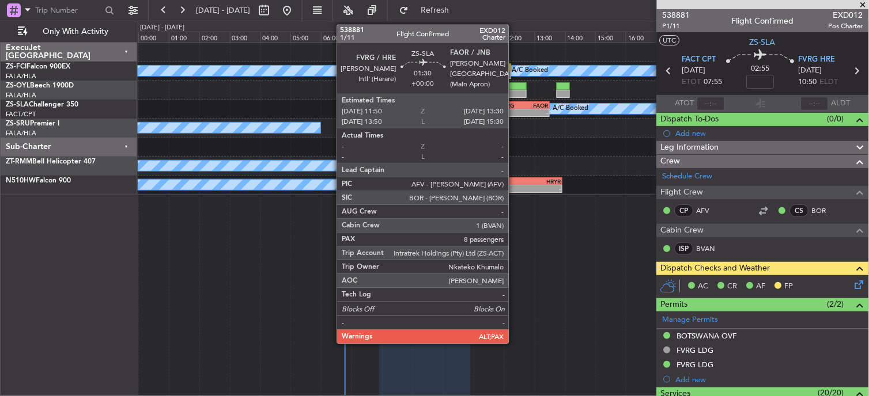
click at [514, 112] on div "-" at bounding box center [511, 112] width 24 height 7
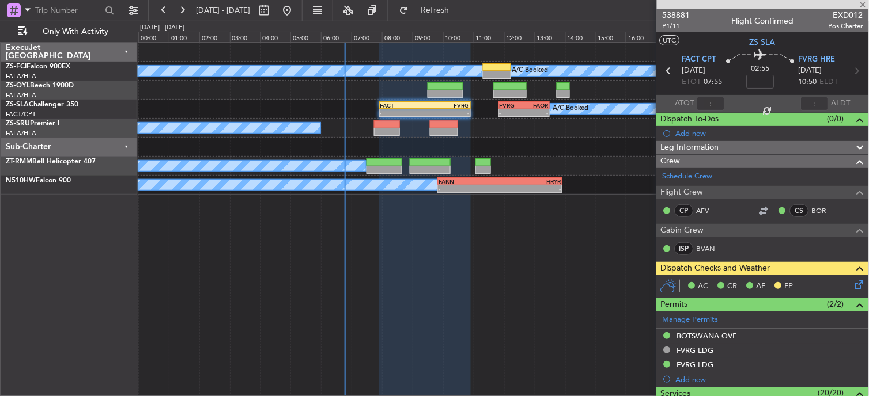
type input "8"
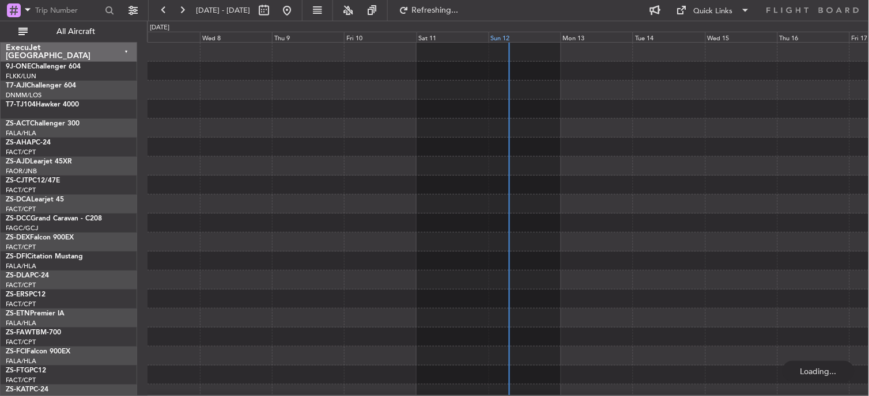
click at [496, 39] on div "Sun 12" at bounding box center [524, 37] width 72 height 10
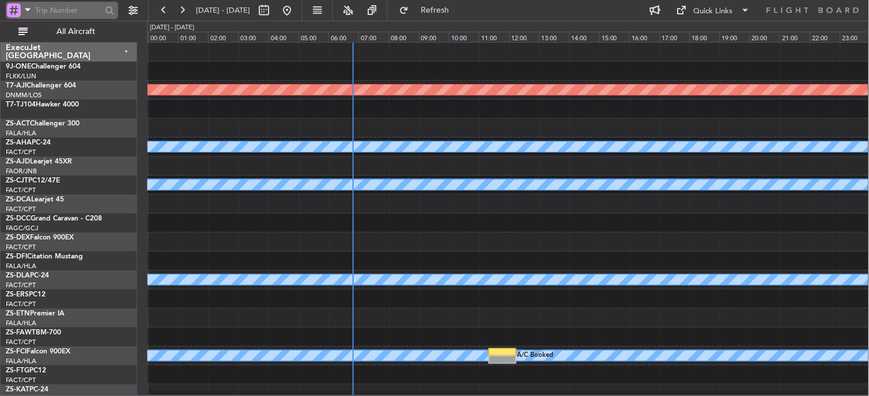
click at [67, 14] on input "text" at bounding box center [68, 10] width 66 height 17
click at [70, 29] on span "All Aircraft" at bounding box center [76, 32] width 92 height 8
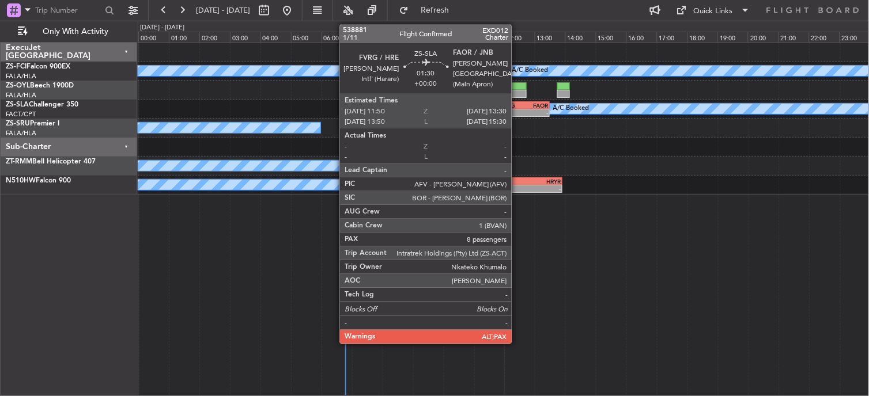
click at [518, 107] on div "FVRG" at bounding box center [511, 105] width 24 height 7
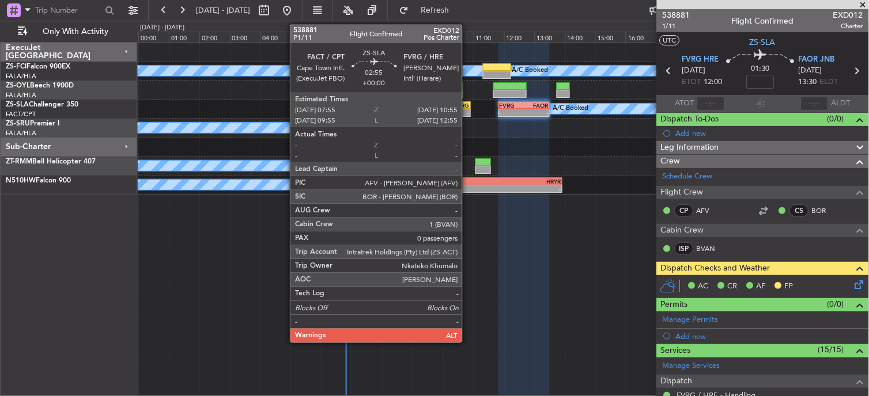
click at [468, 114] on div "-" at bounding box center [447, 112] width 45 height 7
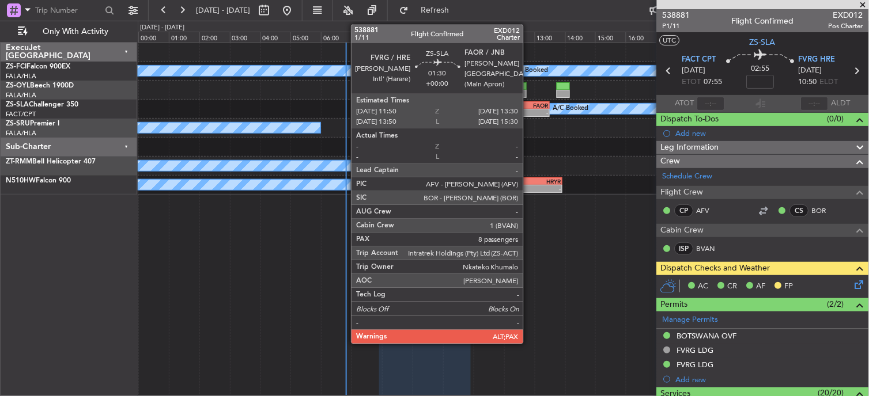
click at [529, 110] on div "-" at bounding box center [536, 112] width 24 height 7
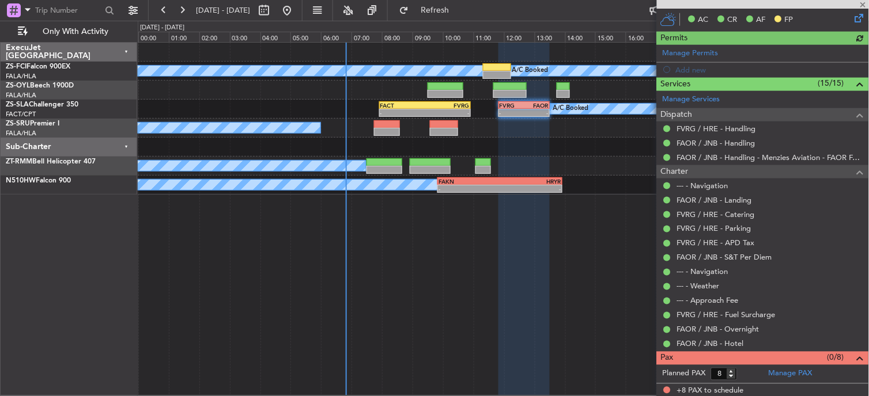
scroll to position [268, 0]
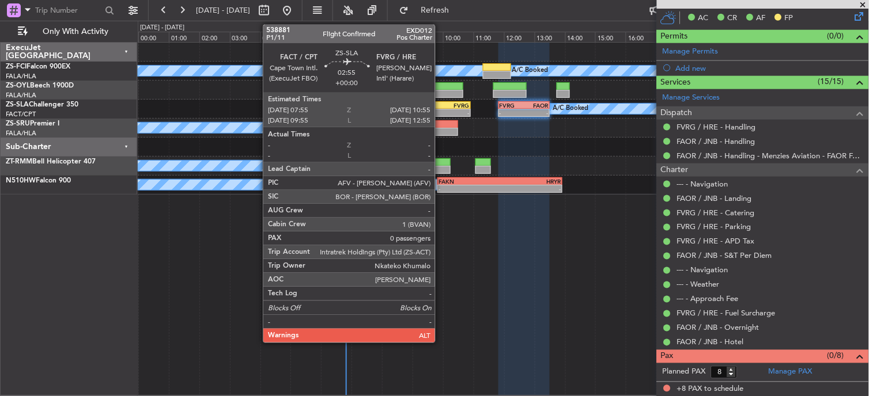
click at [439, 108] on div "10:55 Z" at bounding box center [447, 111] width 45 height 7
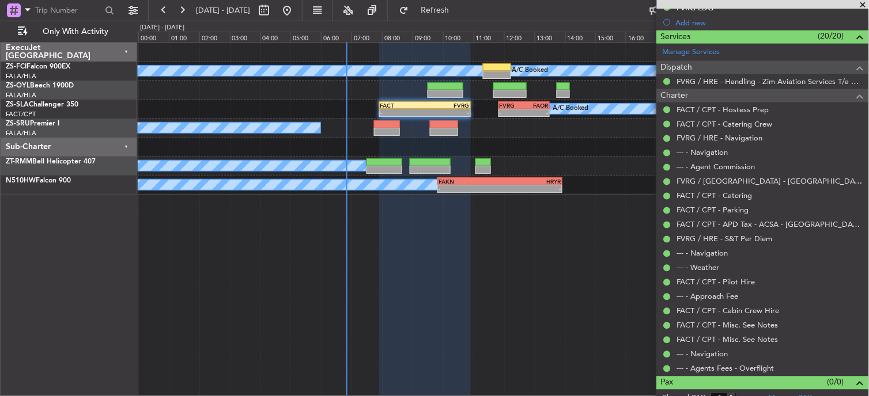
scroll to position [369, 0]
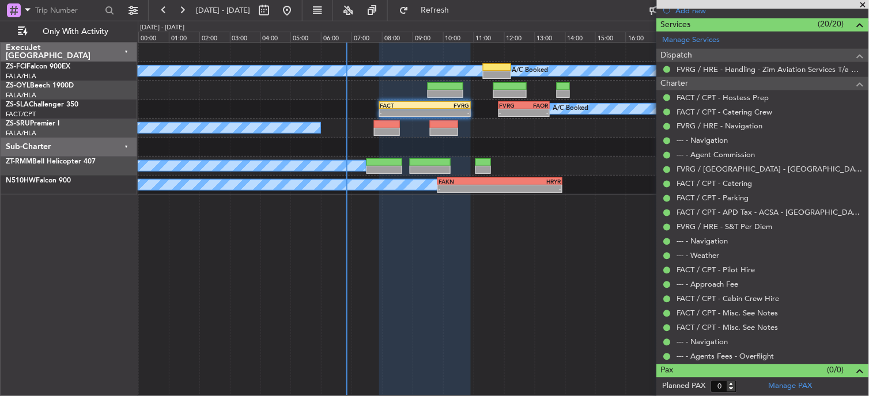
click at [499, 100] on div "A/C Booked A/C Booked A/C Booked - - FACT 07:55 Z FVRG 10:55 Z - - FVRG 11:50 Z…" at bounding box center [503, 109] width 731 height 19
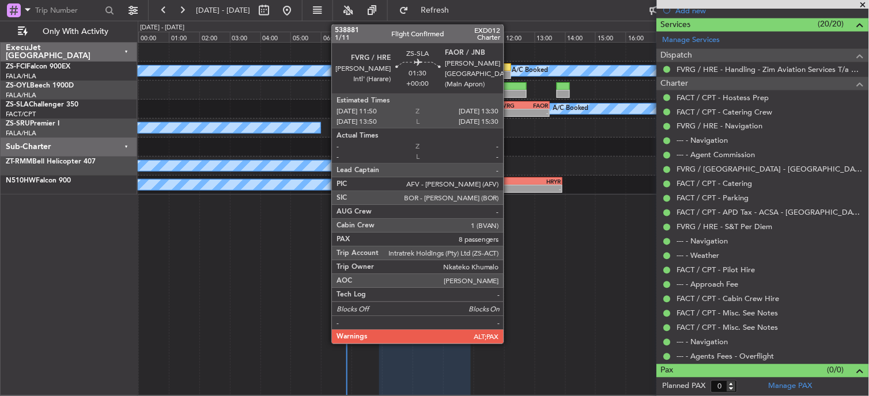
click at [509, 106] on div "FVRG" at bounding box center [511, 105] width 24 height 7
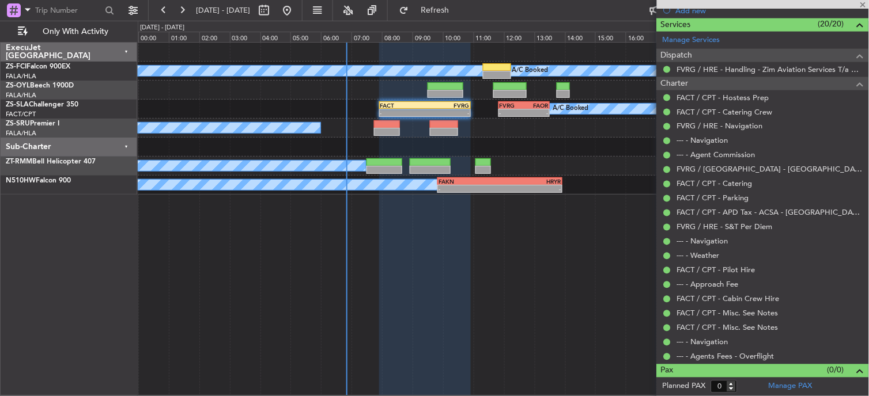
type input "8"
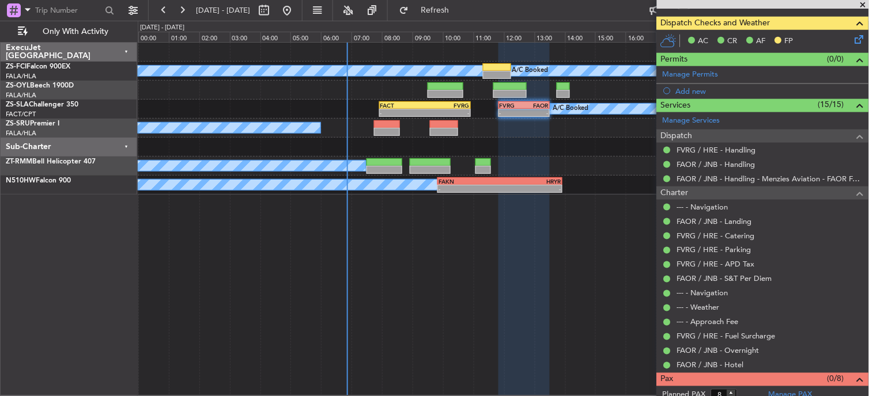
scroll to position [268, 0]
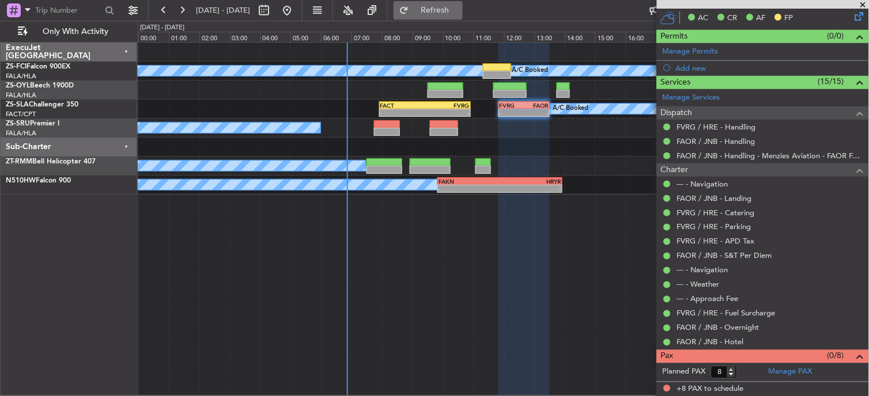
click at [444, 10] on button "Refresh" at bounding box center [427, 10] width 69 height 18
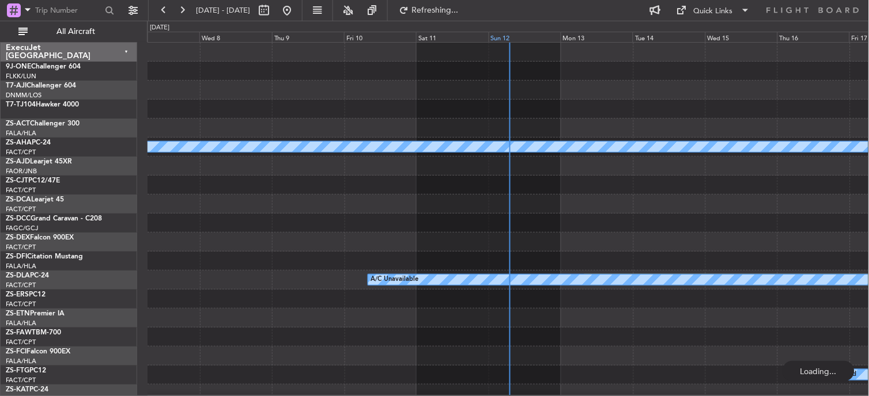
click at [498, 40] on div "Sun 12" at bounding box center [524, 37] width 72 height 10
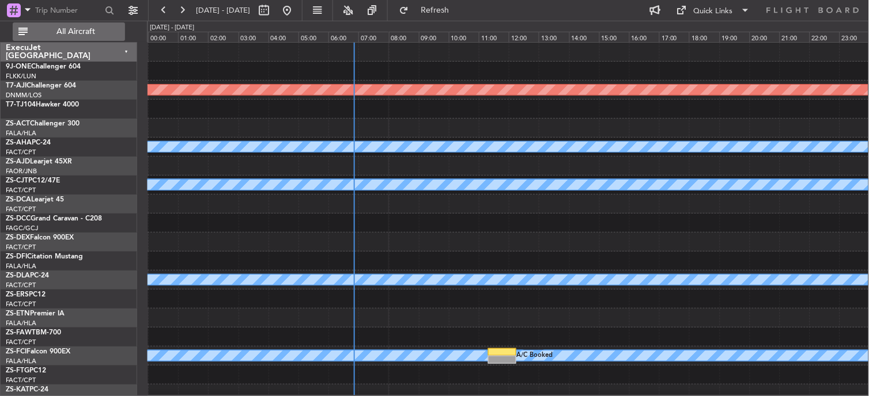
click at [81, 25] on button "All Aircraft" at bounding box center [69, 31] width 112 height 18
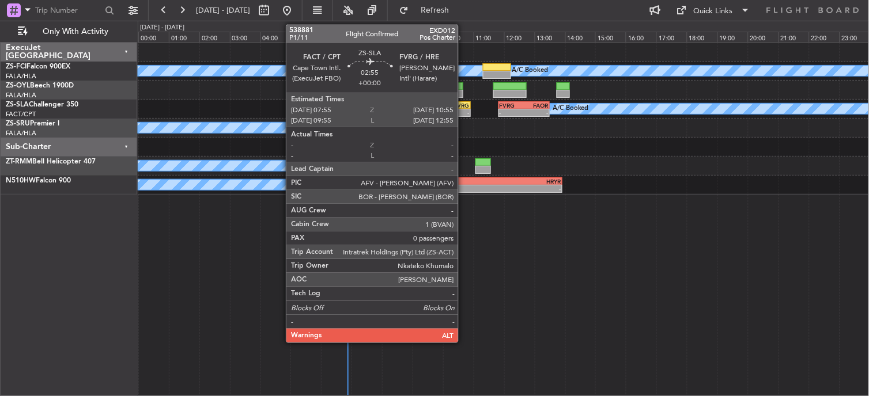
click at [464, 109] on div "- -" at bounding box center [425, 113] width 92 height 8
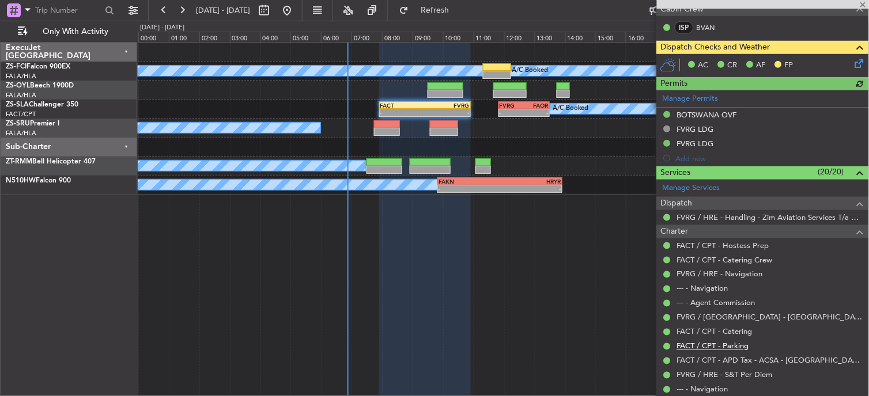
scroll to position [320, 0]
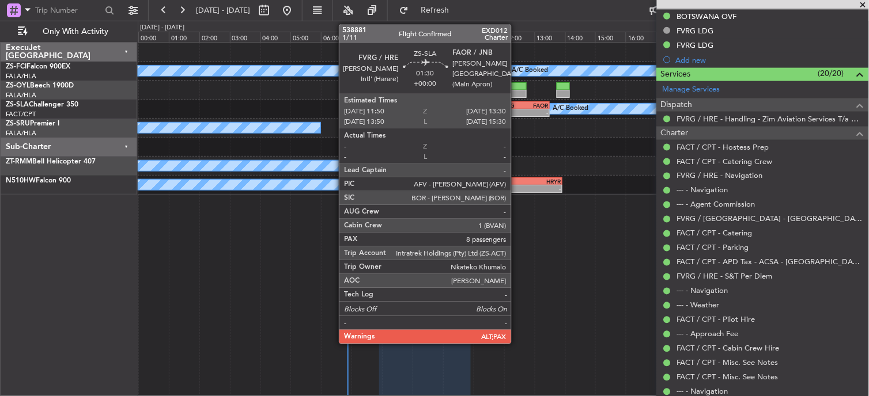
click at [517, 116] on div "- -" at bounding box center [523, 113] width 51 height 8
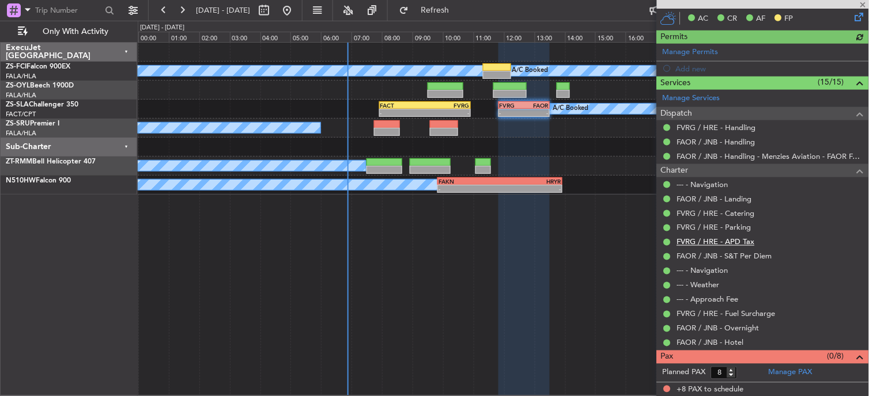
scroll to position [268, 0]
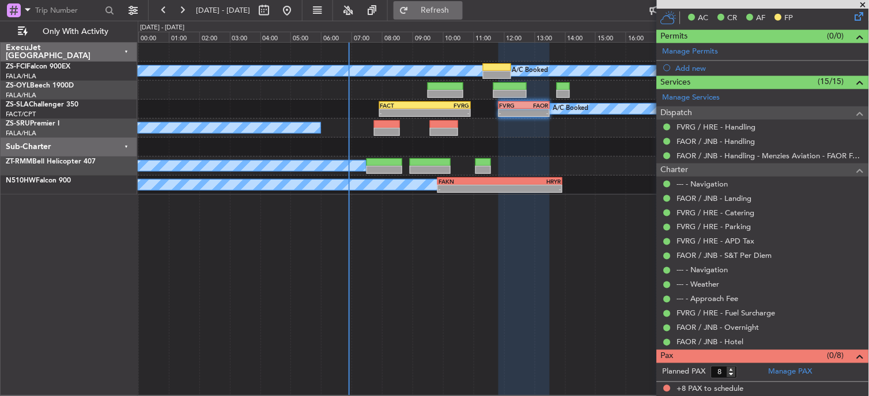
click at [463, 16] on button "Refresh" at bounding box center [427, 10] width 69 height 18
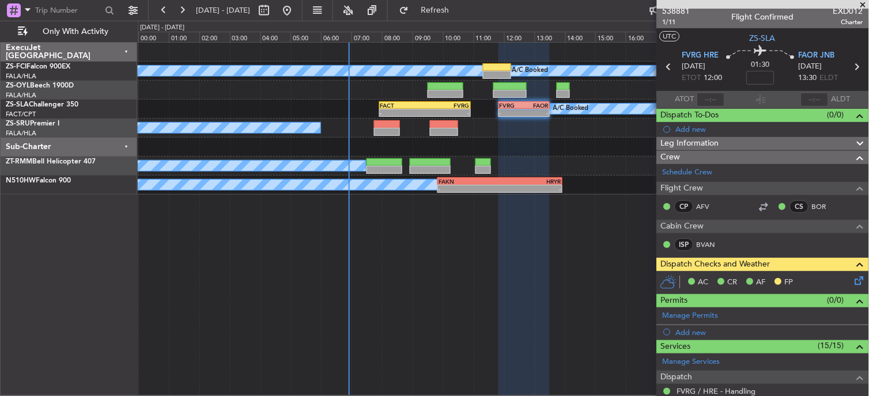
scroll to position [0, 0]
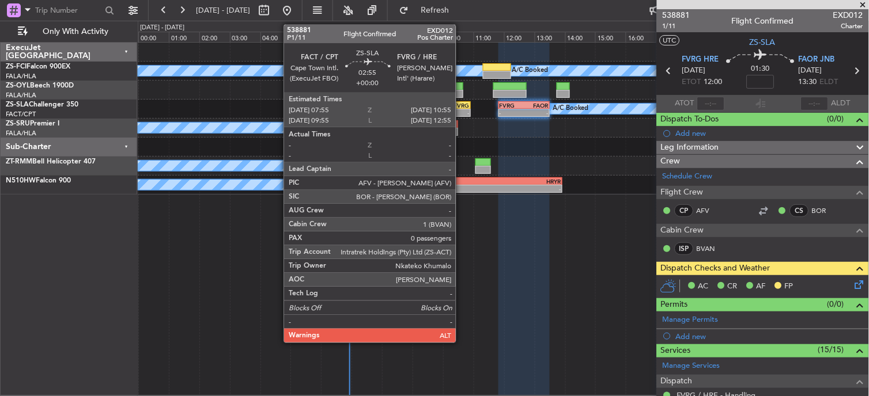
click at [461, 104] on div "FVRG" at bounding box center [447, 105] width 45 height 7
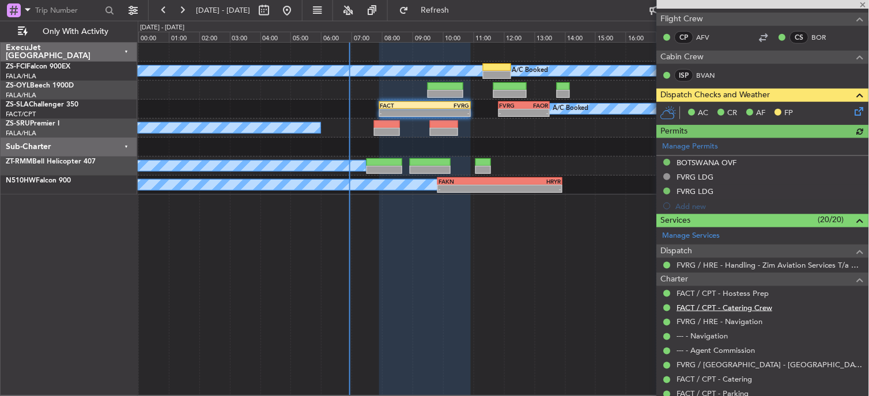
scroll to position [192, 0]
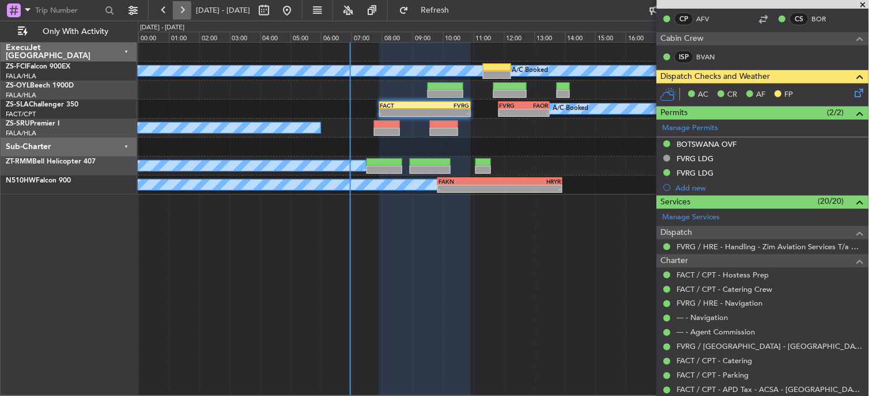
click at [179, 13] on button at bounding box center [182, 10] width 18 height 18
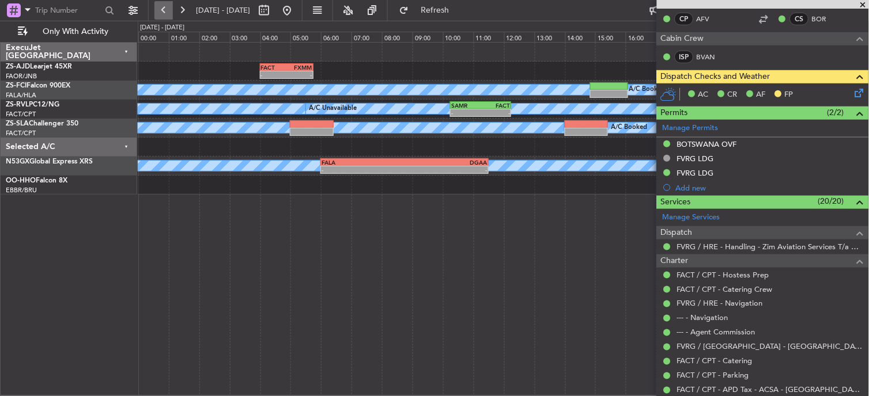
click at [159, 17] on button at bounding box center [163, 10] width 18 height 18
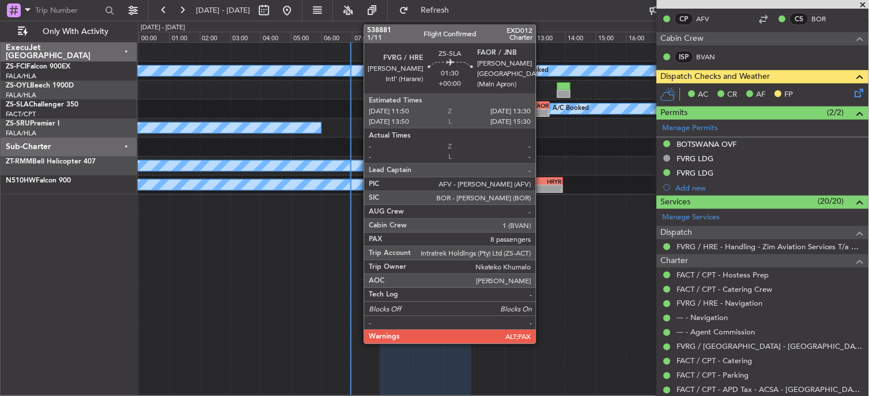
click at [541, 116] on div "-" at bounding box center [536, 112] width 24 height 7
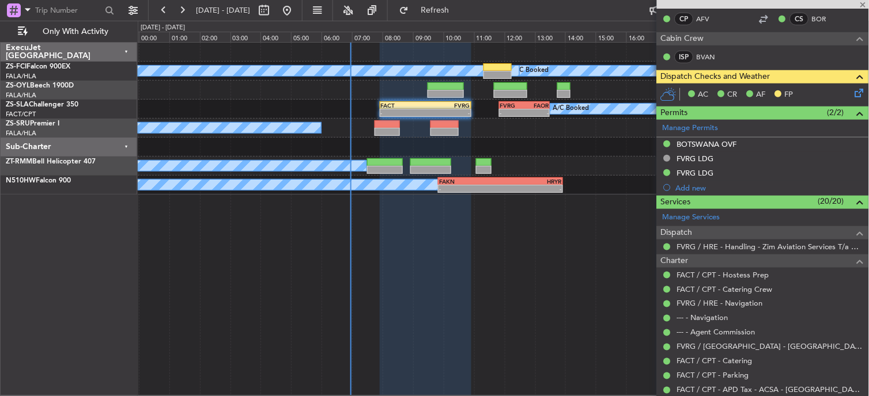
type input "8"
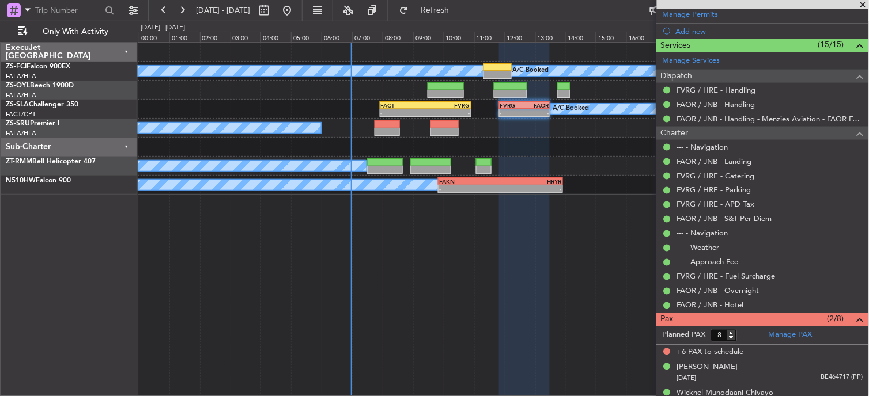
scroll to position [320, 0]
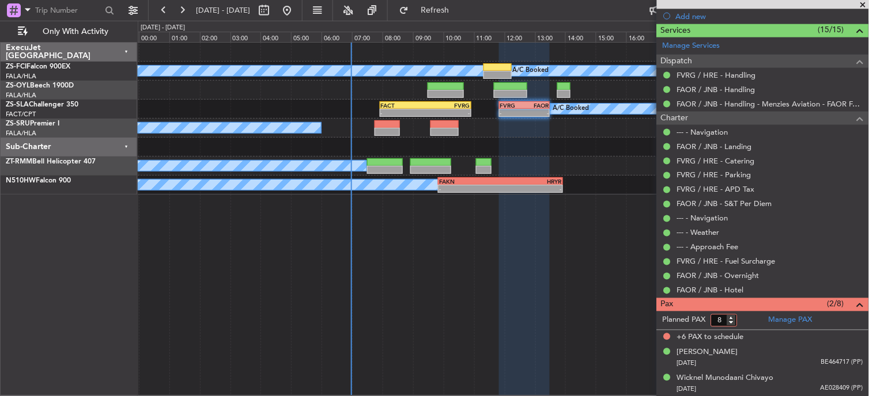
click at [722, 320] on input "8" at bounding box center [724, 320] width 26 height 13
type input "0"
click at [750, 313] on form "Planned PAX 0" at bounding box center [710, 321] width 106 height 18
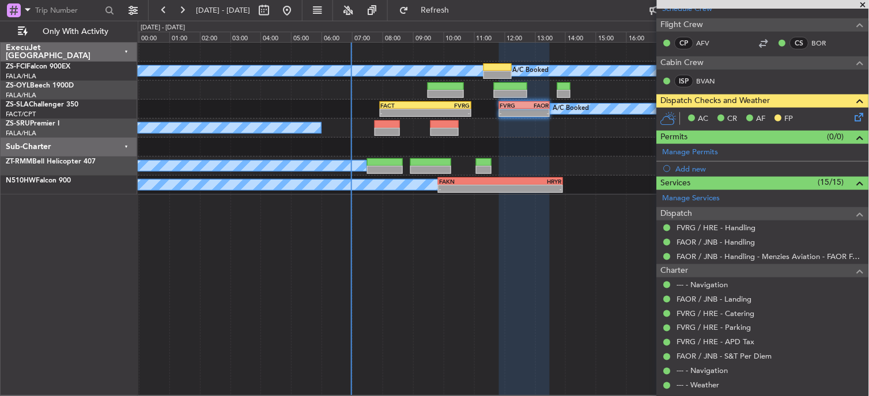
scroll to position [128, 0]
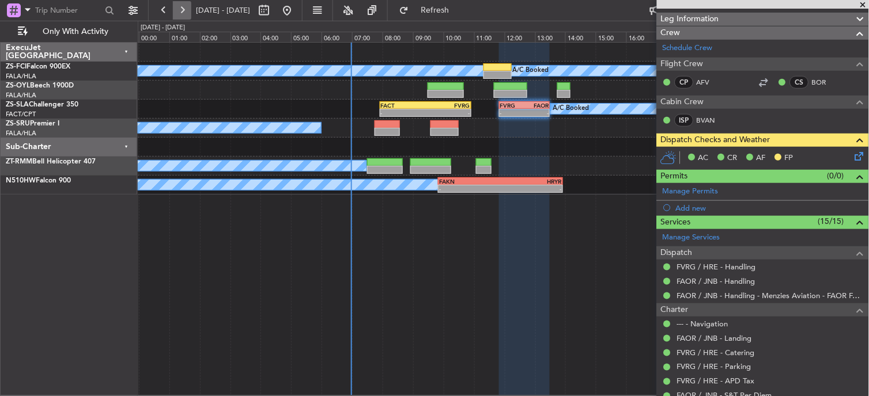
click at [183, 9] on button at bounding box center [182, 10] width 18 height 18
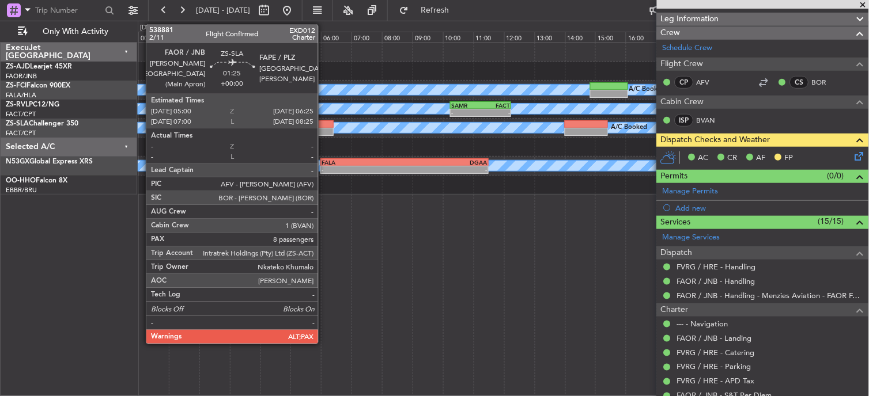
click at [324, 132] on div at bounding box center [311, 132] width 43 height 8
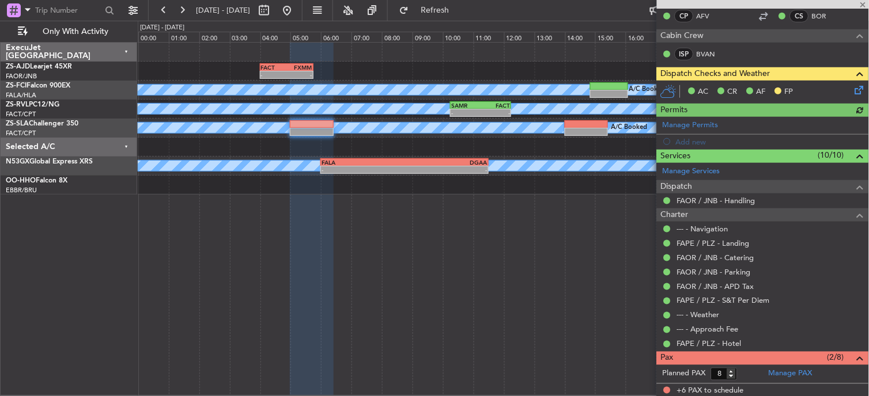
scroll to position [249, 0]
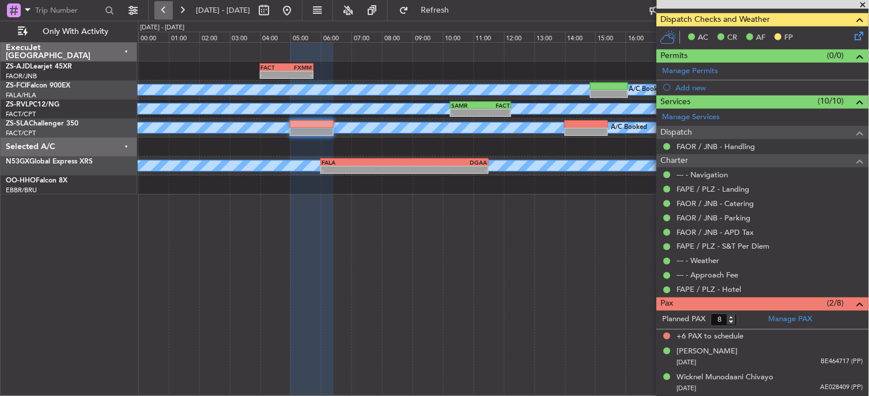
click at [164, 9] on button at bounding box center [163, 10] width 18 height 18
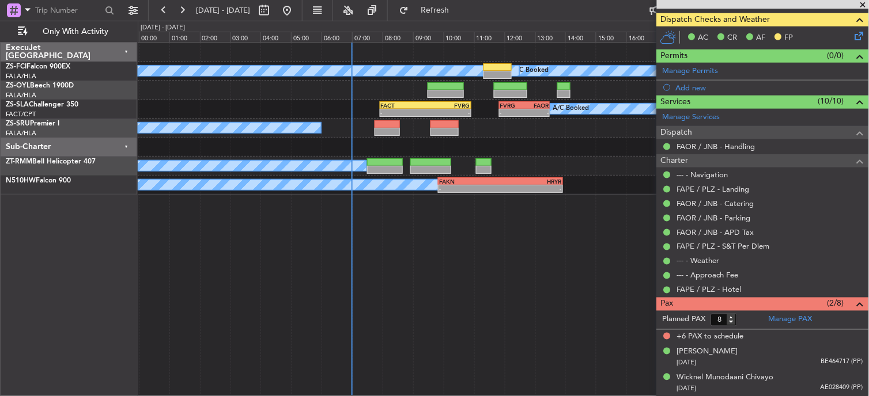
click at [859, 5] on span at bounding box center [863, 5] width 12 height 10
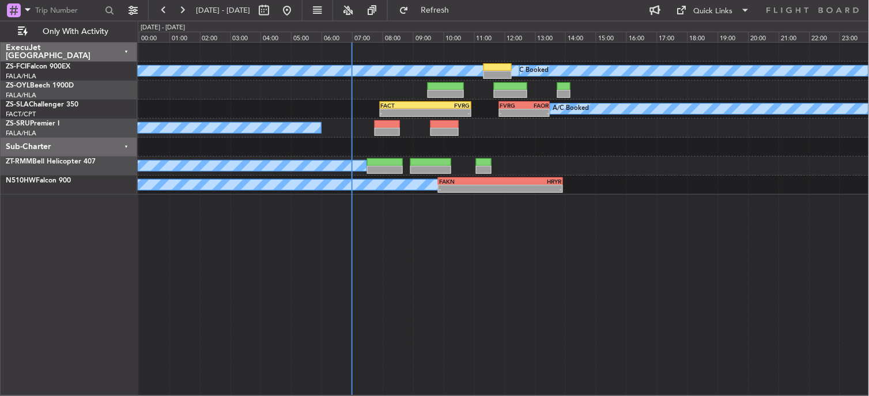
type input "0"
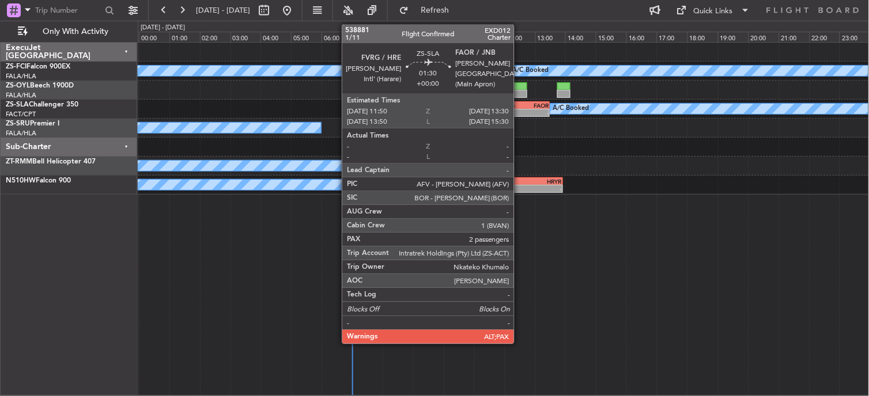
click at [520, 105] on div "FVRG" at bounding box center [512, 105] width 24 height 7
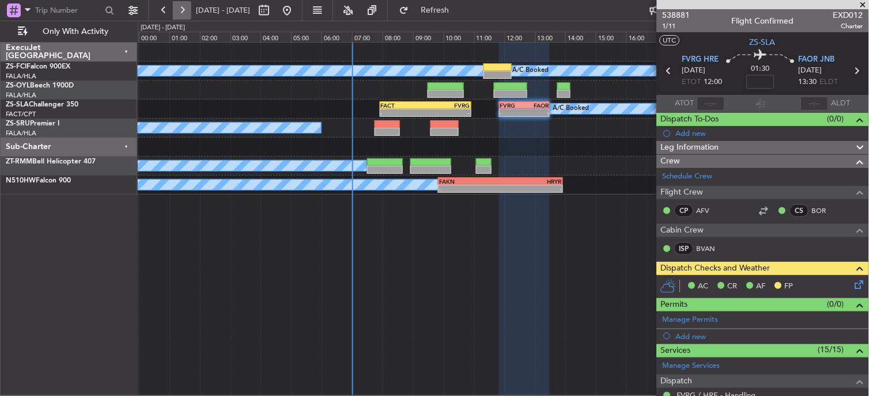
click at [180, 16] on button at bounding box center [182, 10] width 18 height 18
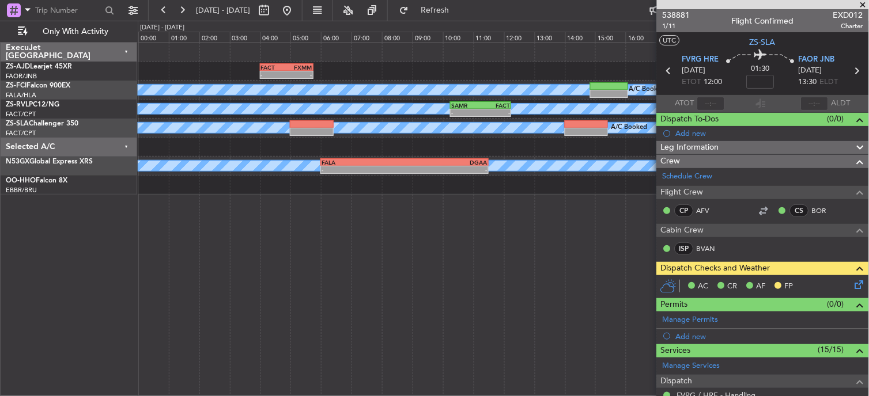
click at [862, 2] on span at bounding box center [863, 5] width 12 height 10
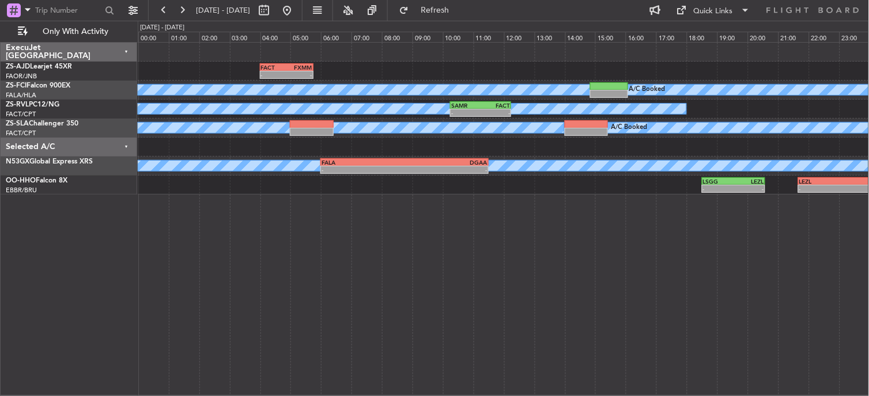
type input "0"
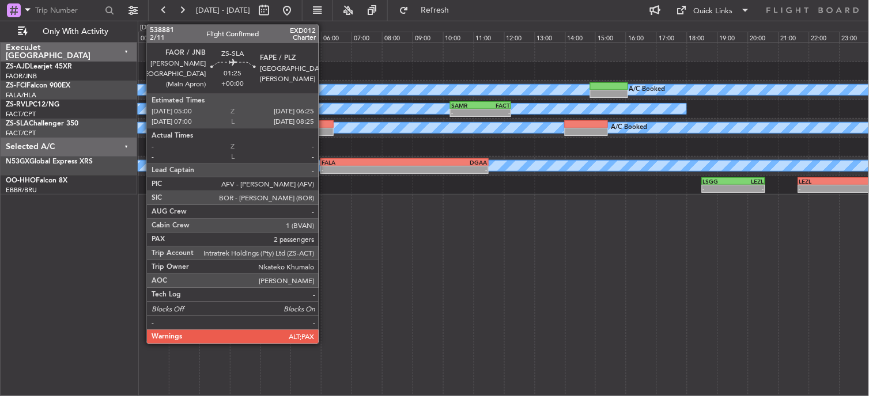
click at [321, 128] on div at bounding box center [311, 132] width 43 height 8
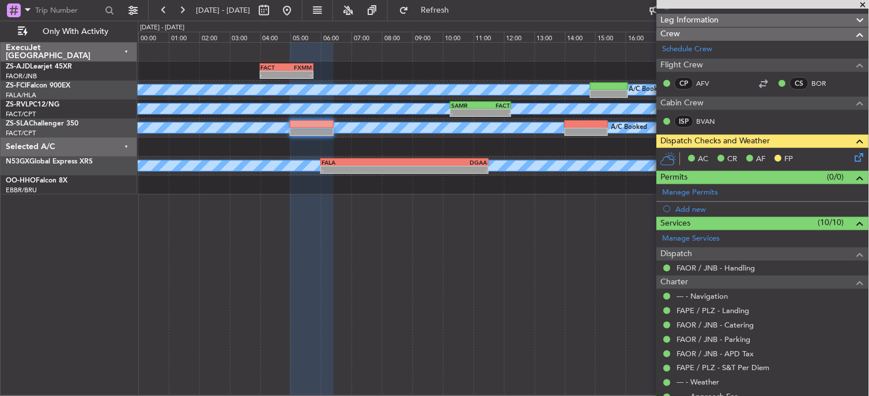
scroll to position [249, 0]
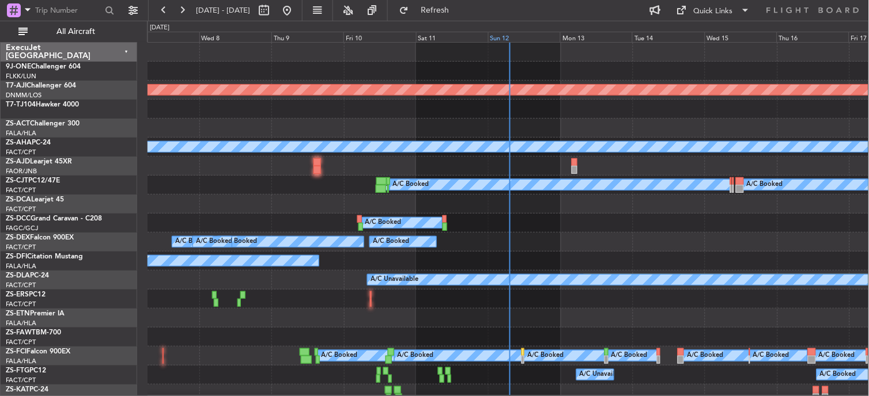
click at [503, 35] on div "Sun 12" at bounding box center [524, 37] width 72 height 10
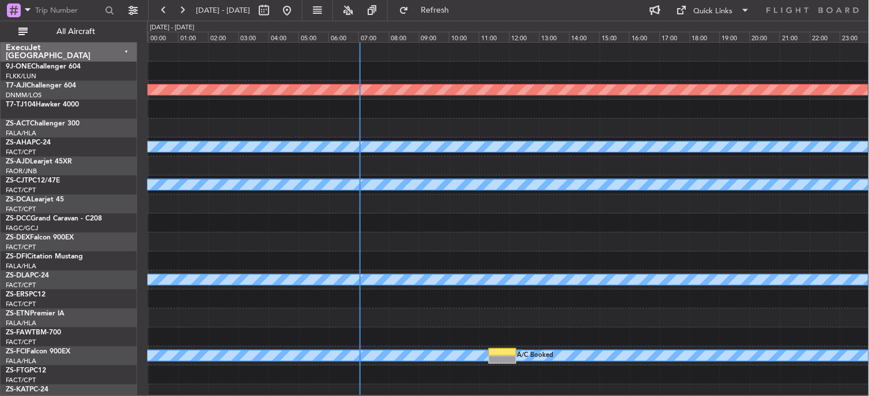
click at [65, 21] on div "All Aircraft" at bounding box center [73, 31] width 147 height 21
click at [70, 28] on span "All Aircraft" at bounding box center [76, 32] width 92 height 8
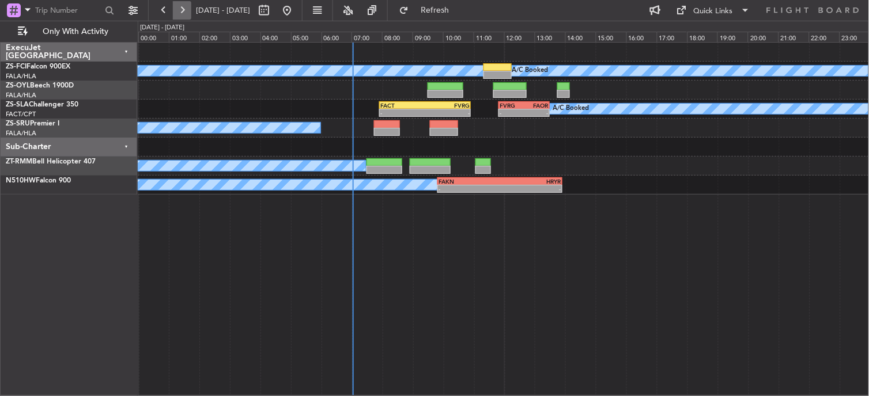
click at [183, 13] on button at bounding box center [182, 10] width 18 height 18
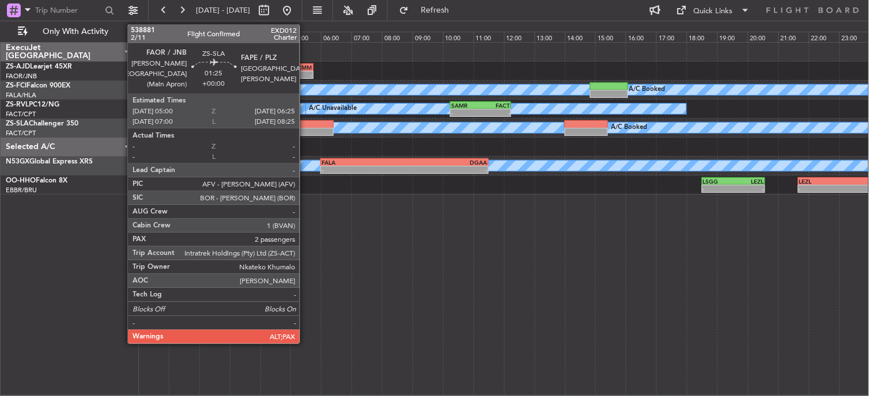
click at [305, 130] on div at bounding box center [311, 132] width 43 height 8
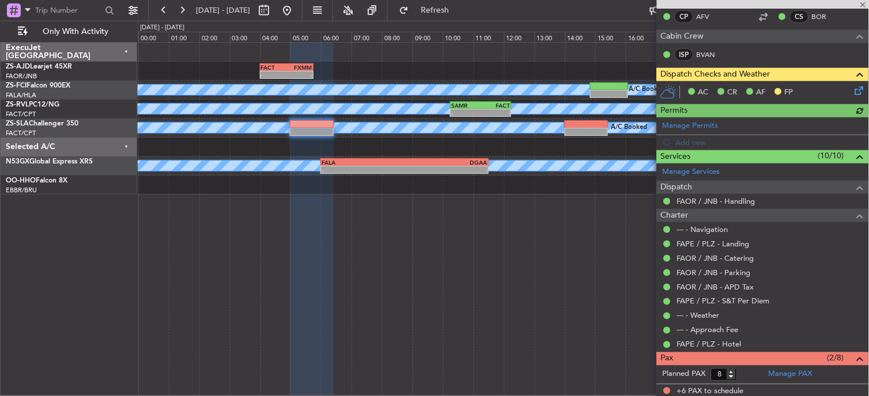
scroll to position [249, 0]
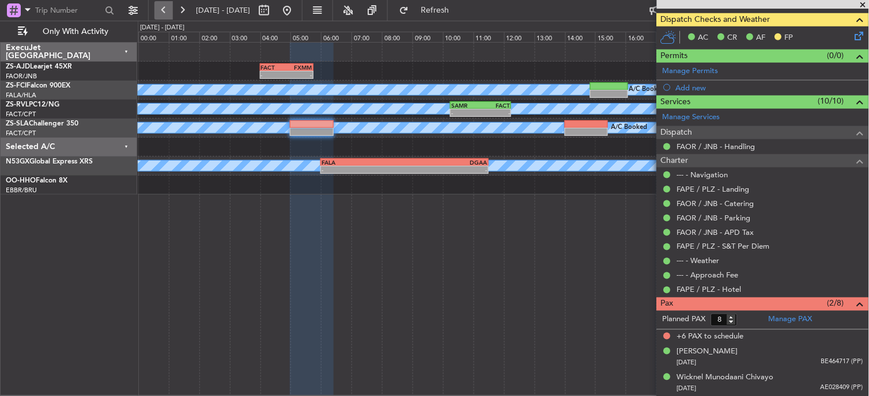
click at [165, 12] on button at bounding box center [163, 10] width 18 height 18
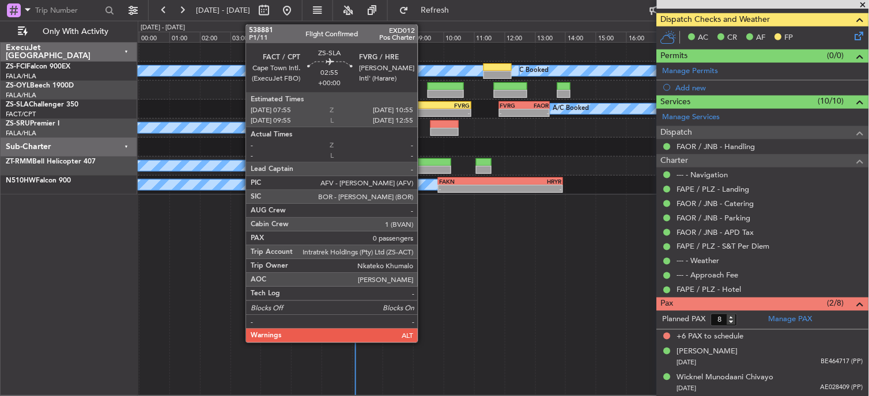
click at [423, 116] on div "-" at bounding box center [403, 112] width 45 height 7
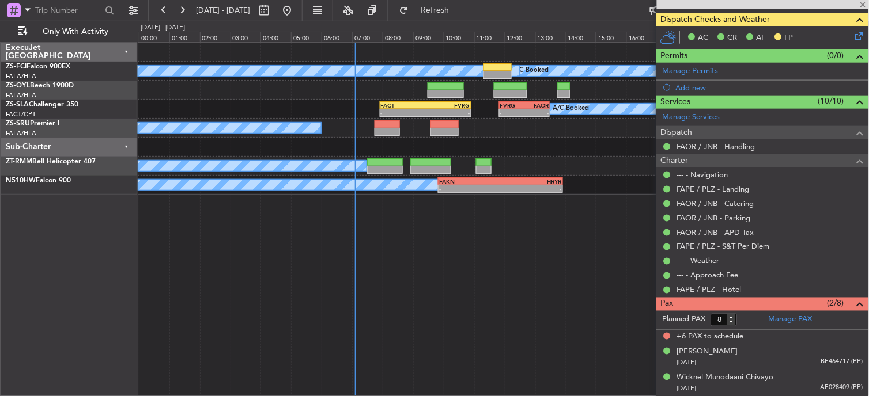
type input "0"
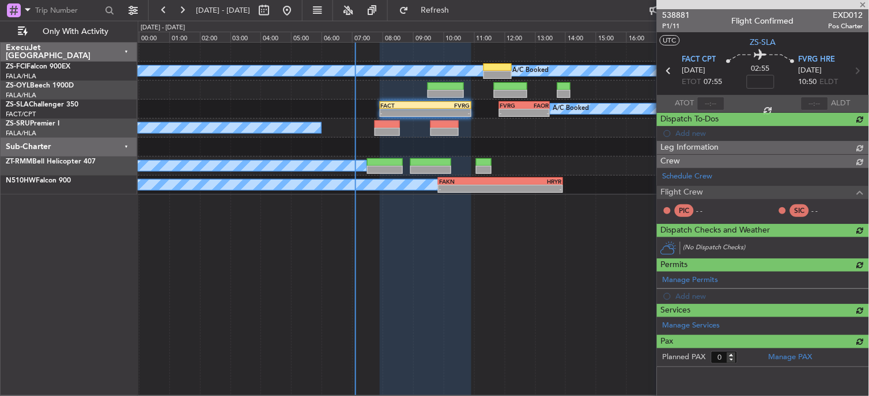
scroll to position [0, 0]
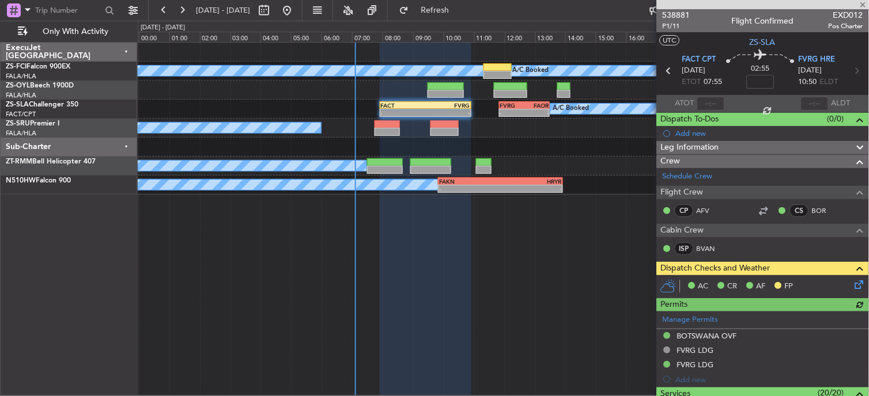
click at [862, 7] on div at bounding box center [763, 4] width 212 height 9
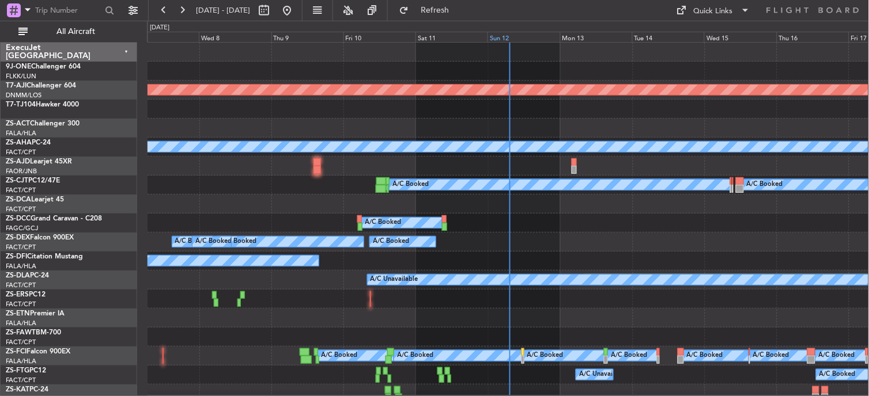
click at [510, 37] on div "Sun 12" at bounding box center [523, 37] width 72 height 10
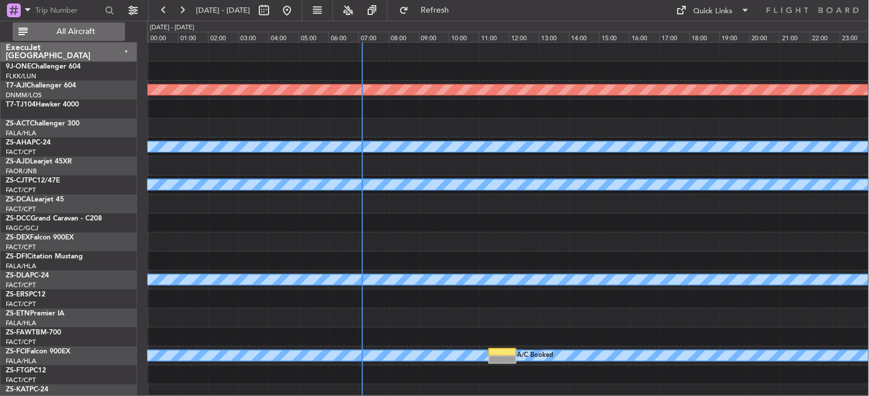
click at [104, 27] on button "All Aircraft" at bounding box center [69, 31] width 112 height 18
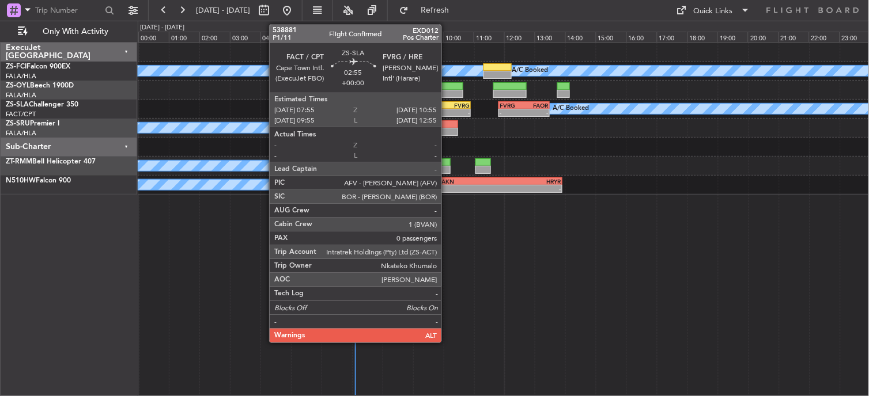
click at [447, 110] on div "-" at bounding box center [447, 112] width 45 height 7
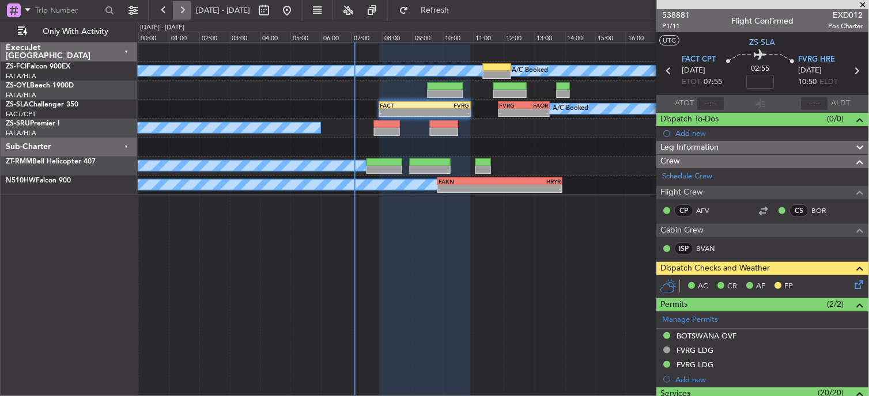
click at [183, 7] on button at bounding box center [182, 10] width 18 height 18
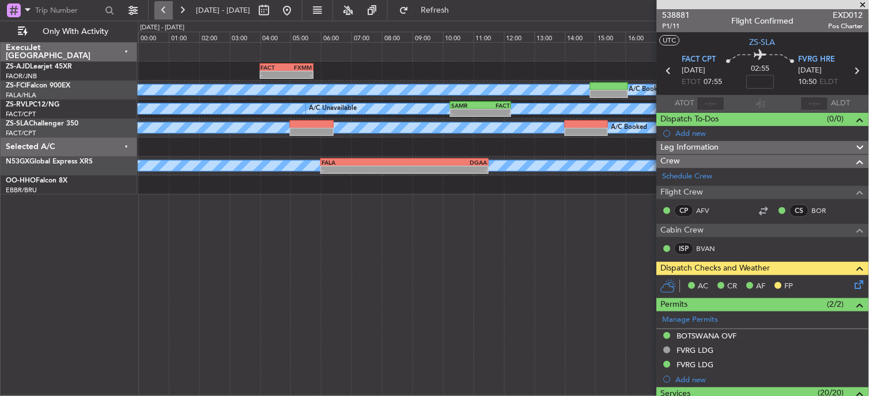
click at [166, 3] on button at bounding box center [163, 10] width 18 height 18
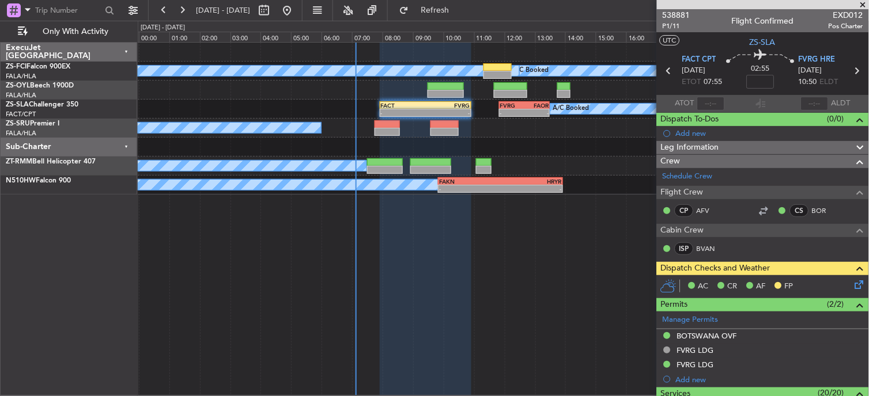
click at [526, 103] on div "FAOR" at bounding box center [536, 105] width 24 height 7
type input "2"
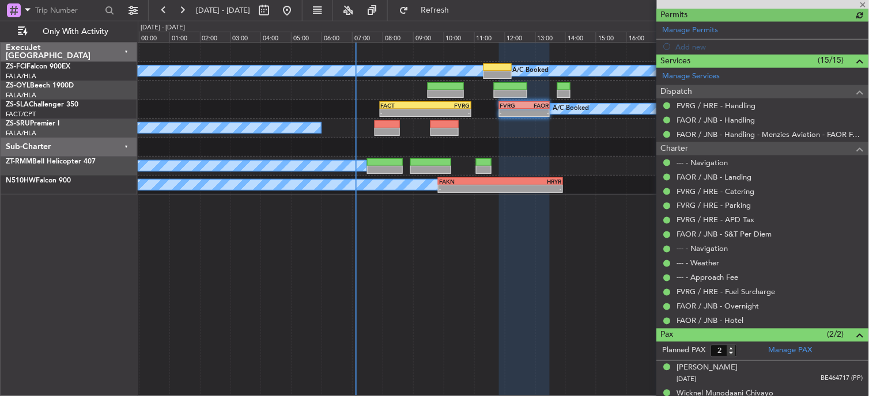
scroll to position [306, 0]
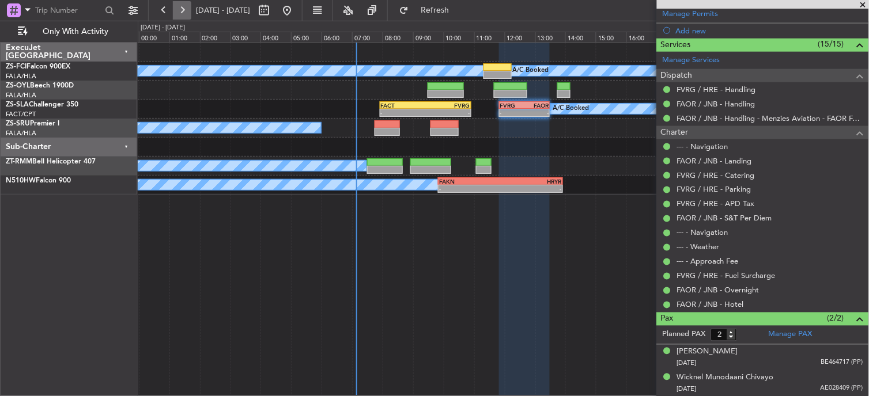
click at [182, 13] on button at bounding box center [182, 10] width 18 height 18
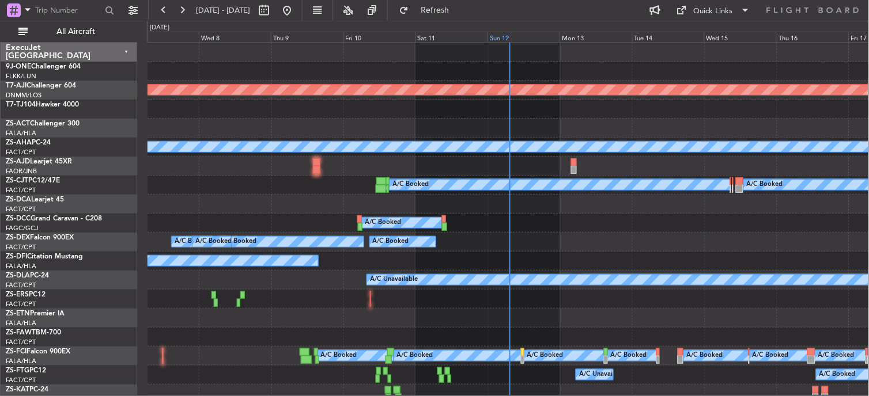
click at [492, 32] on div "Sun 12" at bounding box center [523, 37] width 72 height 10
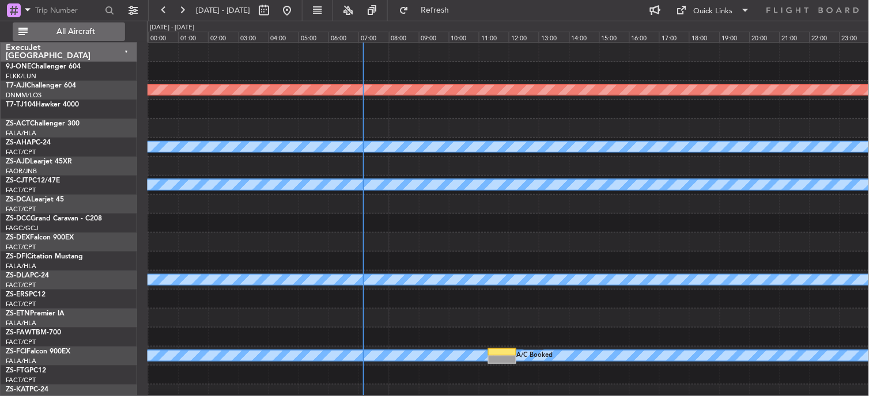
click at [79, 28] on span "All Aircraft" at bounding box center [76, 32] width 92 height 8
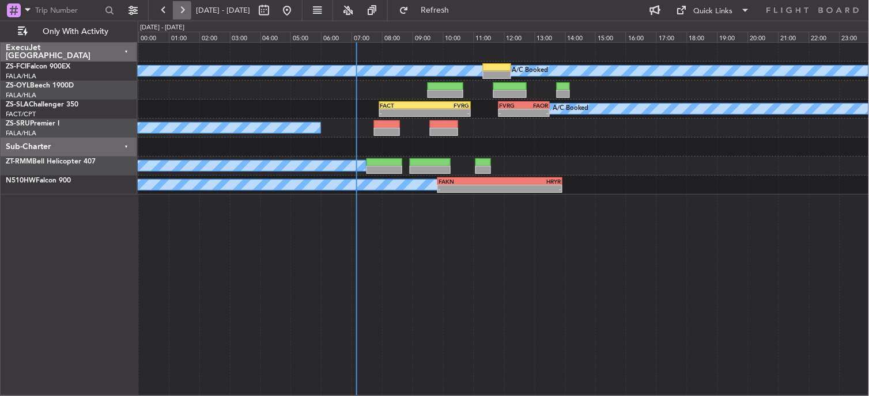
click at [182, 9] on button at bounding box center [182, 10] width 18 height 18
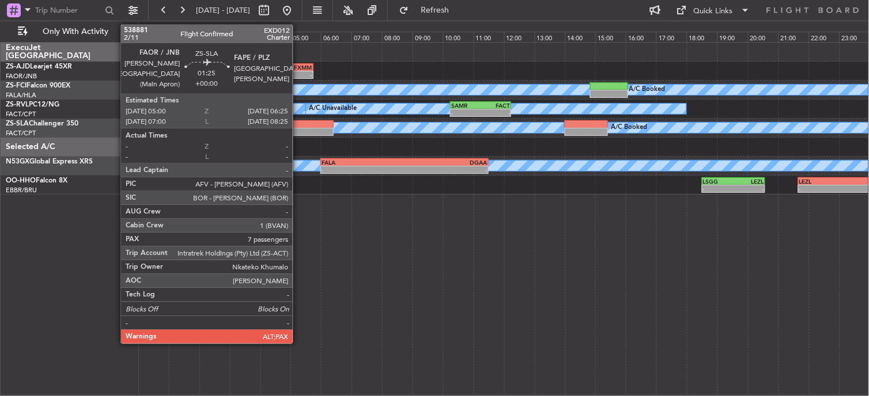
click at [298, 134] on div at bounding box center [311, 132] width 43 height 8
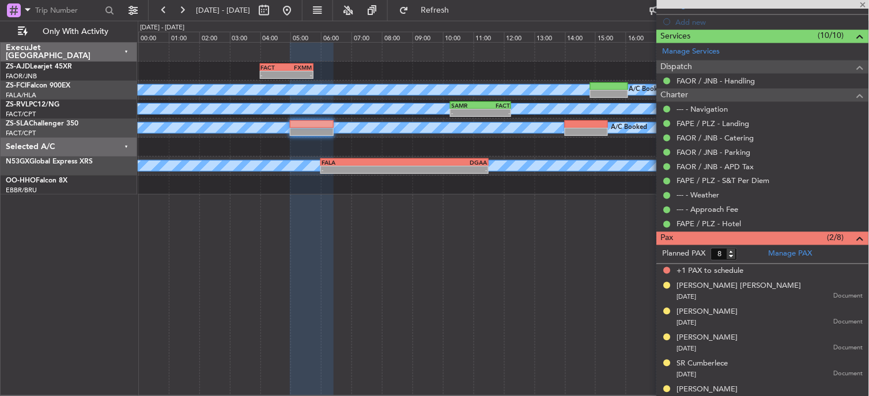
scroll to position [378, 0]
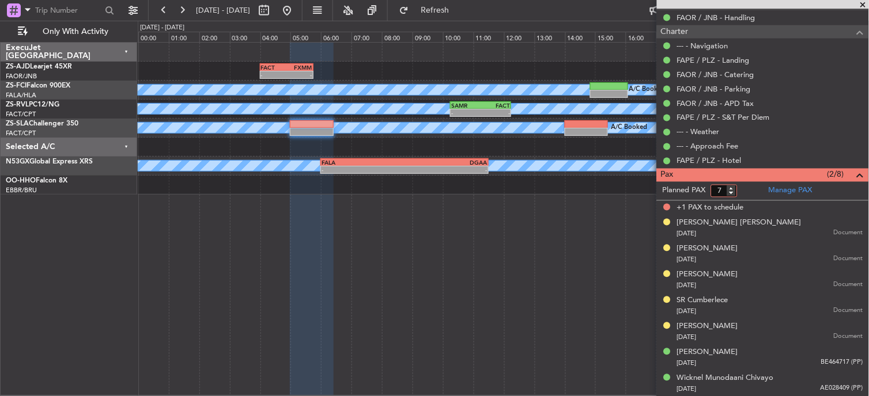
type input "7"
click at [732, 194] on input "7" at bounding box center [724, 191] width 26 height 13
click at [737, 194] on input "7" at bounding box center [724, 191] width 26 height 13
click at [746, 189] on form "Planned PAX 7" at bounding box center [710, 191] width 106 height 18
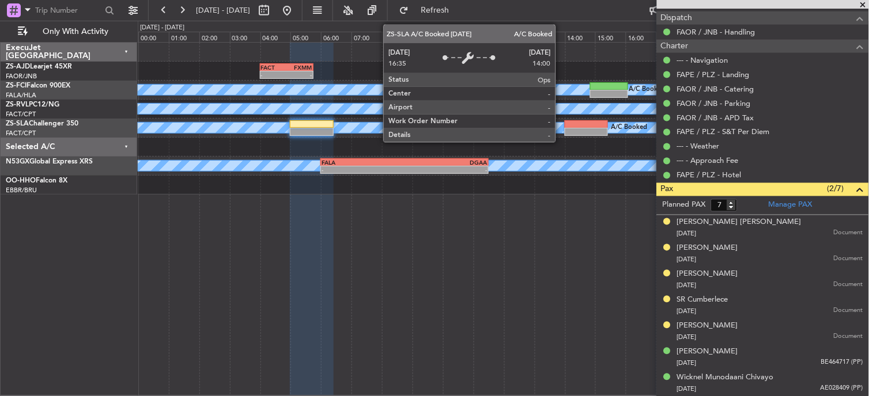
click at [583, 130] on div at bounding box center [585, 132] width 43 height 8
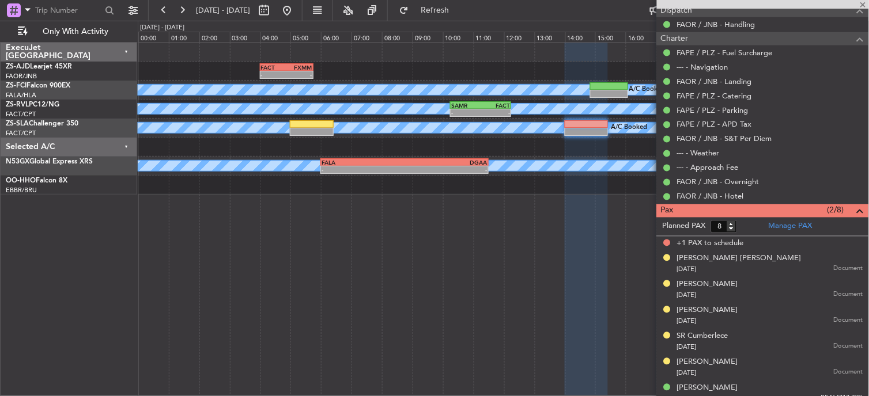
scroll to position [407, 0]
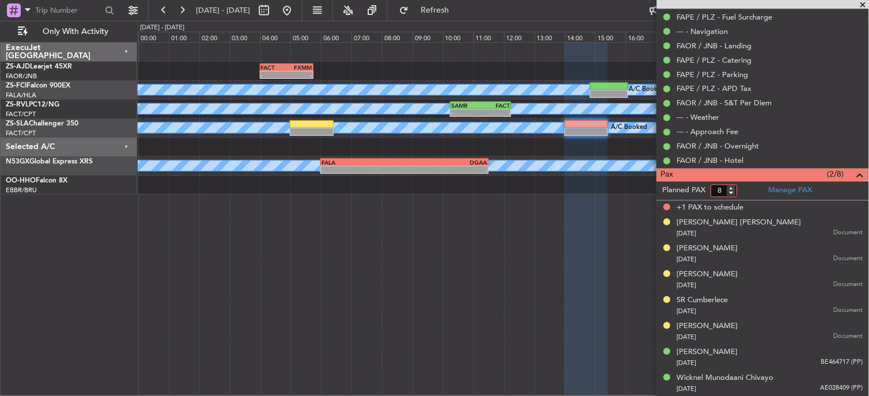
click at [730, 196] on input "8" at bounding box center [724, 191] width 26 height 13
type input "7"
click at [732, 193] on input "7" at bounding box center [724, 191] width 26 height 13
click at [745, 183] on form "Planned PAX 7" at bounding box center [710, 191] width 106 height 18
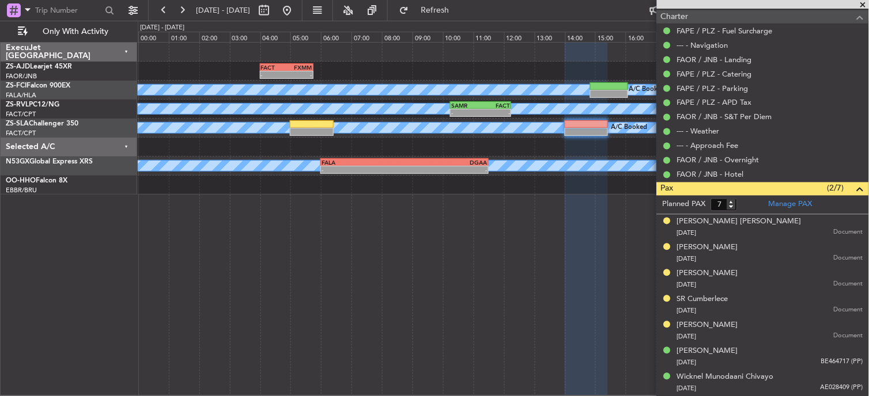
scroll to position [392, 0]
click at [158, 12] on button at bounding box center [163, 10] width 18 height 18
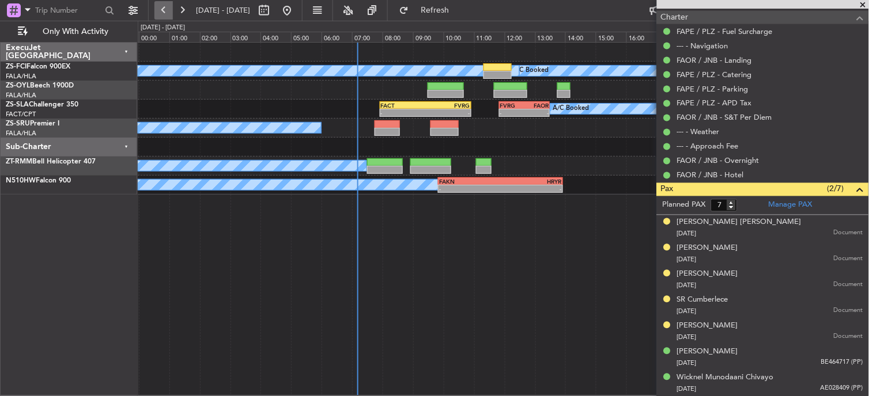
click at [165, 9] on button at bounding box center [163, 10] width 18 height 18
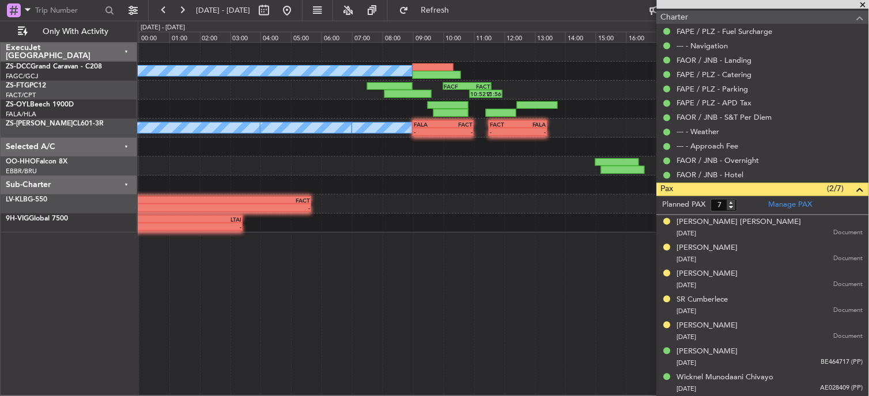
click at [866, 3] on span at bounding box center [863, 5] width 12 height 10
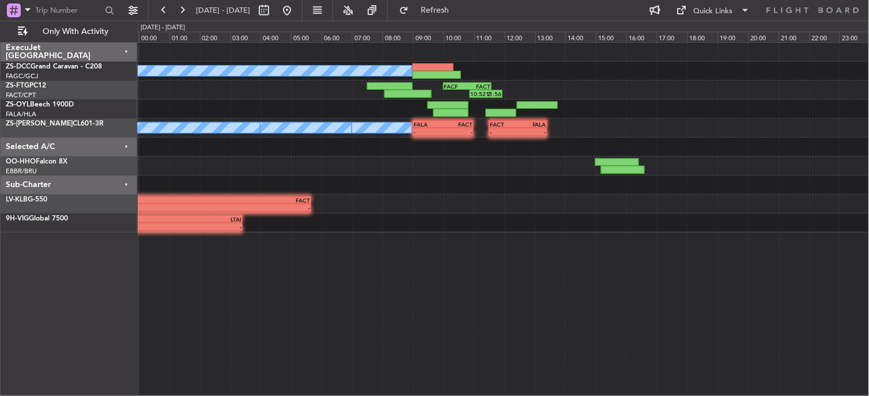
type input "0"
click at [184, 9] on button at bounding box center [182, 10] width 18 height 18
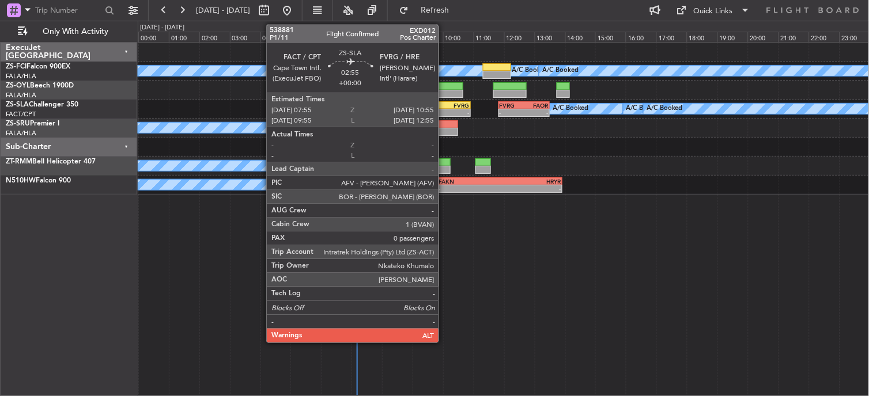
click at [444, 104] on div "FVRG" at bounding box center [447, 105] width 45 height 7
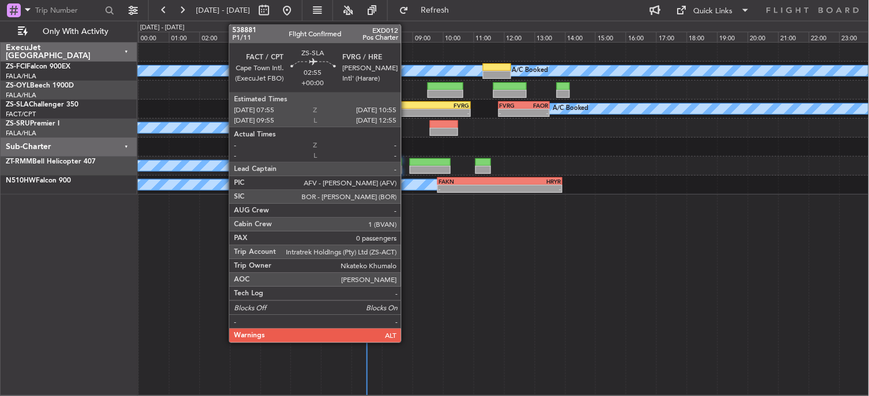
click at [407, 104] on div "FACT" at bounding box center [402, 105] width 45 height 7
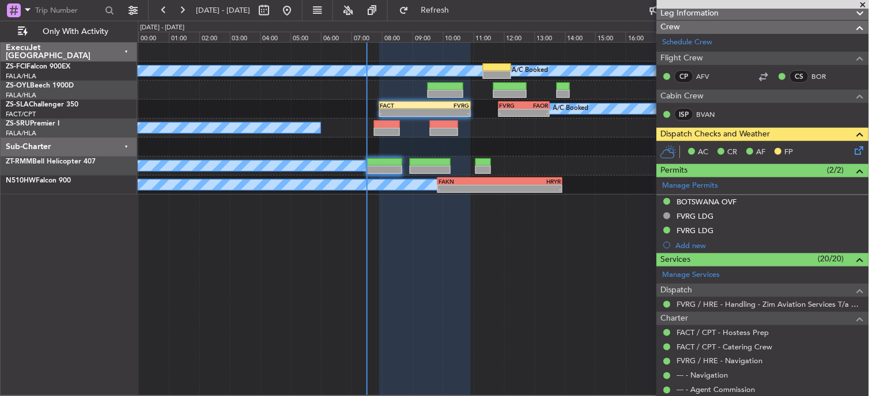
scroll to position [192, 0]
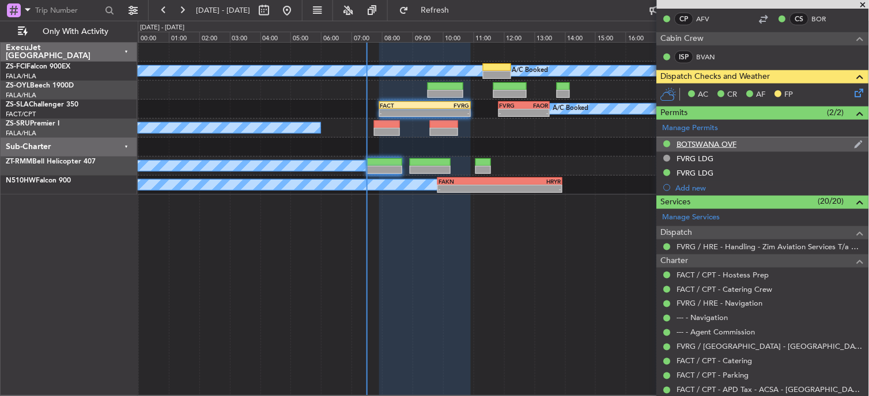
click at [738, 145] on div "BOTSWANA OVF" at bounding box center [763, 145] width 212 height 14
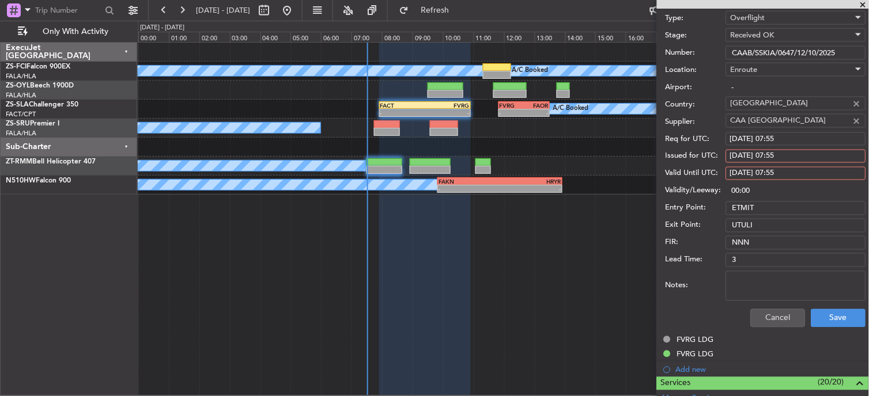
scroll to position [384, 0]
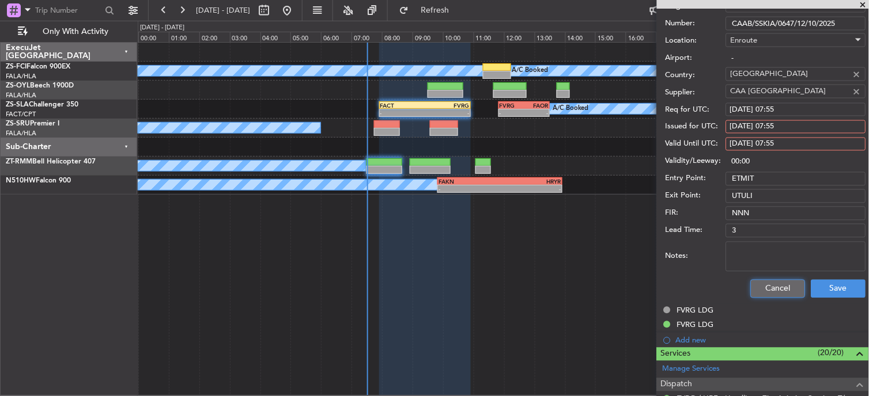
click at [751, 289] on button "Cancel" at bounding box center [778, 289] width 55 height 18
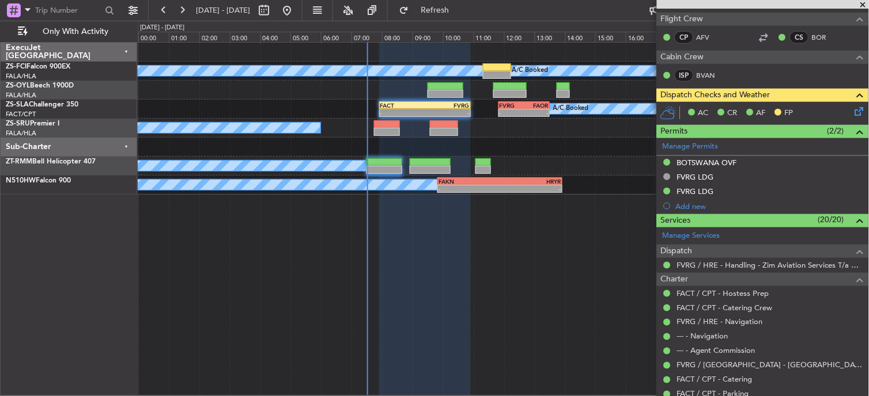
scroll to position [177, 0]
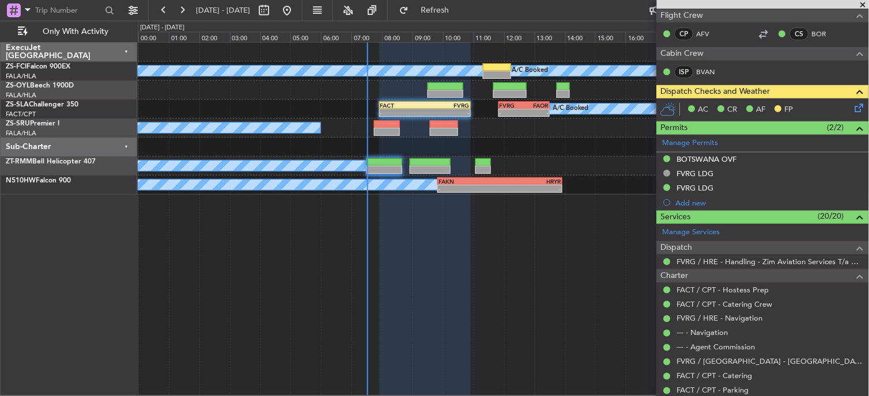
click at [852, 103] on icon at bounding box center [856, 105] width 9 height 9
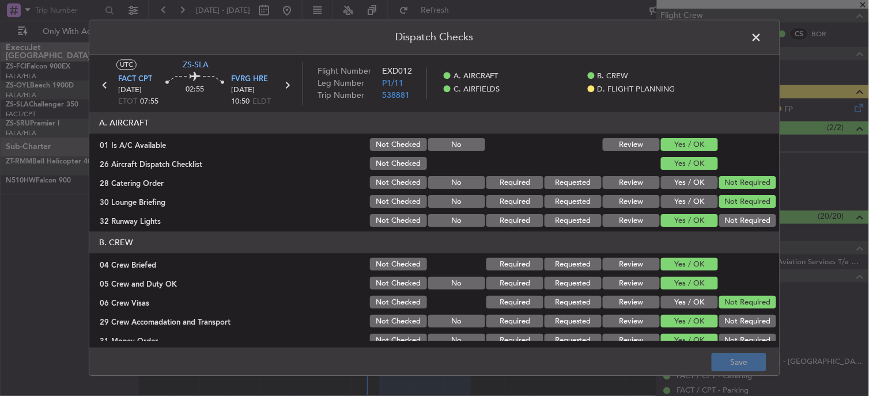
scroll to position [288, 0]
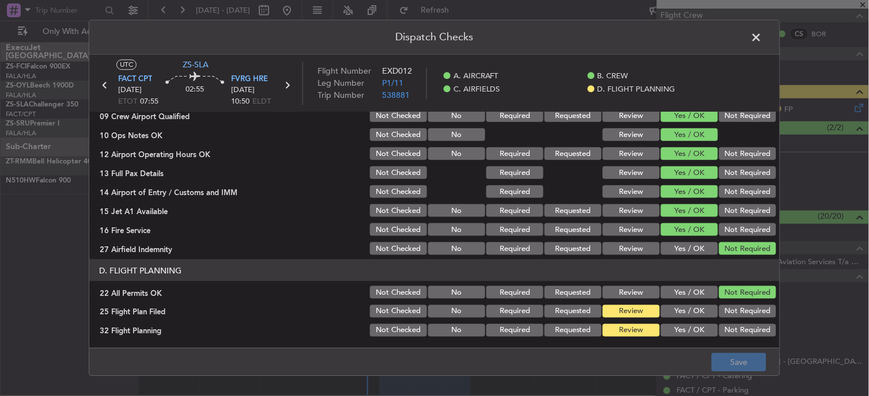
click at [674, 313] on button "Yes / OK" at bounding box center [689, 311] width 57 height 13
click at [673, 356] on footer "Save" at bounding box center [434, 362] width 690 height 28
click at [681, 330] on button "Yes / OK" at bounding box center [689, 330] width 57 height 13
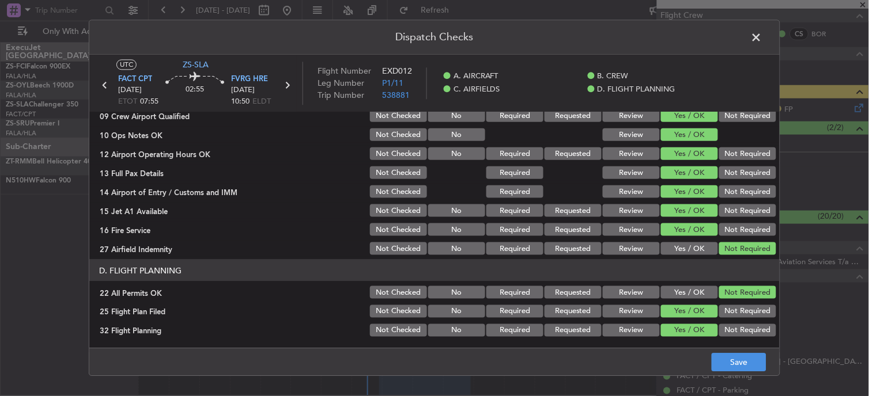
click at [763, 373] on footer "Save" at bounding box center [434, 362] width 690 height 28
drag, startPoint x: 749, startPoint y: 366, endPoint x: 743, endPoint y: 355, distance: 12.6
click at [749, 365] on button "Save" at bounding box center [738, 363] width 55 height 18
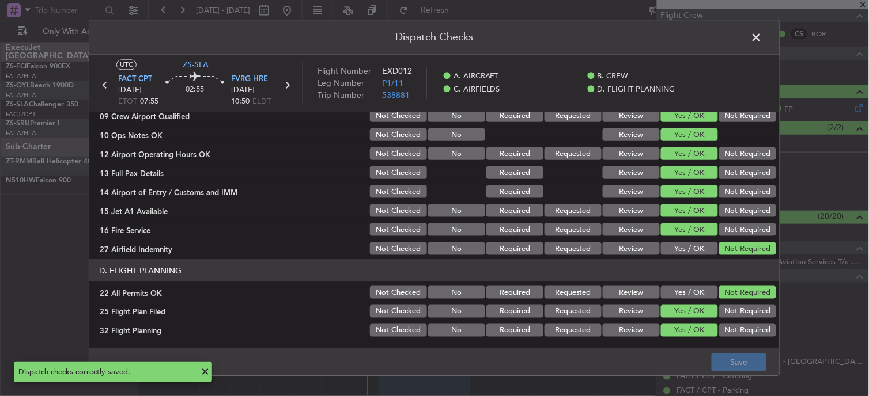
click at [762, 40] on span at bounding box center [762, 40] width 0 height 23
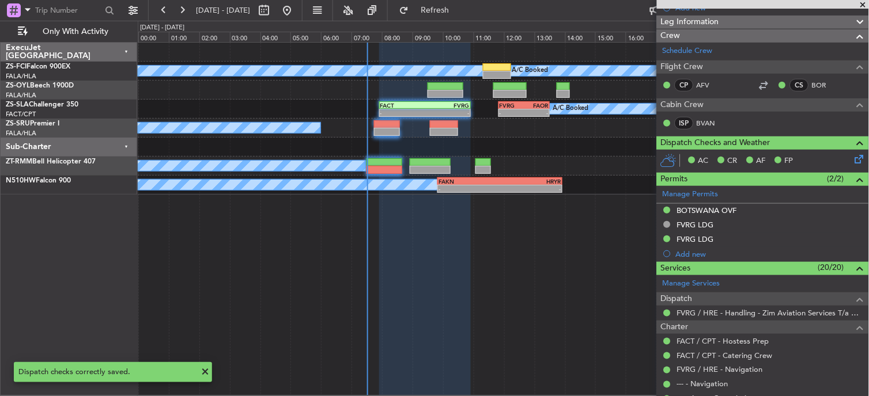
scroll to position [0, 0]
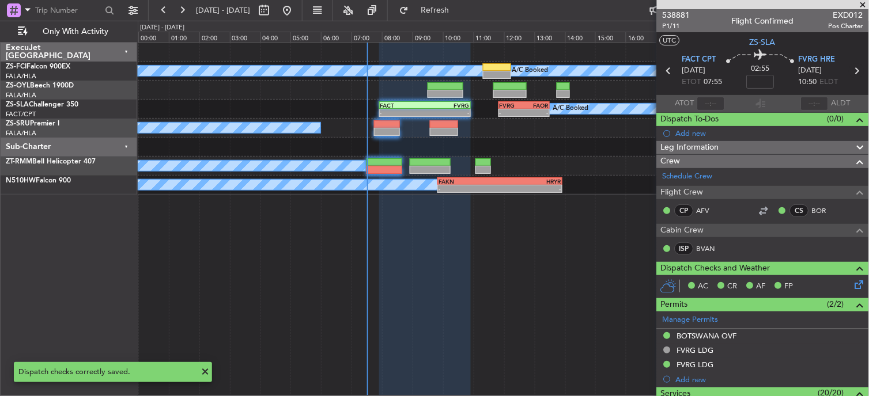
click at [850, 70] on icon at bounding box center [856, 70] width 15 height 15
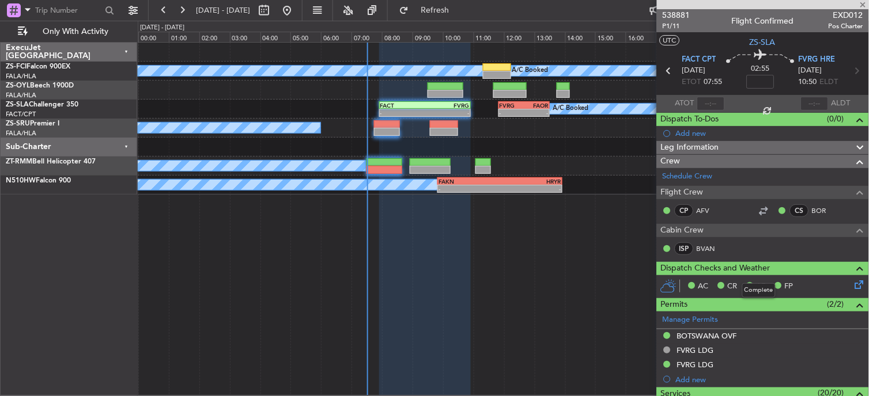
type input "2"
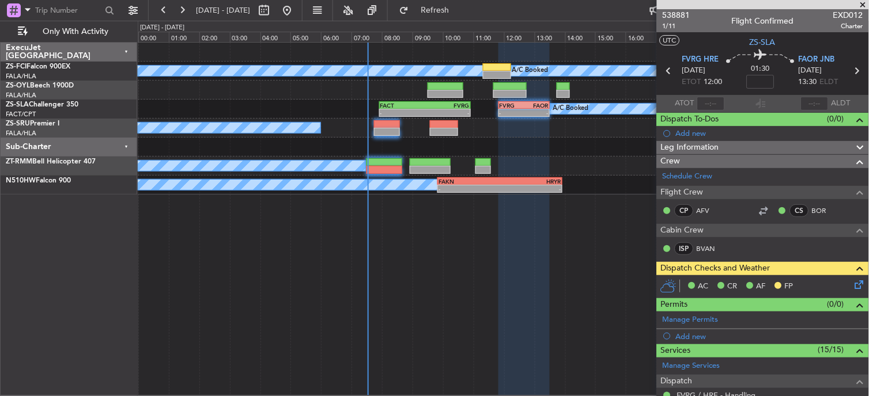
click at [852, 283] on icon at bounding box center [856, 282] width 9 height 9
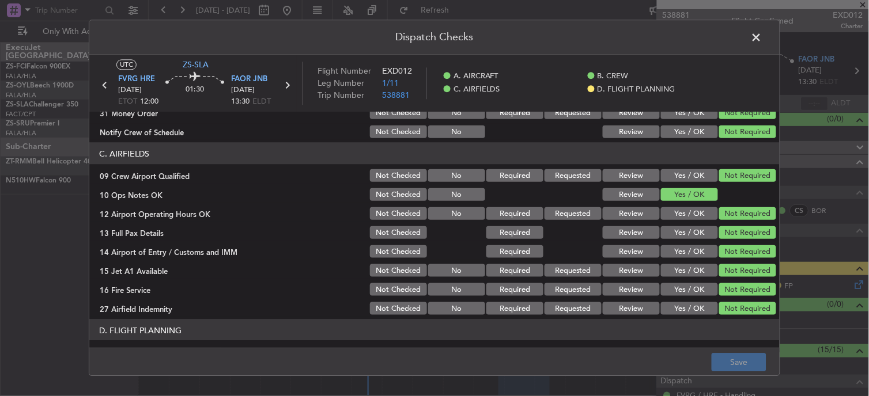
scroll to position [288, 0]
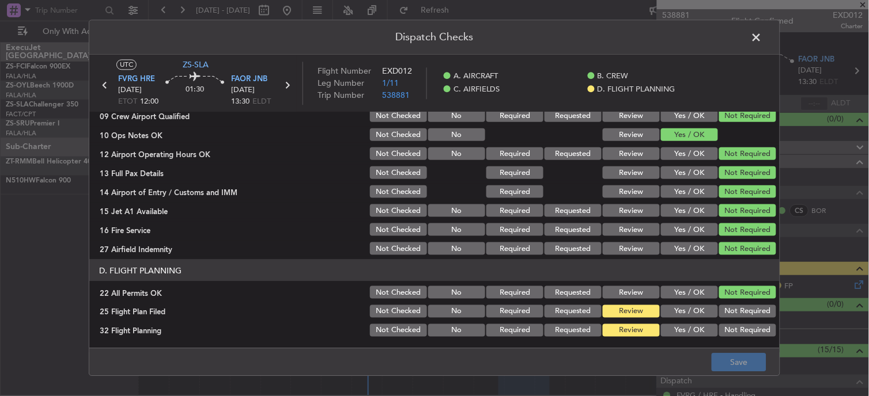
click at [674, 314] on button "Yes / OK" at bounding box center [689, 311] width 57 height 13
click at [670, 361] on footer "Save" at bounding box center [434, 362] width 690 height 28
click at [695, 326] on button "Yes / OK" at bounding box center [689, 330] width 57 height 13
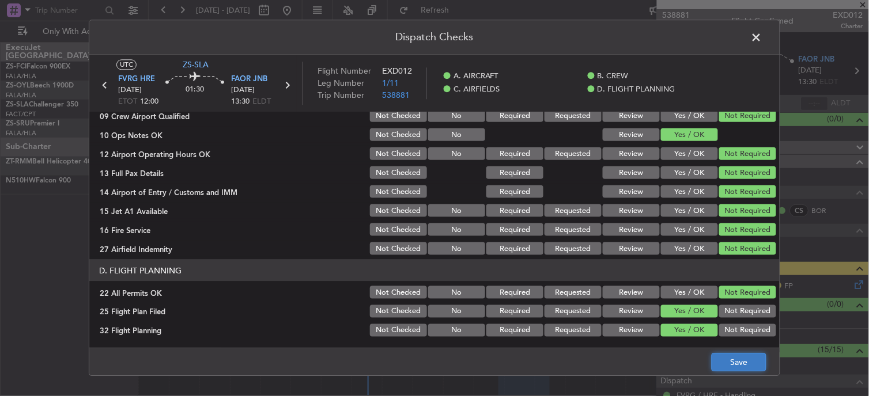
click at [723, 362] on button "Save" at bounding box center [738, 363] width 55 height 18
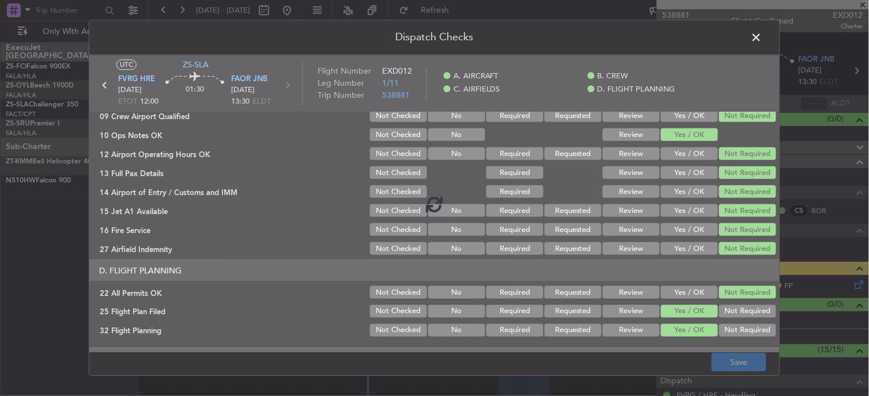
click at [762, 39] on span at bounding box center [762, 40] width 0 height 23
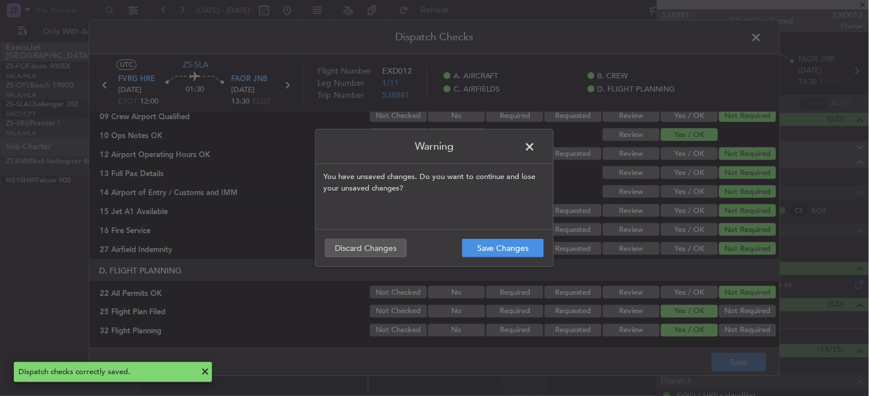
click at [536, 150] on span at bounding box center [536, 149] width 0 height 23
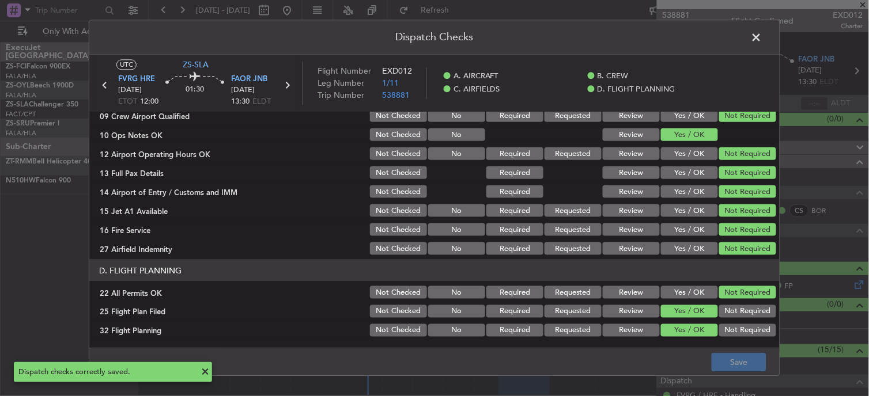
click at [745, 24] on header "Dispatch Checks" at bounding box center [434, 37] width 690 height 35
click at [762, 37] on span at bounding box center [762, 40] width 0 height 23
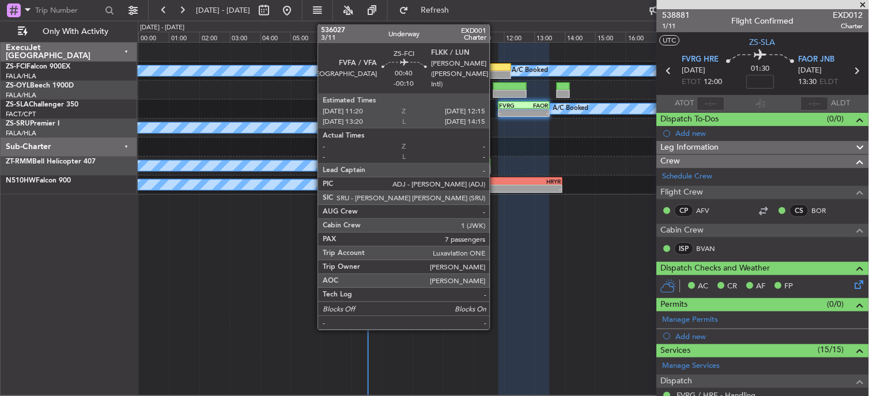
click at [493, 69] on div at bounding box center [497, 67] width 28 height 8
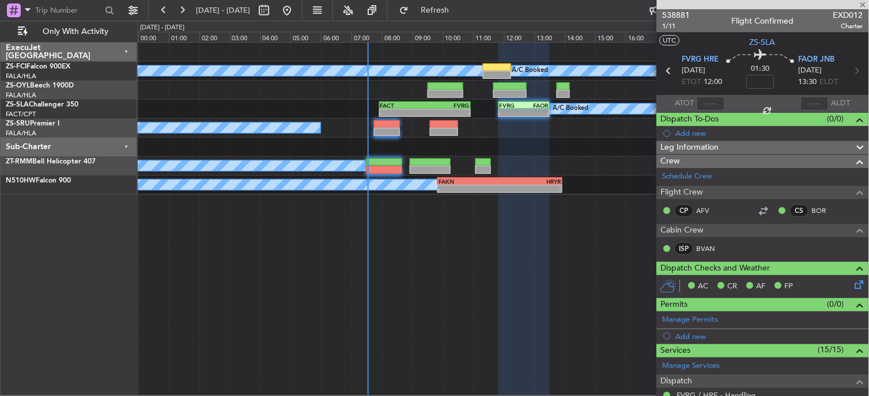
type input "-00:10"
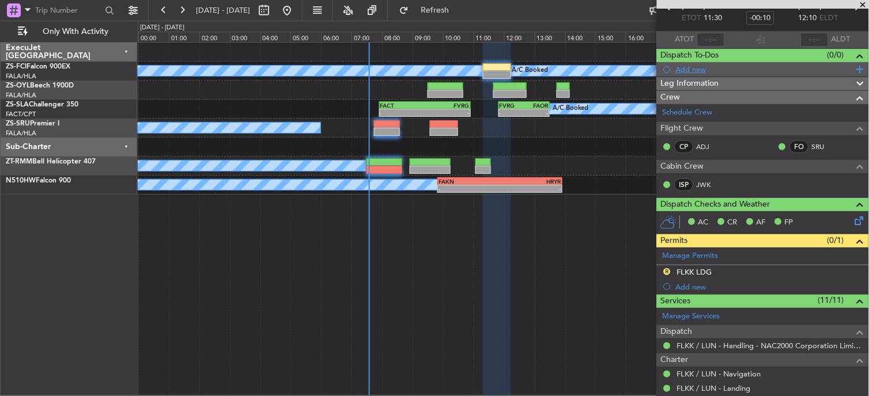
scroll to position [0, 0]
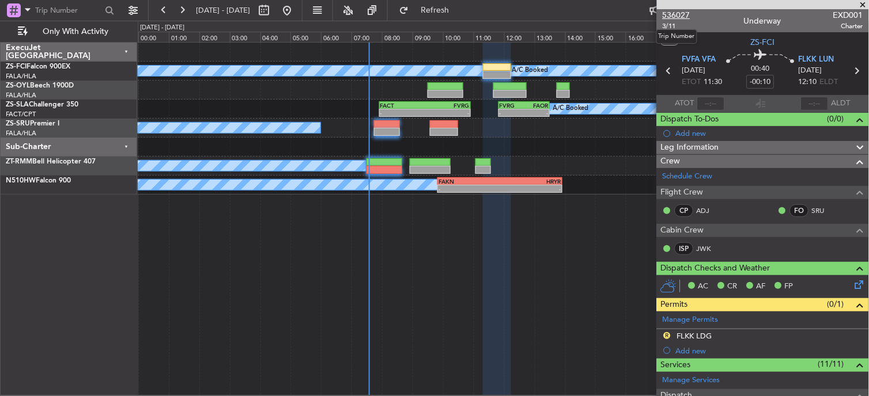
click at [673, 17] on span "536027" at bounding box center [676, 15] width 28 height 12
click at [853, 337] on div "R FLKK LDG" at bounding box center [763, 336] width 212 height 14
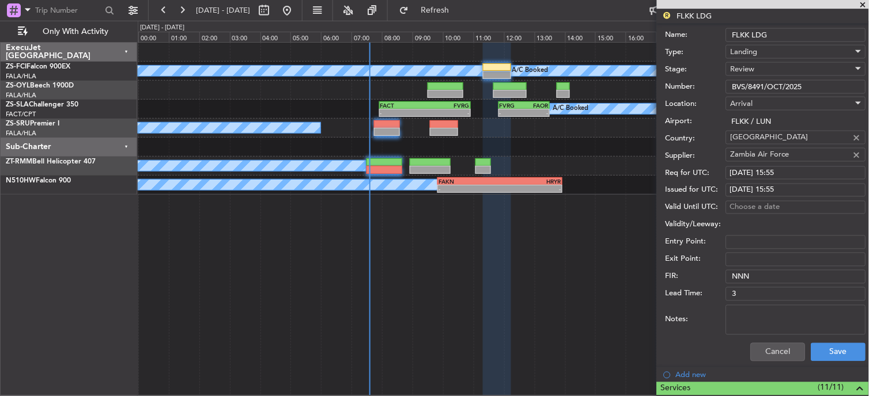
scroll to position [384, 0]
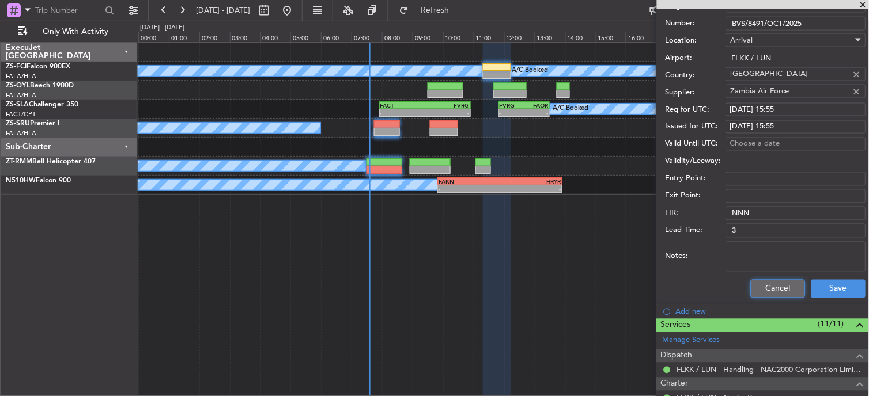
click at [762, 293] on button "Cancel" at bounding box center [778, 289] width 55 height 18
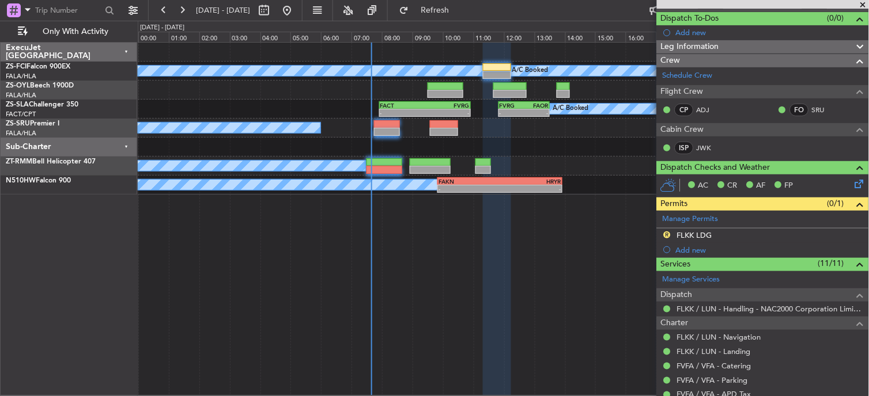
scroll to position [64, 0]
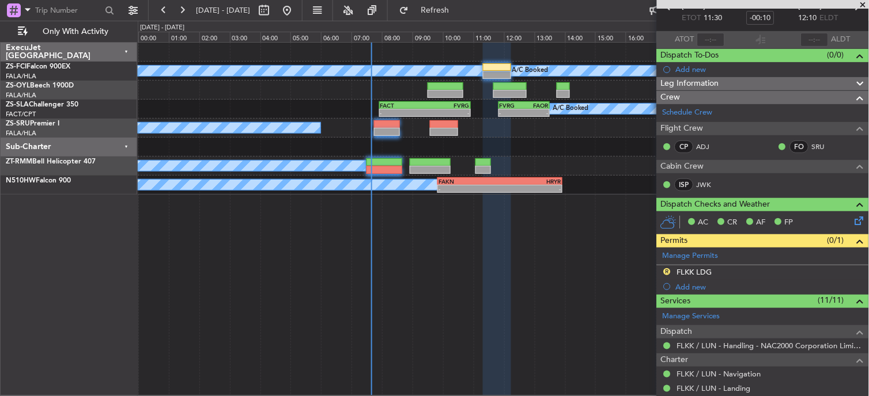
click at [473, 256] on div "A/C Booked A/C Booked A/C Booked A/C Booked A/C Booked A/C Booked A/C Booked A/…" at bounding box center [504, 219] width 732 height 354
click at [459, 14] on span "Refresh" at bounding box center [435, 10] width 48 height 8
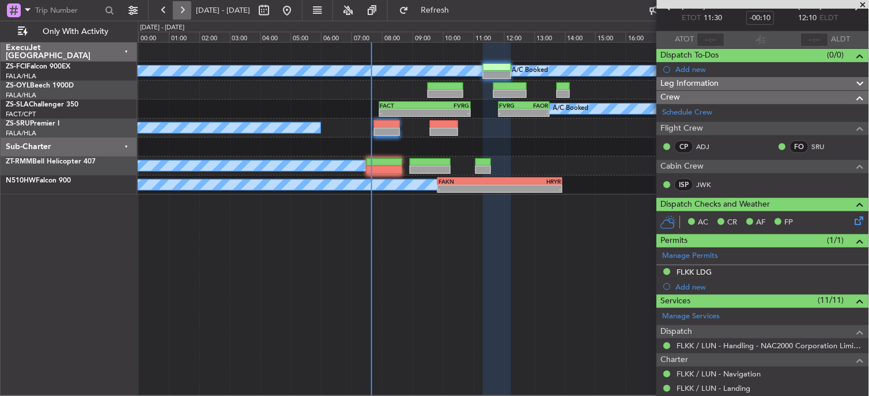
click at [184, 10] on button at bounding box center [182, 10] width 18 height 18
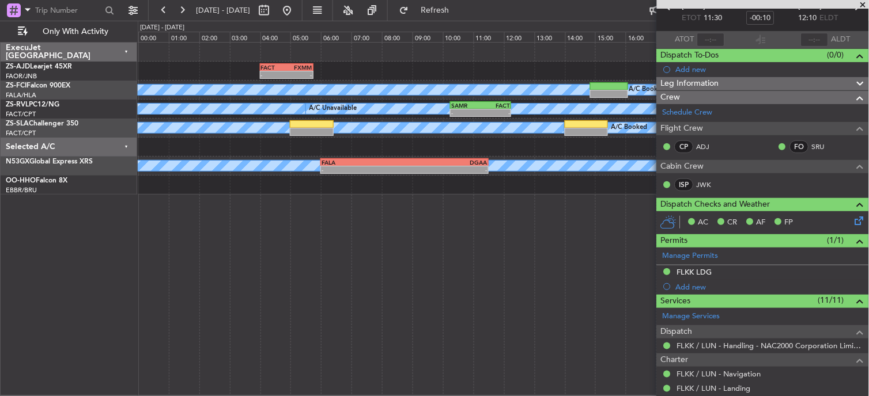
click at [861, 5] on span at bounding box center [863, 5] width 12 height 10
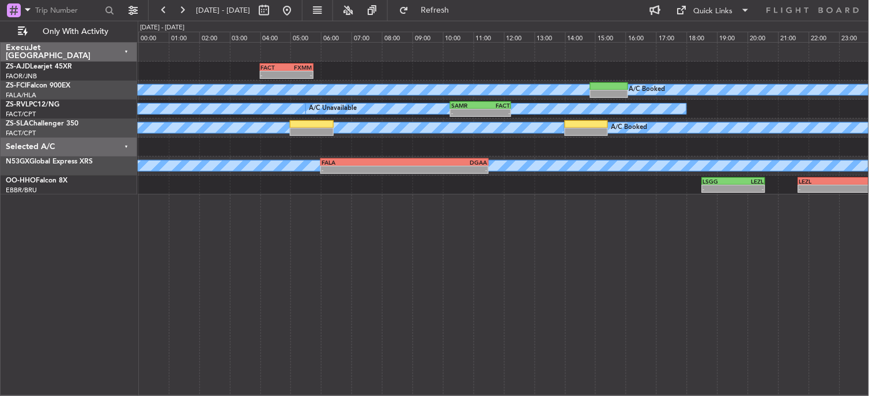
type input "0"
click at [156, 7] on button at bounding box center [163, 10] width 18 height 18
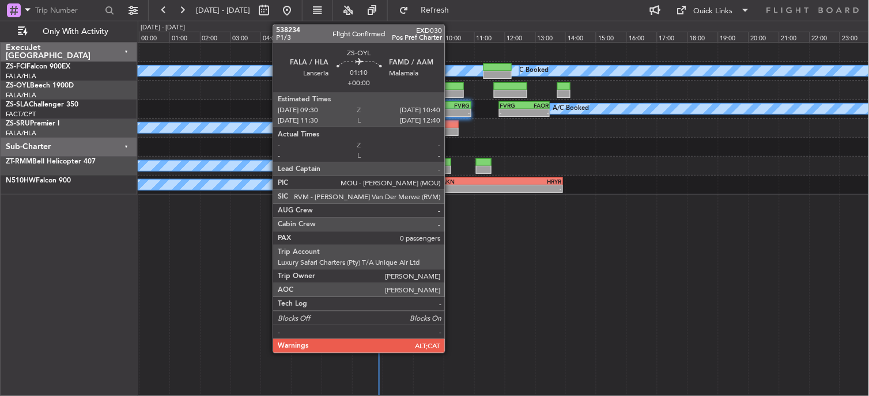
click at [450, 82] on div at bounding box center [445, 86] width 36 height 8
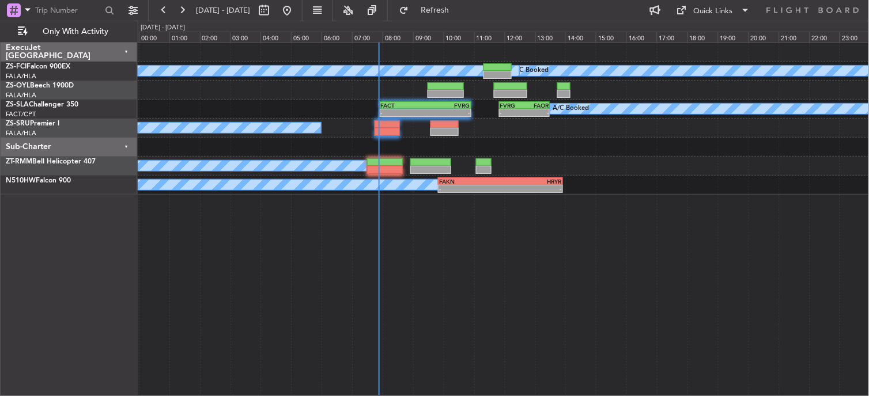
click at [428, 89] on div at bounding box center [445, 86] width 36 height 8
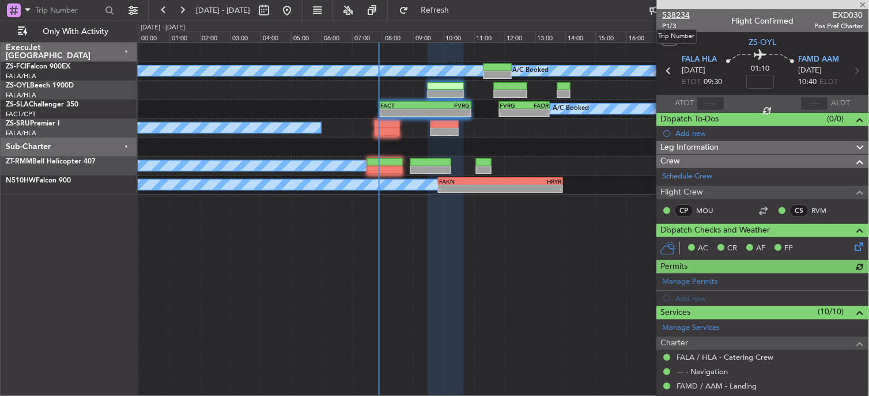
click at [680, 16] on span "538234" at bounding box center [676, 15] width 28 height 12
click at [859, 2] on span at bounding box center [863, 5] width 12 height 10
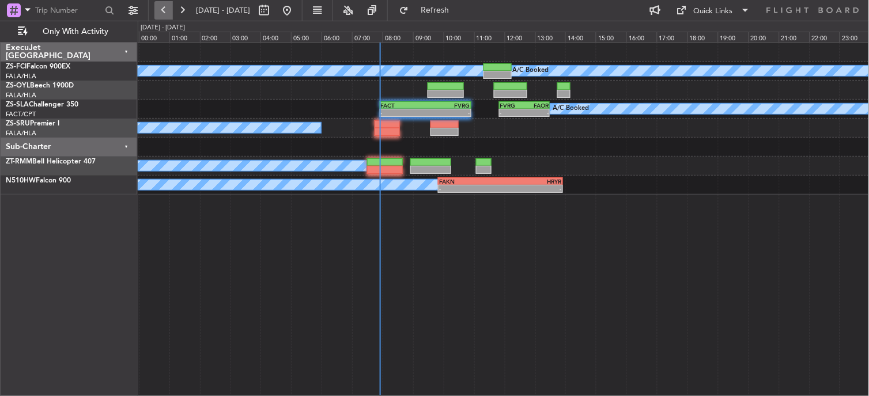
click at [172, 12] on button at bounding box center [163, 10] width 18 height 18
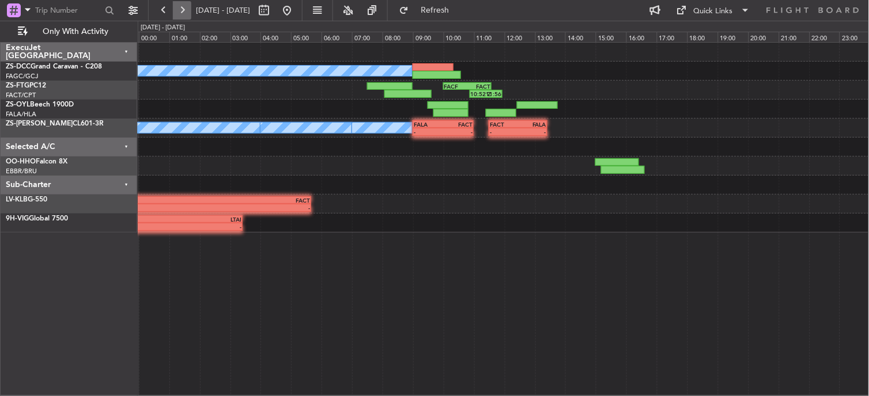
click at [187, 13] on button at bounding box center [182, 10] width 18 height 18
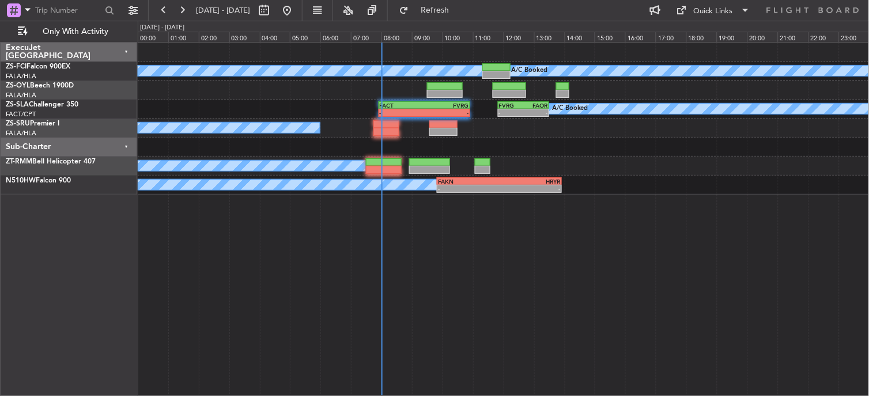
click at [868, 396] on html "12 Oct 2025 - 13 Oct 2025 Refresh Quick Links Only With Activity A/C Booked A/C…" at bounding box center [434, 198] width 869 height 396
click at [491, 279] on div "A/C Booked A/C Booked A/C Booked A/C Booked A/C Booked A/C Booked A/C Booked A/…" at bounding box center [504, 219] width 732 height 354
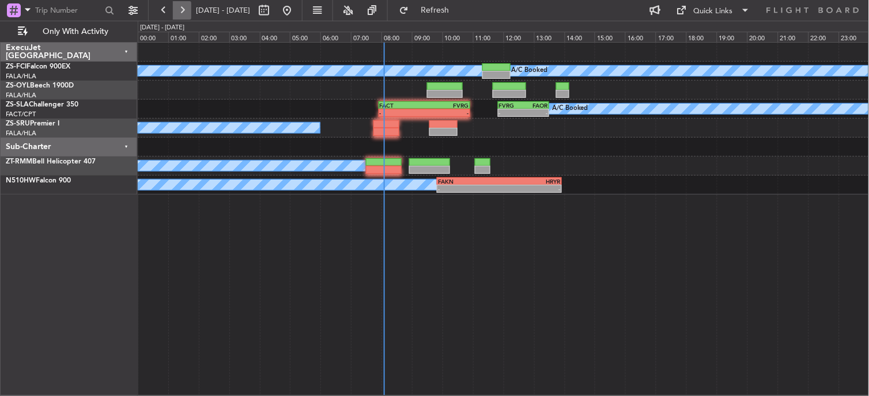
click at [176, 10] on button at bounding box center [182, 10] width 18 height 18
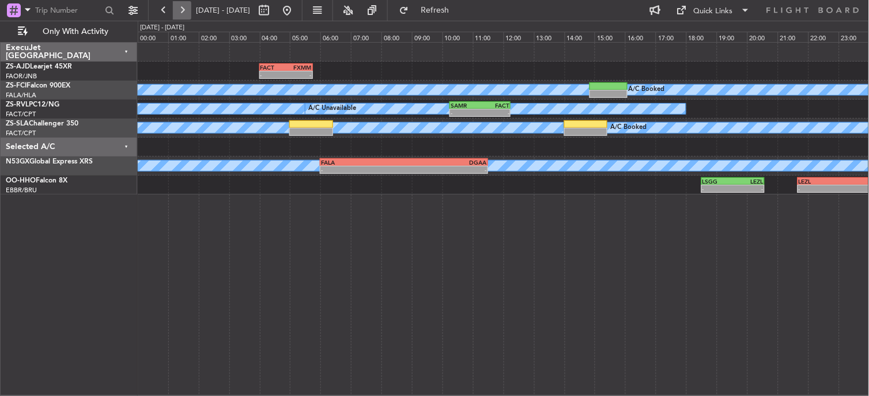
click at [179, 4] on button at bounding box center [182, 10] width 18 height 18
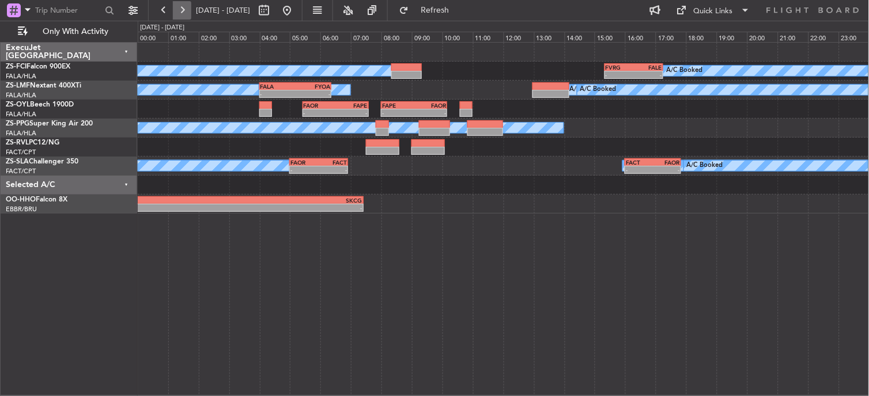
click at [186, 17] on button at bounding box center [182, 10] width 18 height 18
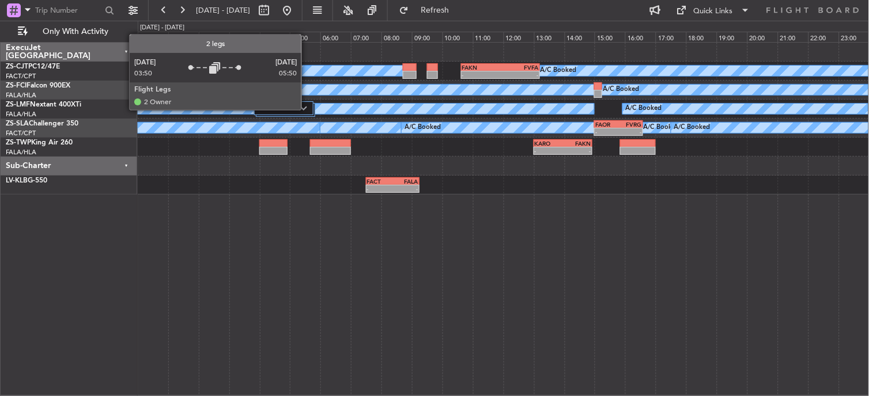
click at [307, 112] on div at bounding box center [283, 108] width 59 height 14
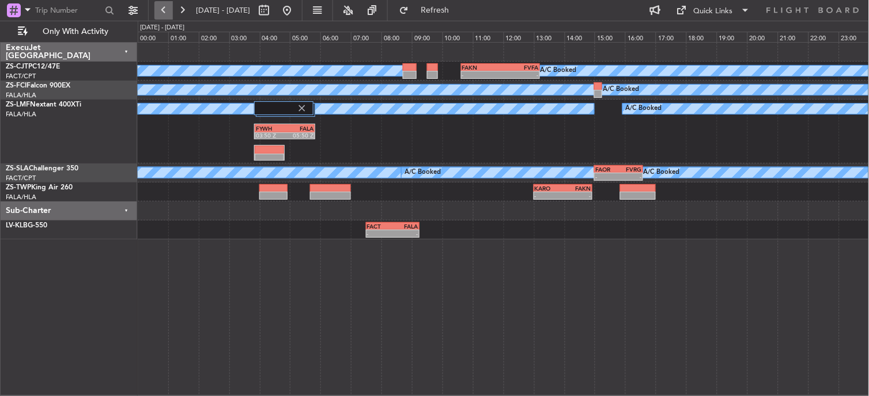
click at [168, 12] on button at bounding box center [163, 10] width 18 height 18
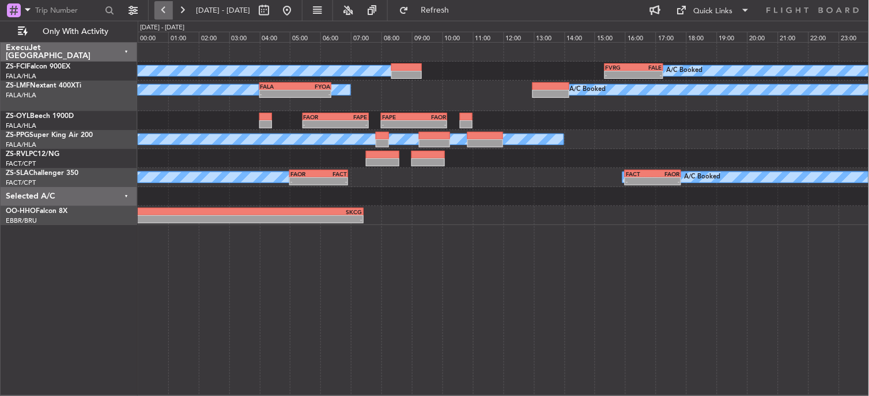
click at [163, 16] on button at bounding box center [163, 10] width 18 height 18
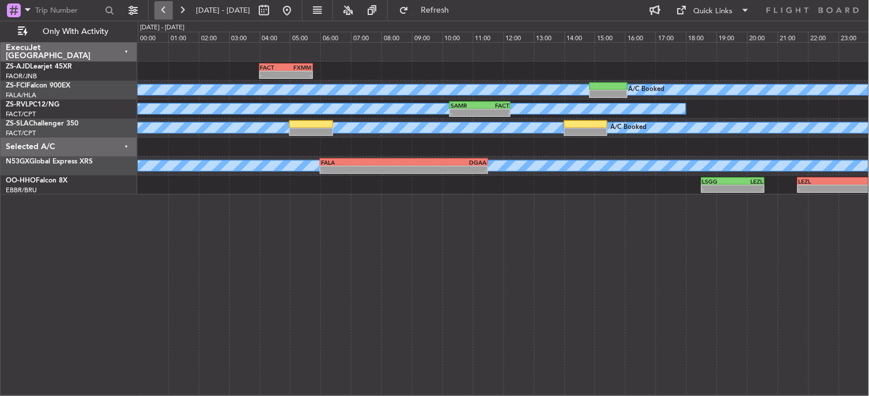
click at [165, 16] on button at bounding box center [163, 10] width 18 height 18
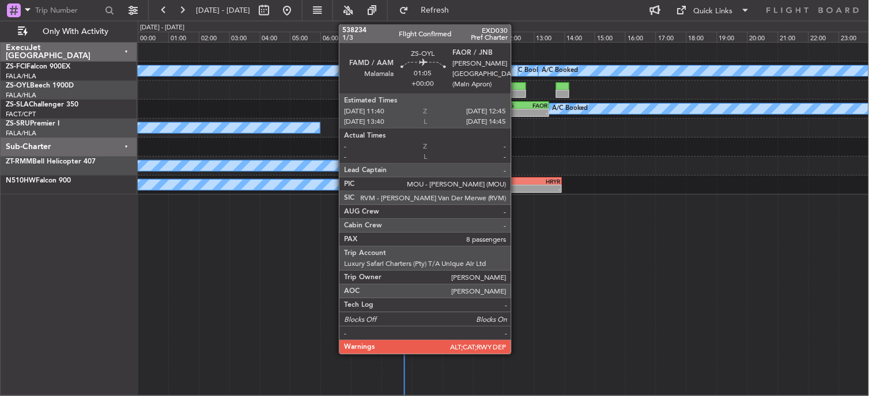
click at [517, 90] on div at bounding box center [508, 94] width 33 height 8
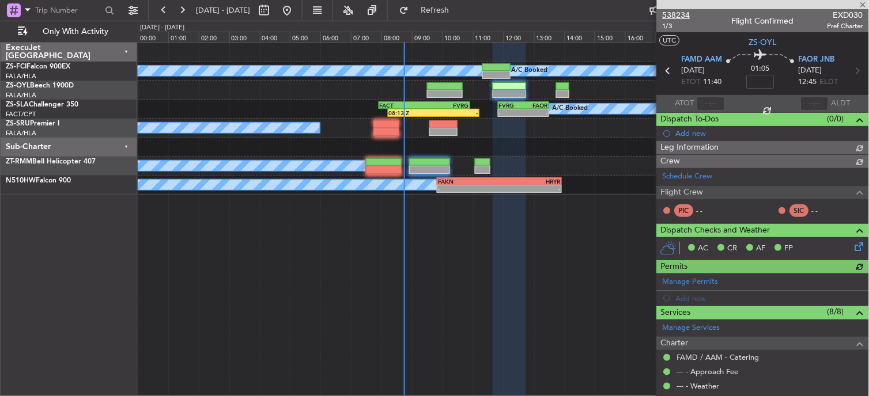
click at [677, 12] on span "538234" at bounding box center [676, 15] width 28 height 12
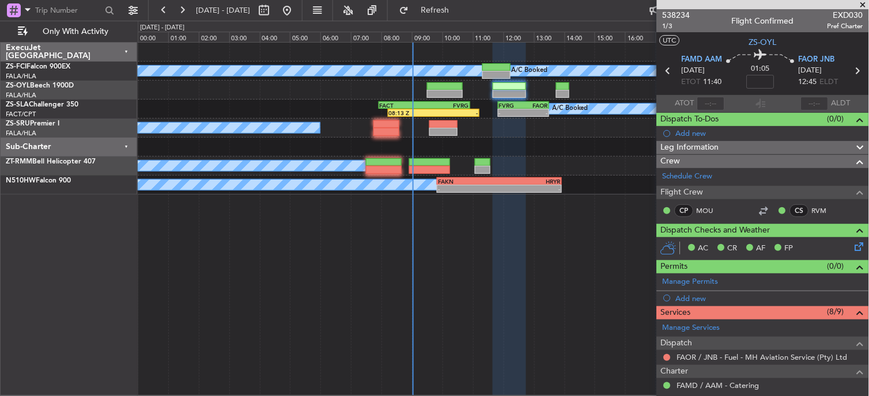
click at [860, 2] on span at bounding box center [863, 5] width 12 height 10
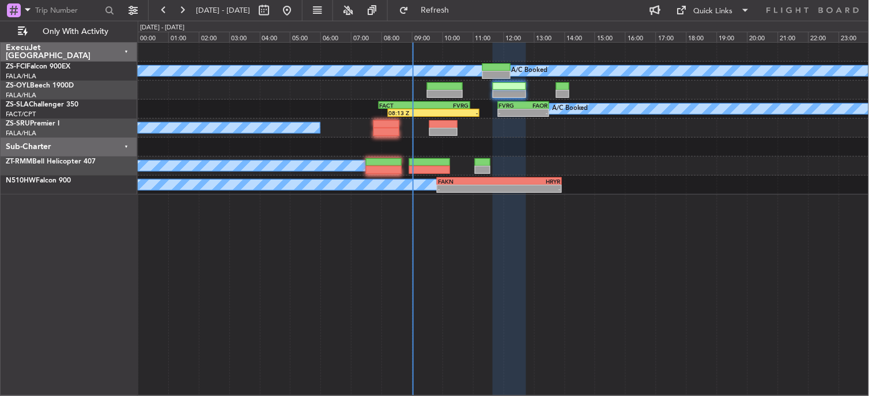
type input "0"
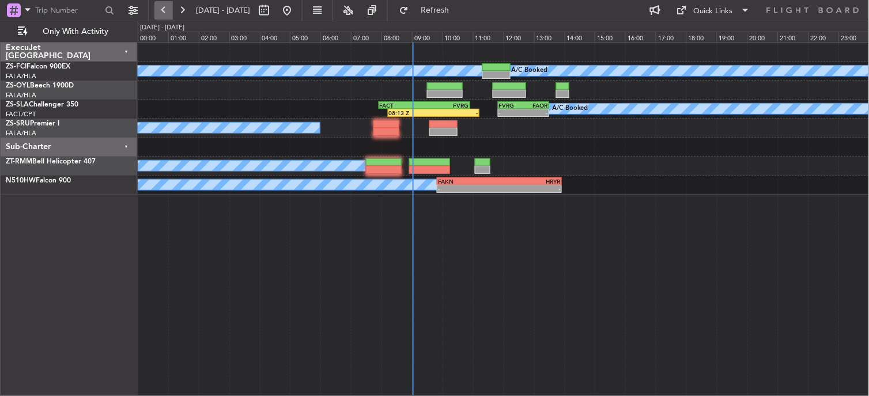
click at [164, 10] on button at bounding box center [163, 10] width 18 height 18
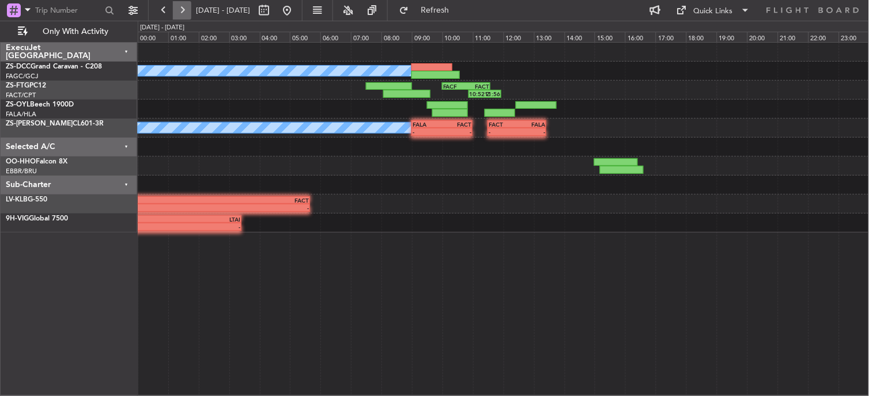
click at [185, 9] on button at bounding box center [182, 10] width 18 height 18
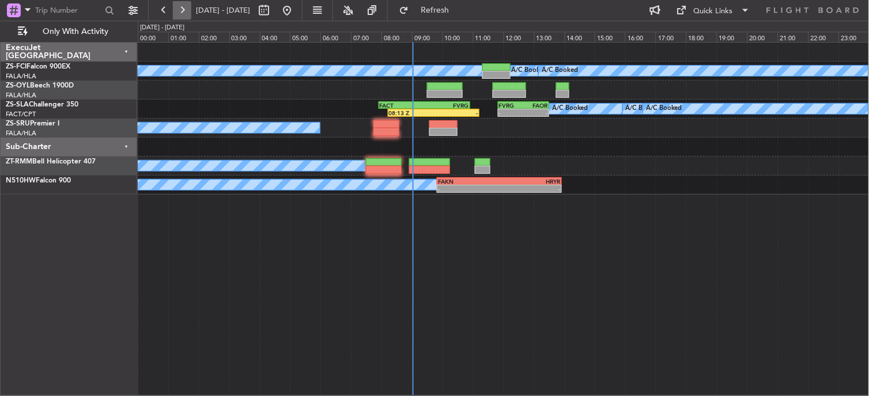
click at [185, 9] on button at bounding box center [182, 10] width 18 height 18
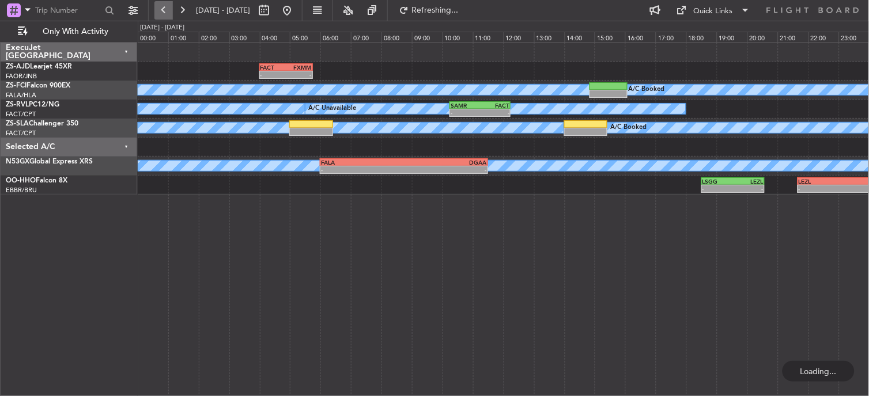
click at [164, 9] on button at bounding box center [163, 10] width 18 height 18
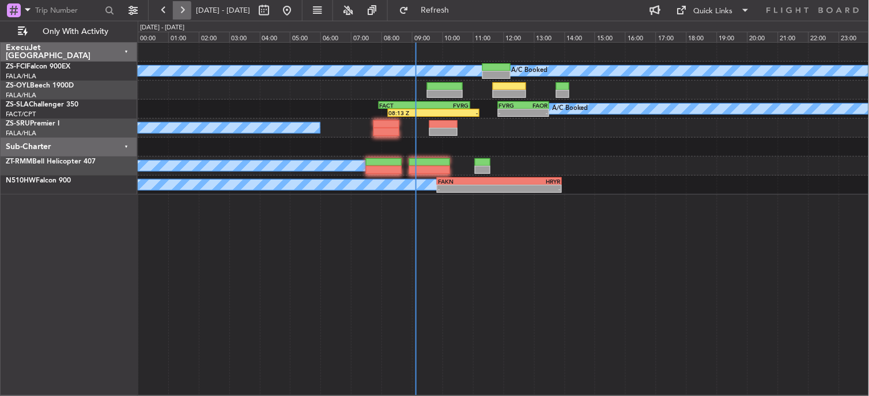
click at [180, 15] on button at bounding box center [182, 10] width 18 height 18
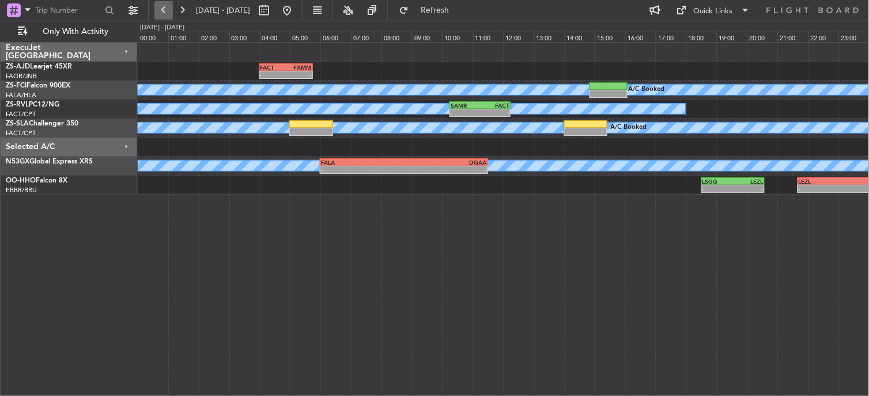
click at [163, 3] on button at bounding box center [163, 10] width 18 height 18
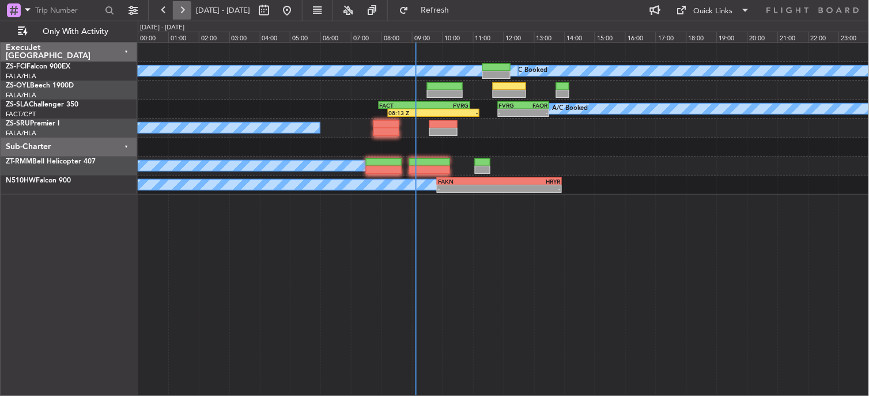
click at [181, 13] on button at bounding box center [182, 10] width 18 height 18
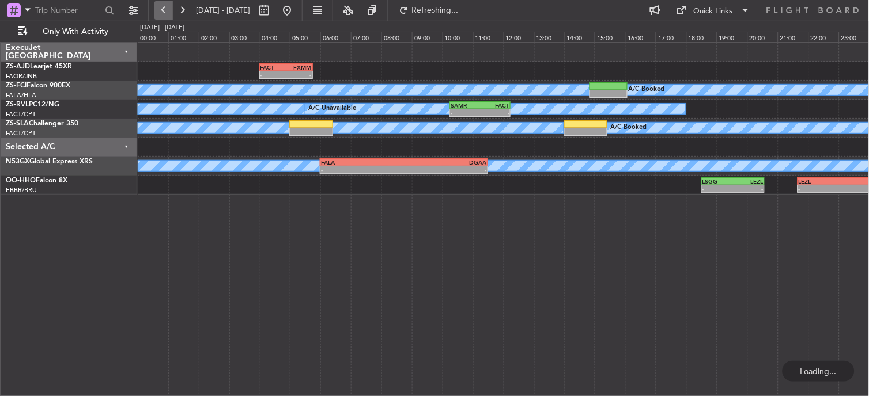
click at [161, 3] on button at bounding box center [163, 10] width 18 height 18
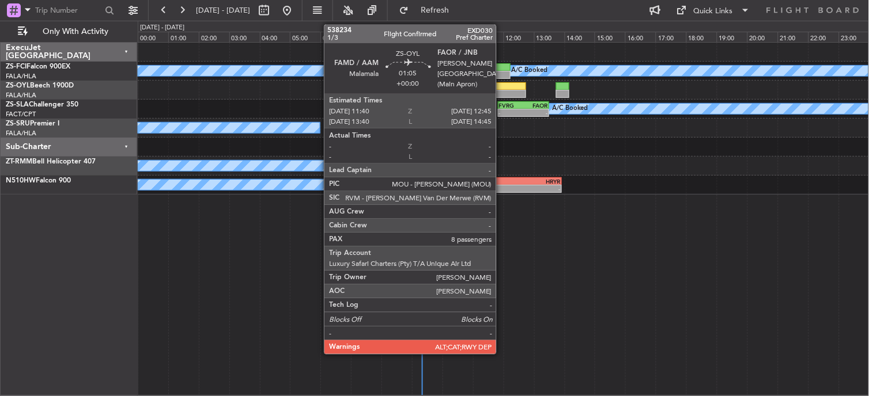
click at [502, 92] on div at bounding box center [508, 94] width 33 height 8
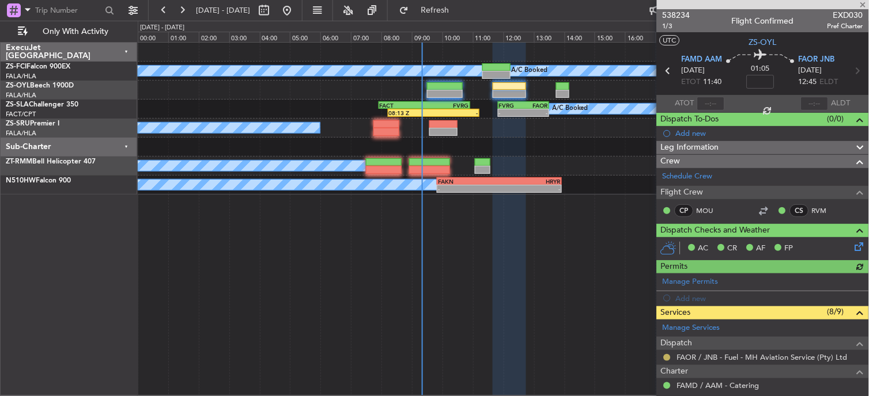
click at [669, 357] on button at bounding box center [667, 357] width 7 height 7
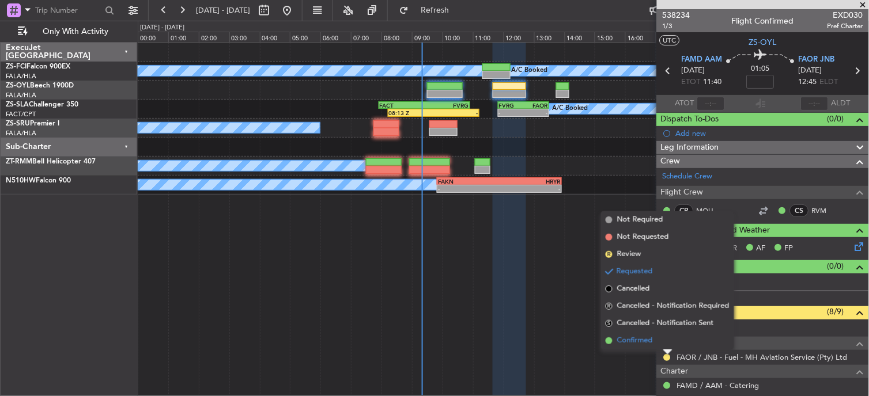
click at [635, 340] on span "Confirmed" at bounding box center [635, 341] width 36 height 12
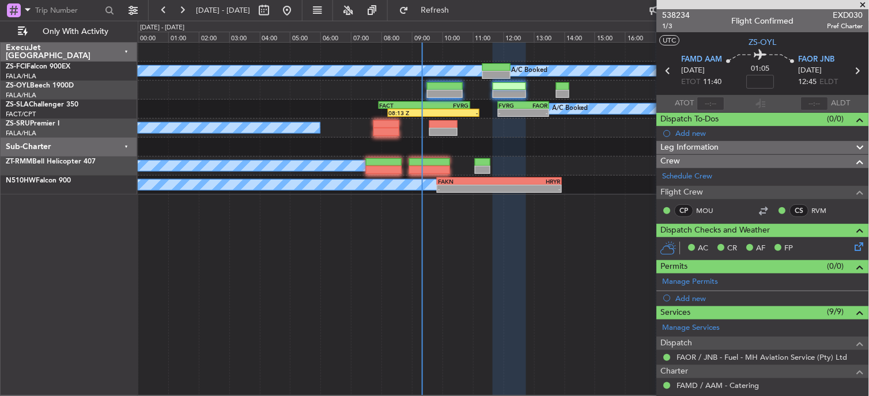
click at [862, 3] on span at bounding box center [863, 5] width 12 height 10
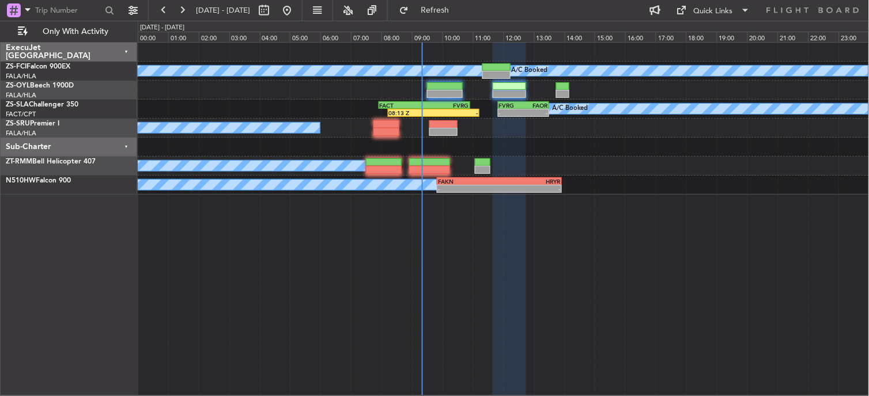
type input "0"
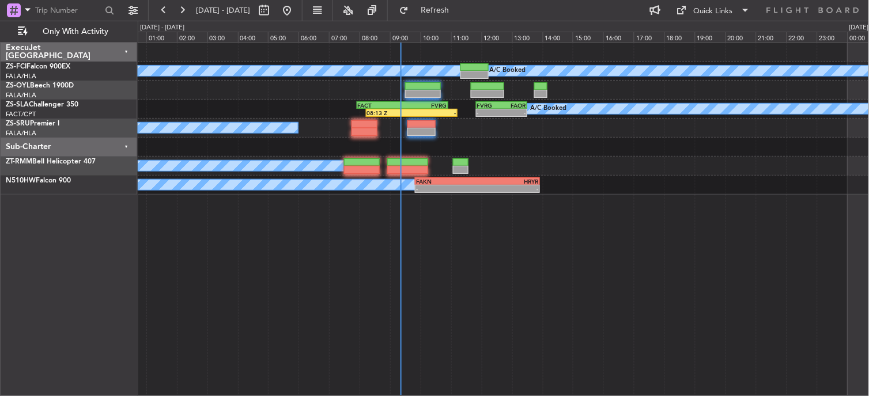
click at [755, 156] on div at bounding box center [503, 147] width 731 height 19
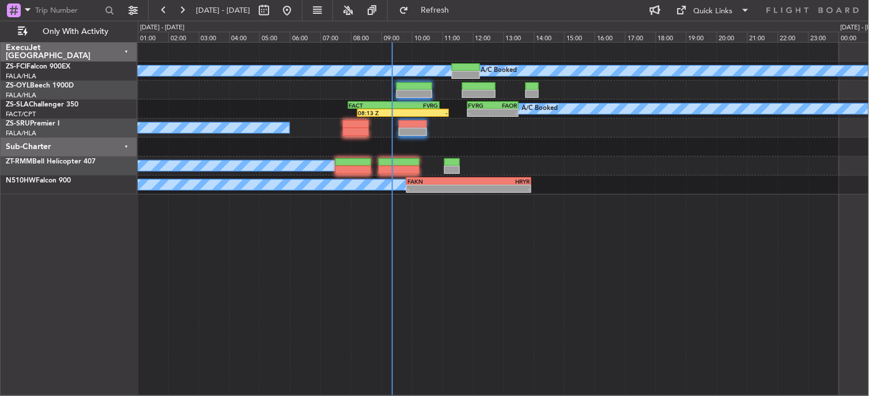
click at [745, 154] on div at bounding box center [503, 147] width 731 height 19
click at [175, 5] on button at bounding box center [182, 10] width 18 height 18
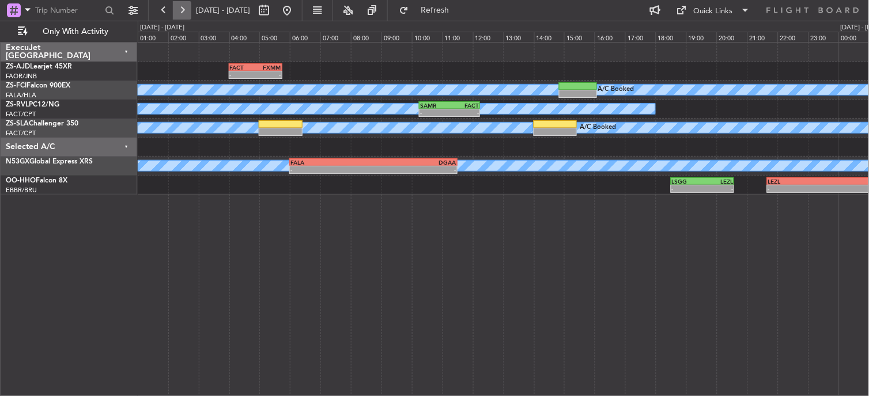
click at [181, 14] on button at bounding box center [182, 10] width 18 height 18
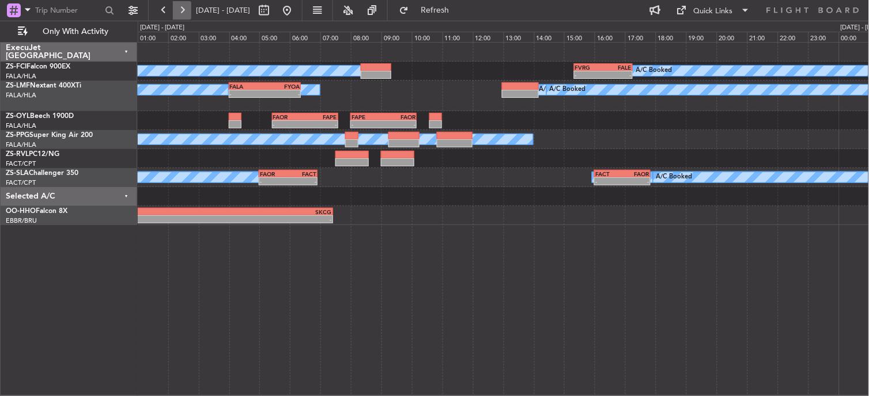
click at [182, 10] on button at bounding box center [182, 10] width 18 height 18
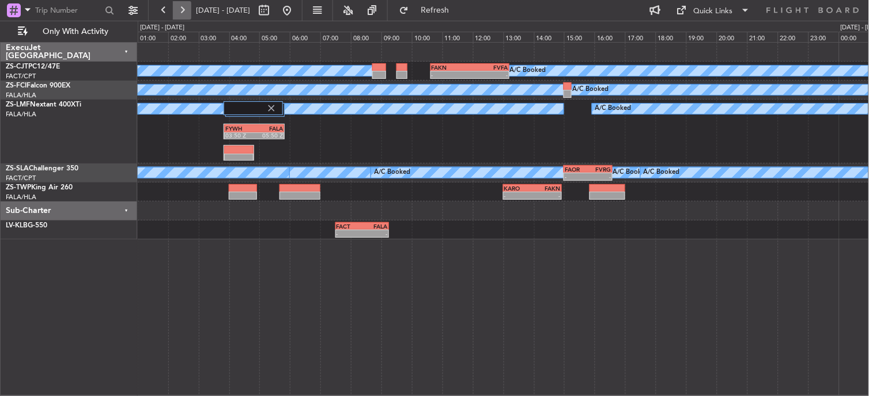
click at [186, 13] on button at bounding box center [182, 10] width 18 height 18
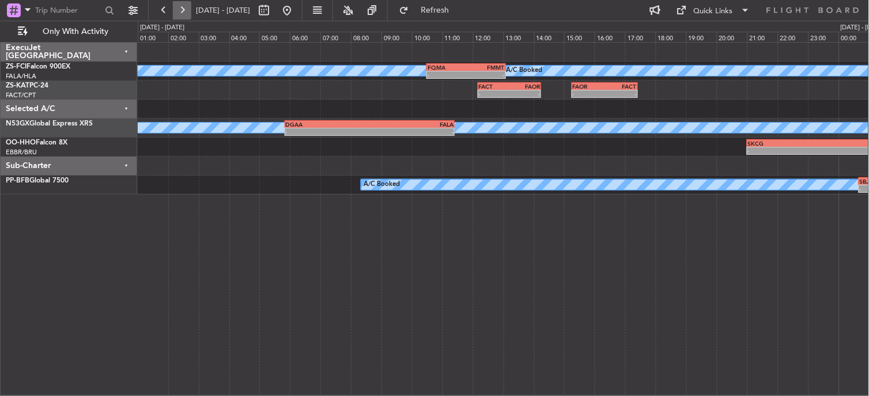
click at [181, 16] on button at bounding box center [182, 10] width 18 height 18
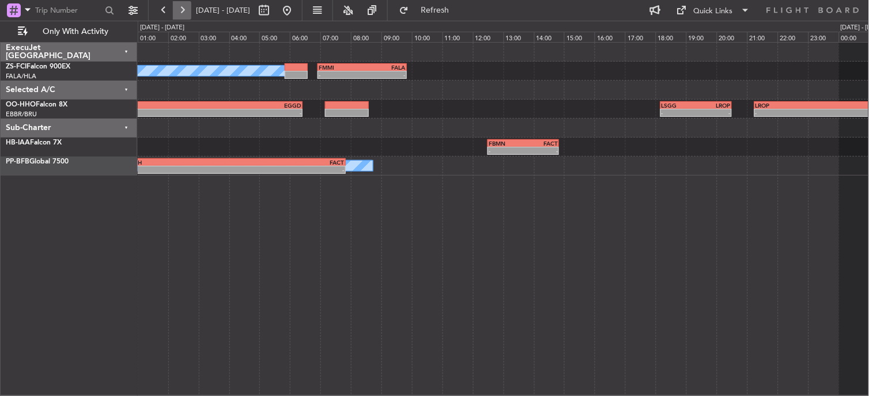
click at [175, 9] on button at bounding box center [182, 10] width 18 height 18
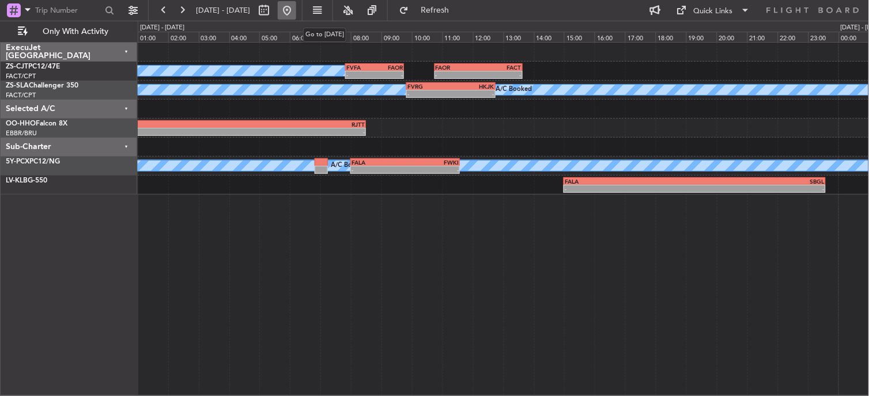
click at [296, 18] on button at bounding box center [287, 10] width 18 height 18
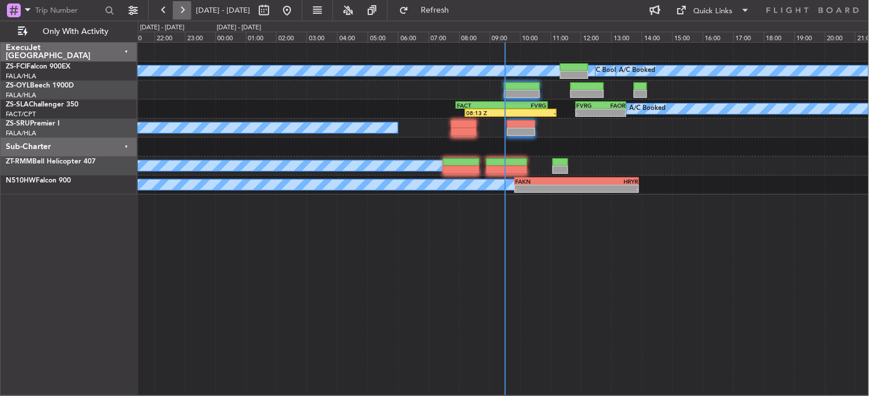
click at [184, 4] on button at bounding box center [182, 10] width 18 height 18
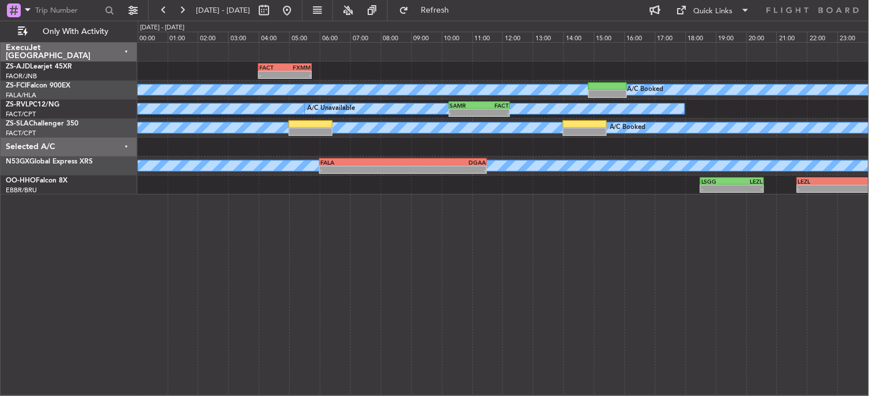
click at [308, 271] on div "- - FACT 04:00 Z FXMM 05:45 Z A/C Booked A/C Booked A/C Booked A/C Booked A/C B…" at bounding box center [504, 219] width 732 height 354
click at [183, 12] on button at bounding box center [182, 10] width 18 height 18
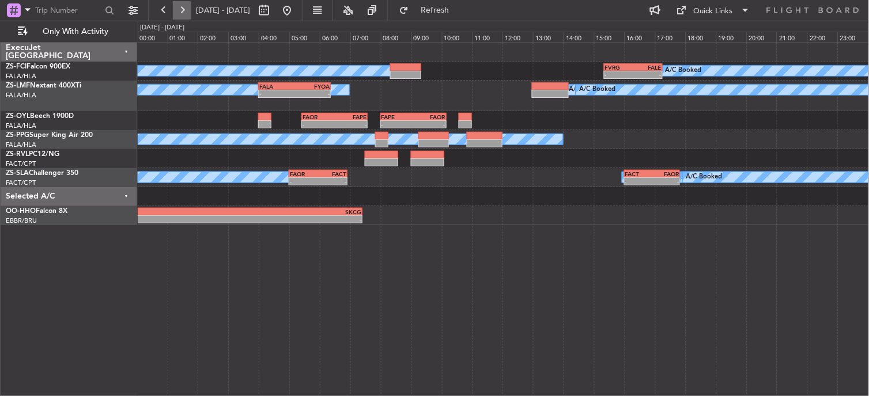
click at [187, 12] on button at bounding box center [182, 10] width 18 height 18
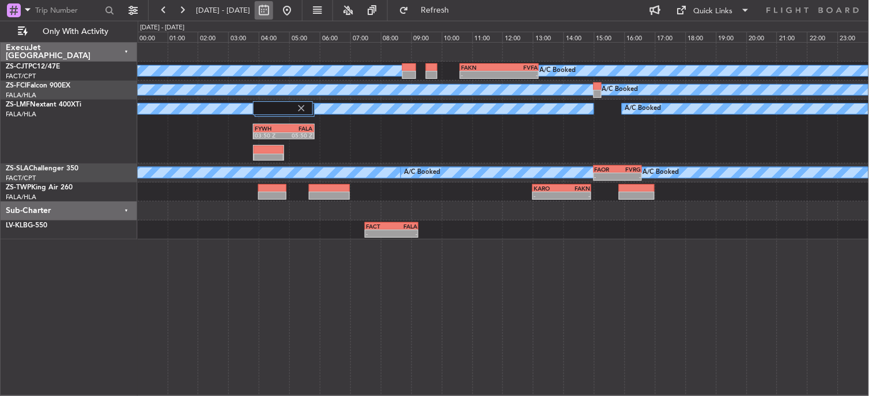
click at [273, 4] on button at bounding box center [264, 10] width 18 height 18
select select "10"
select select "2025"
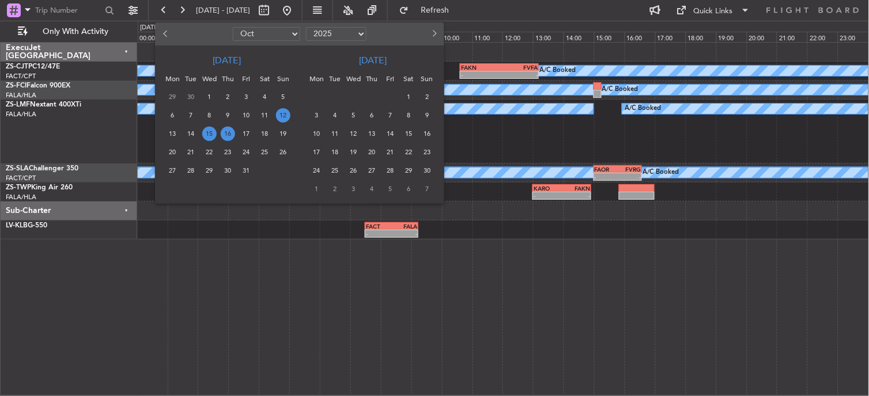
click at [283, 117] on span "12" at bounding box center [283, 115] width 14 height 14
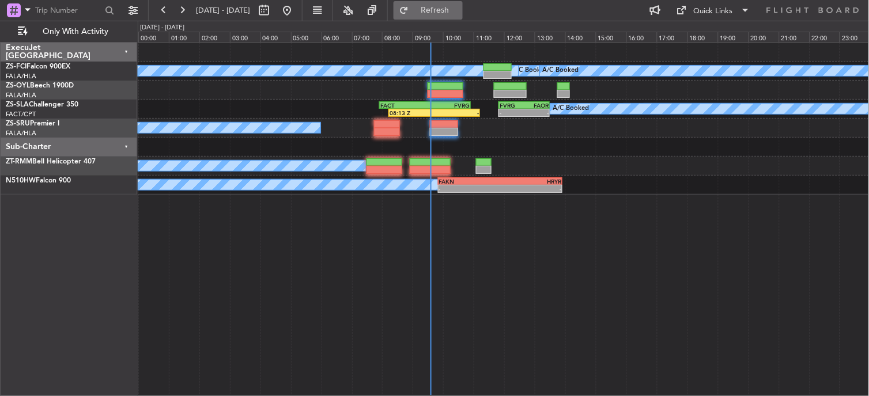
click at [459, 7] on span "Refresh" at bounding box center [435, 10] width 48 height 8
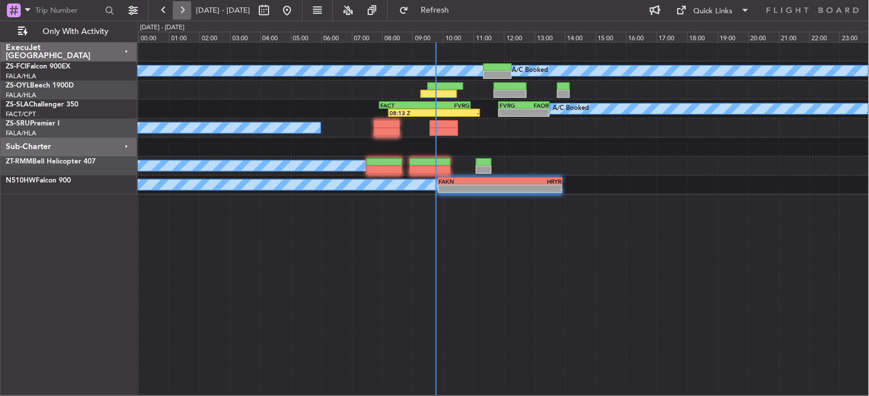
click at [188, 12] on button at bounding box center [182, 10] width 18 height 18
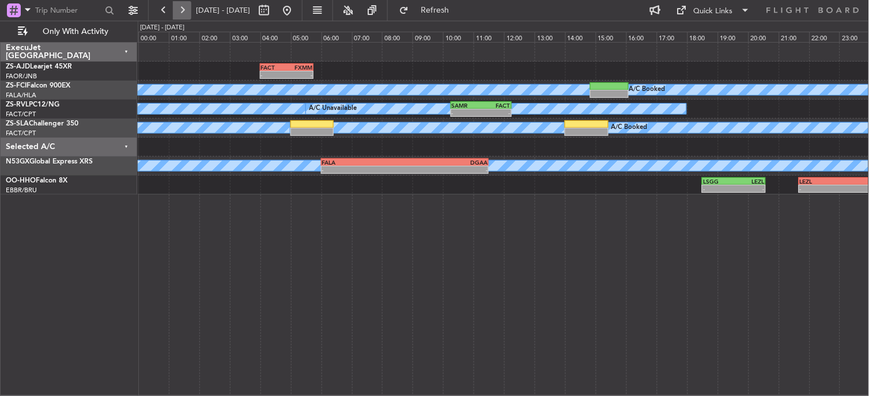
click at [188, 8] on button at bounding box center [182, 10] width 18 height 18
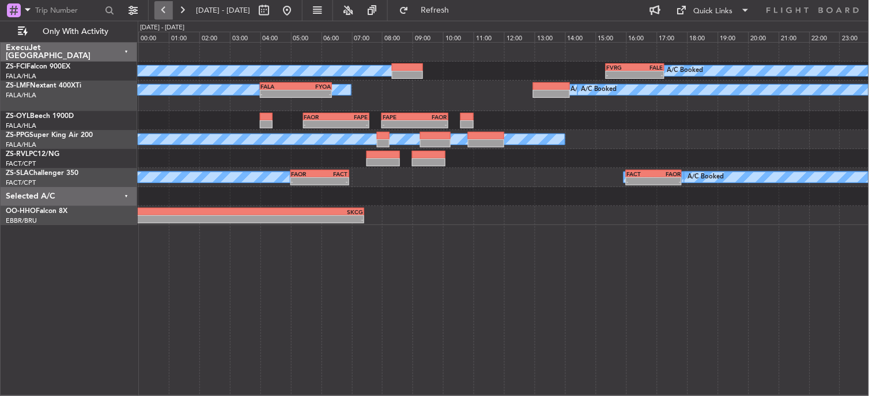
click at [166, 10] on button at bounding box center [163, 10] width 18 height 18
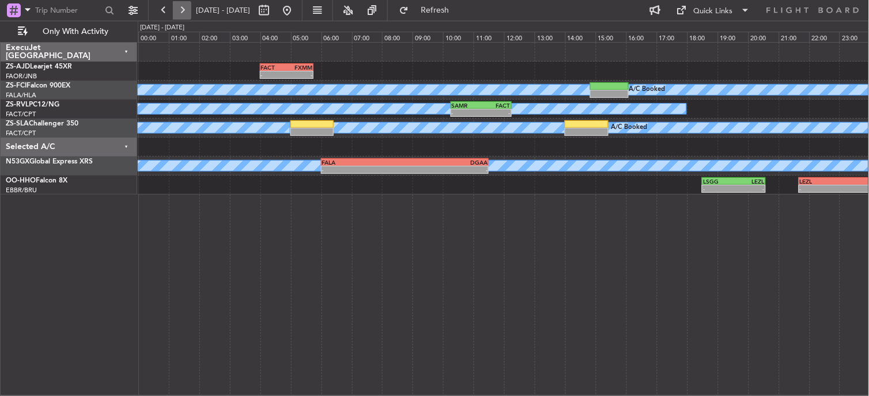
click at [184, 10] on button at bounding box center [182, 10] width 18 height 18
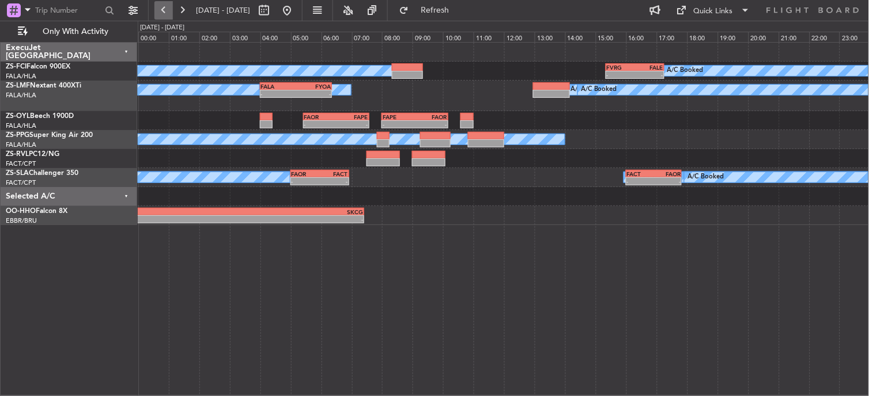
click at [162, 10] on button at bounding box center [163, 10] width 18 height 18
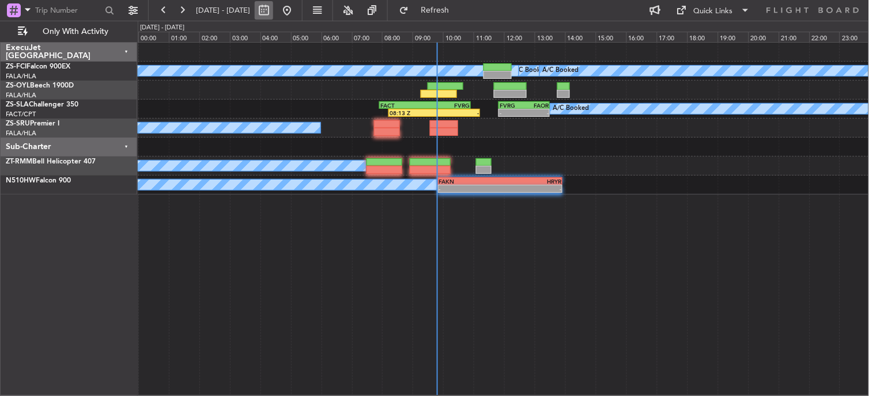
click at [273, 4] on button at bounding box center [264, 10] width 18 height 18
select select "10"
select select "2025"
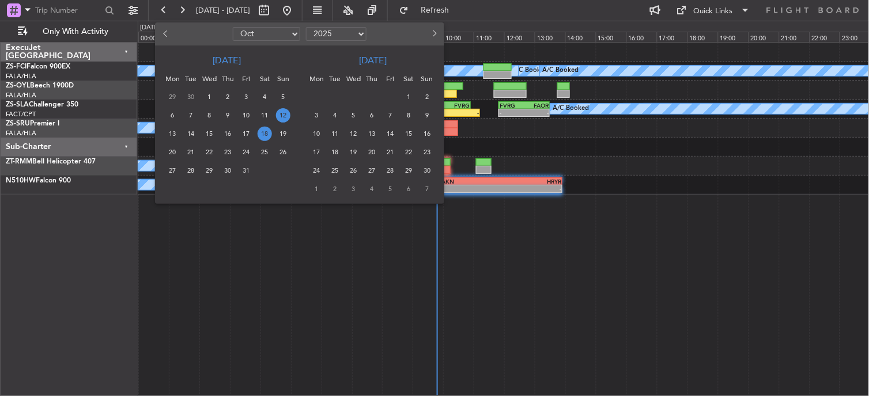
click at [260, 134] on span "18" at bounding box center [264, 134] width 14 height 14
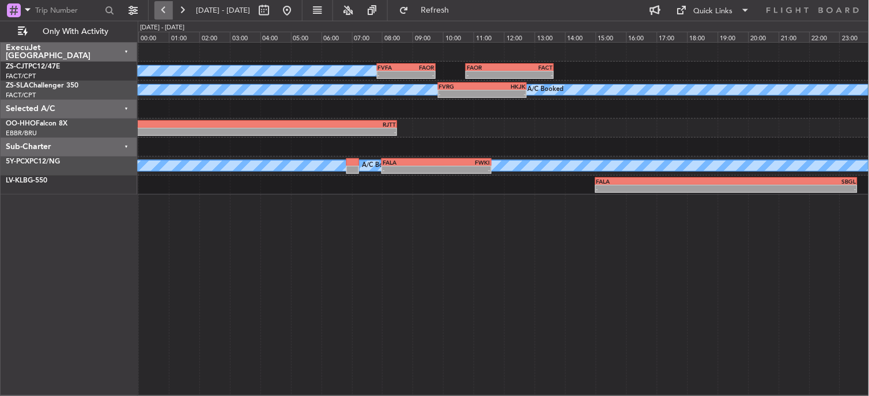
click at [166, 10] on button at bounding box center [163, 10] width 18 height 18
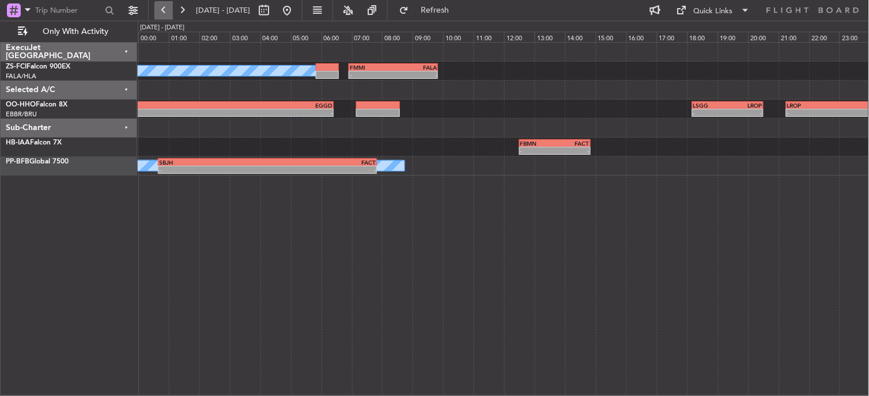
click at [166, 10] on button at bounding box center [163, 10] width 18 height 18
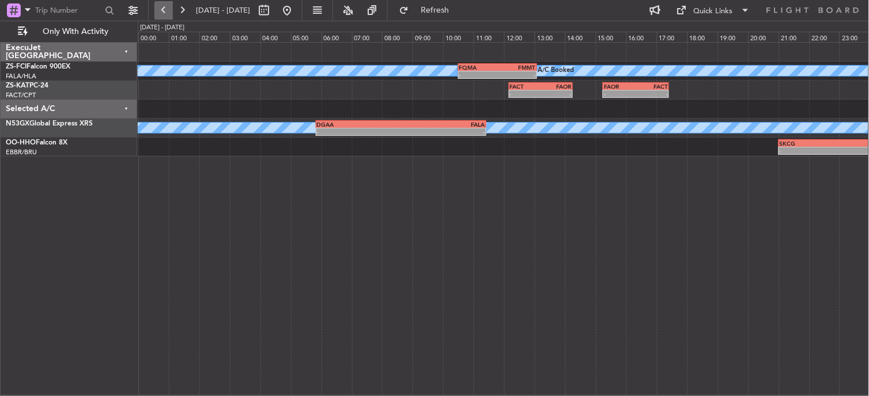
click at [166, 10] on button at bounding box center [163, 10] width 18 height 18
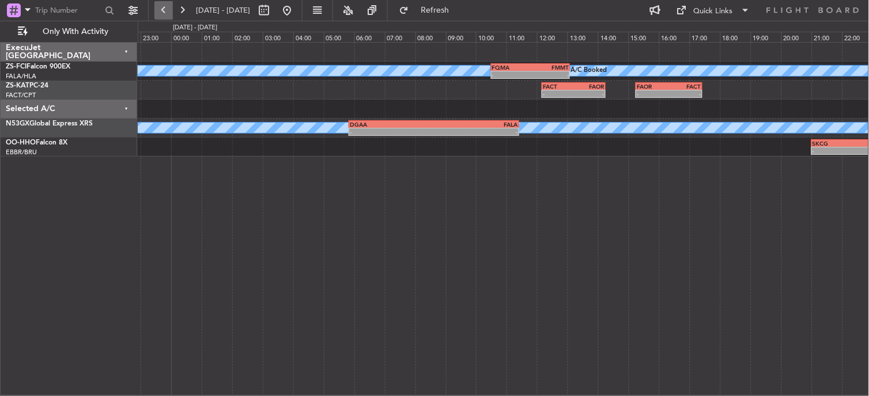
click at [166, 10] on button at bounding box center [163, 10] width 18 height 18
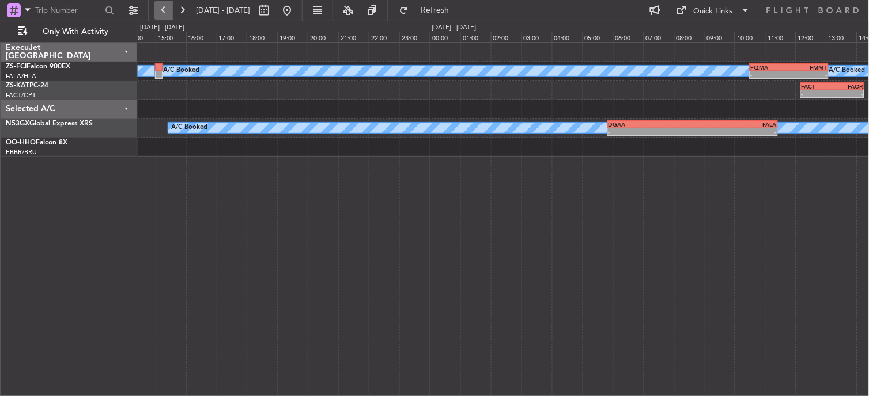
click at [166, 10] on button at bounding box center [163, 10] width 18 height 18
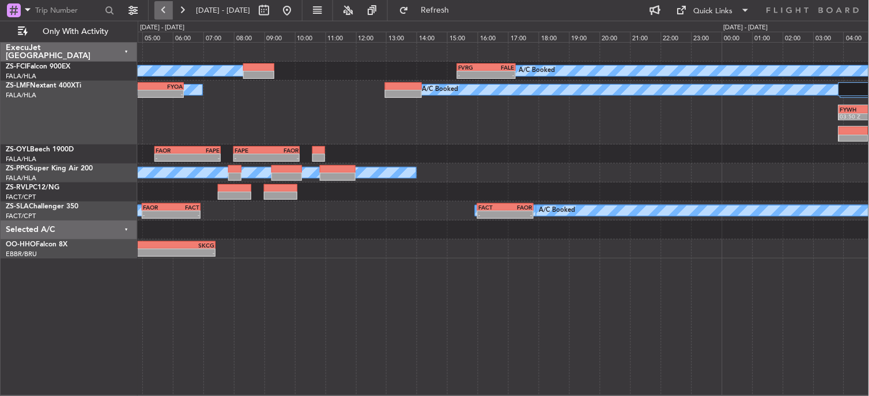
click at [166, 10] on button at bounding box center [163, 10] width 18 height 18
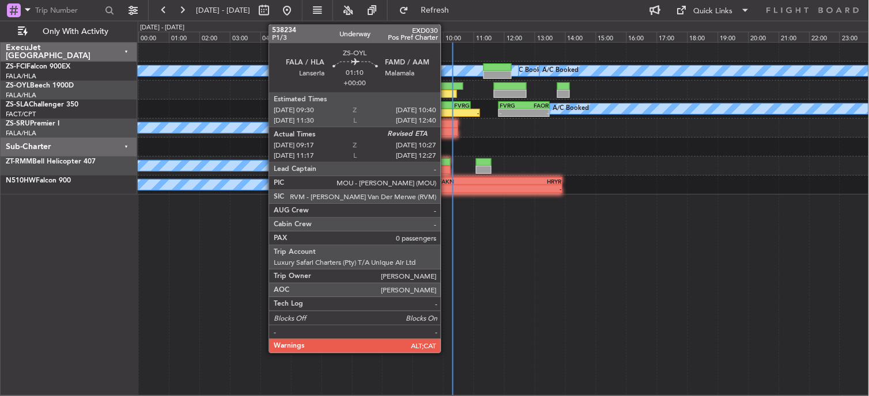
click at [446, 84] on div at bounding box center [445, 86] width 36 height 8
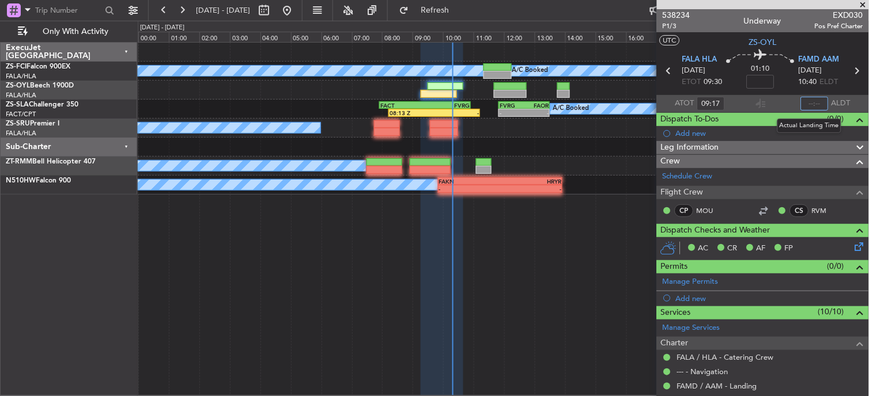
click at [808, 111] on body "[DATE] - [DATE] Refresh Quick Links Only With Activity A/C Booked A/C Booked A/…" at bounding box center [434, 198] width 869 height 396
type input "10:17"
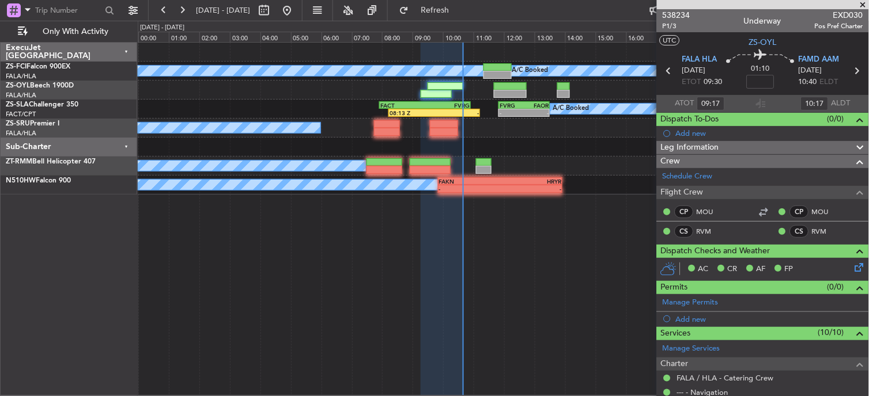
click at [581, 151] on div at bounding box center [503, 147] width 731 height 19
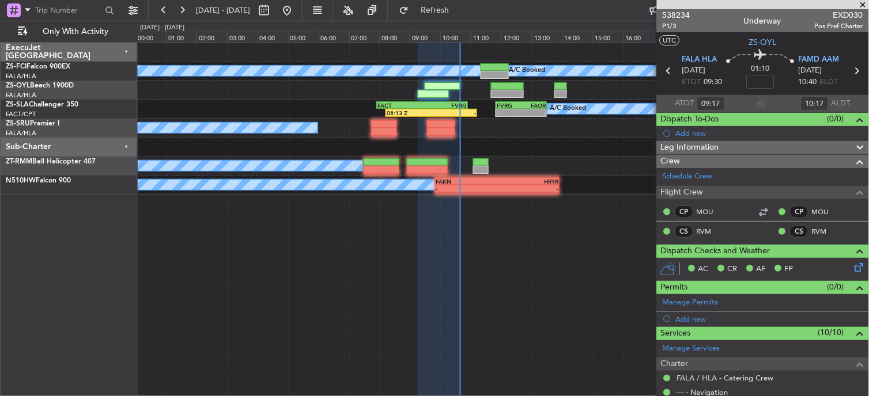
click at [859, 2] on span at bounding box center [863, 5] width 12 height 10
